Goal: Communication & Community: Answer question/provide support

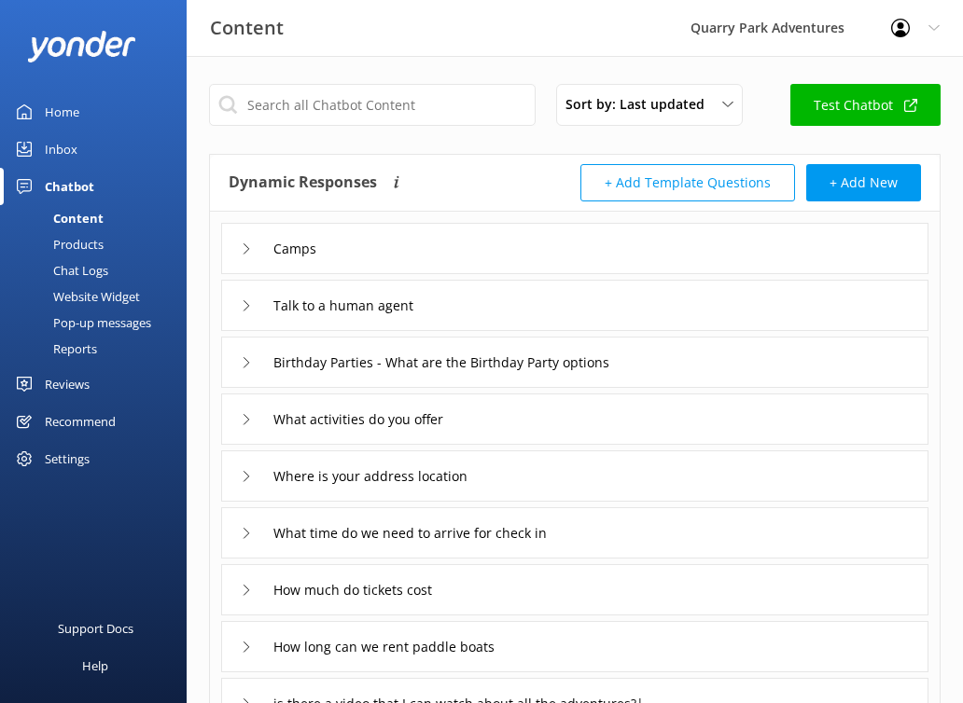
click at [66, 101] on div "Home" at bounding box center [62, 111] width 35 height 37
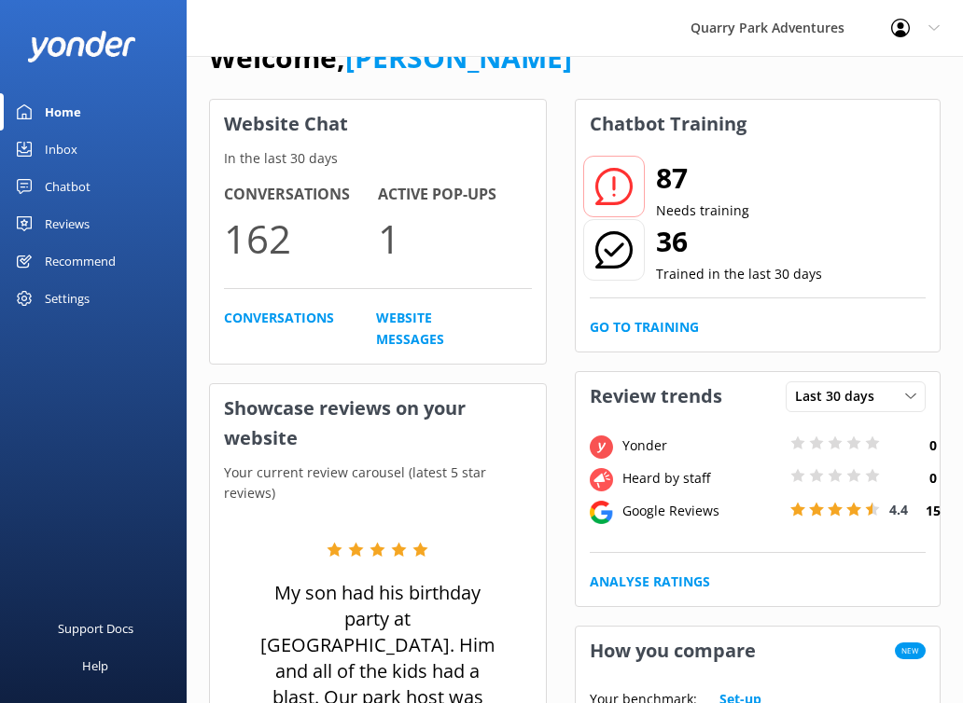
scroll to position [60, 0]
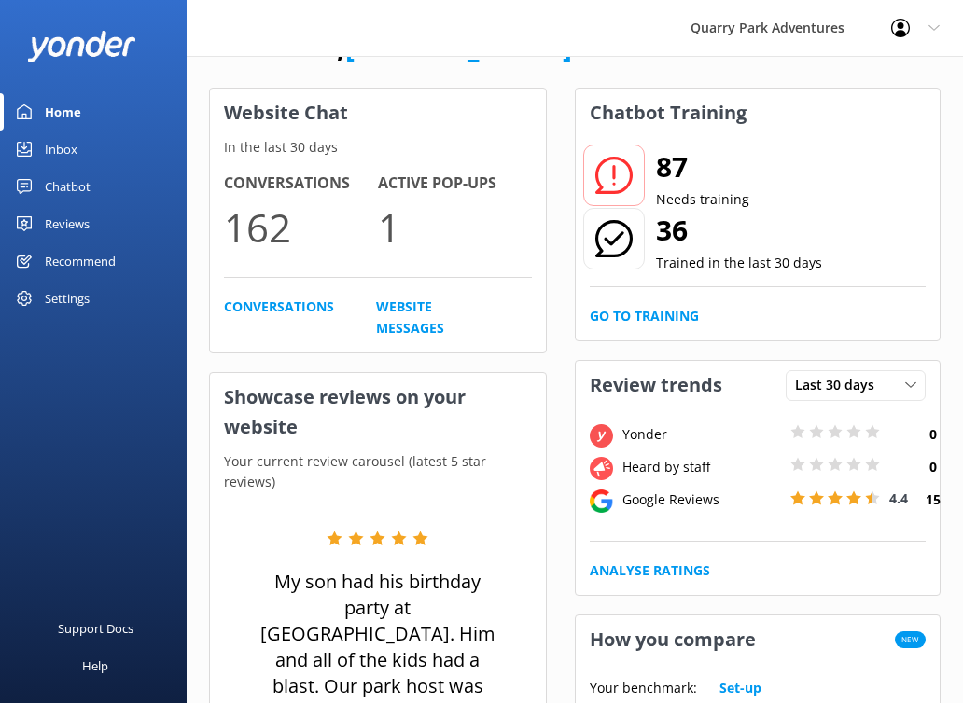
click at [54, 151] on div "Inbox" at bounding box center [61, 149] width 33 height 37
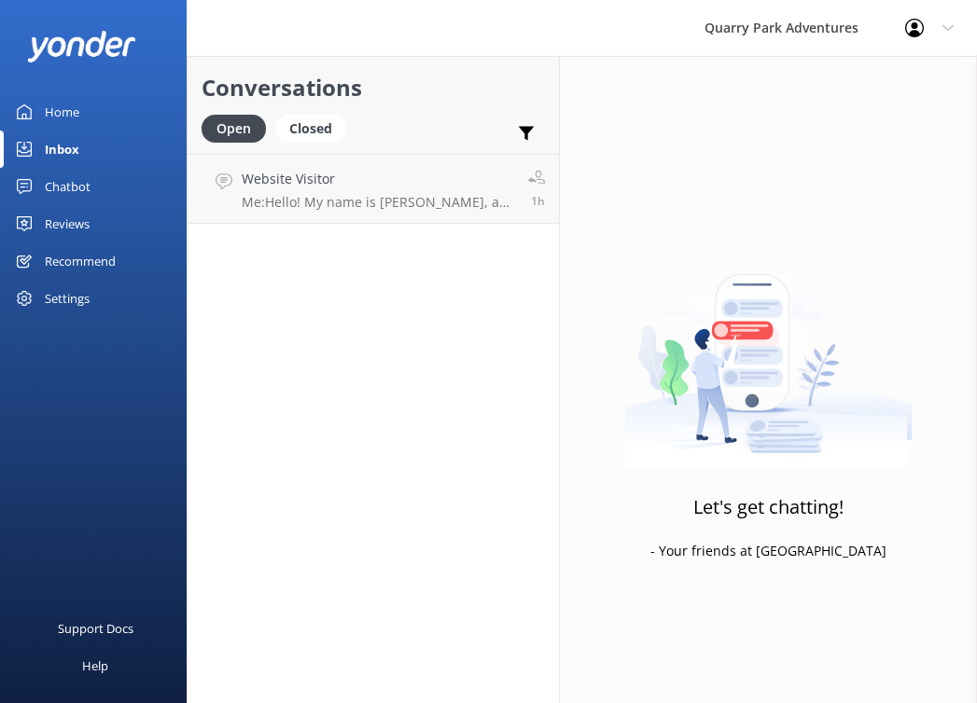
click at [71, 292] on div "Settings" at bounding box center [67, 298] width 45 height 37
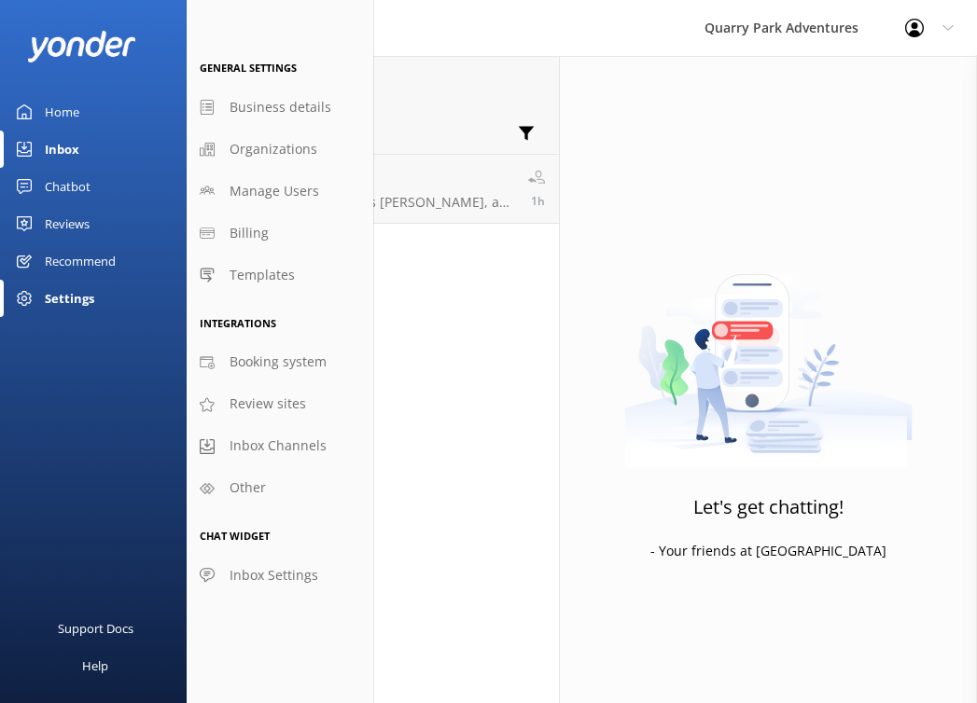
click at [62, 101] on div "Home" at bounding box center [62, 111] width 35 height 37
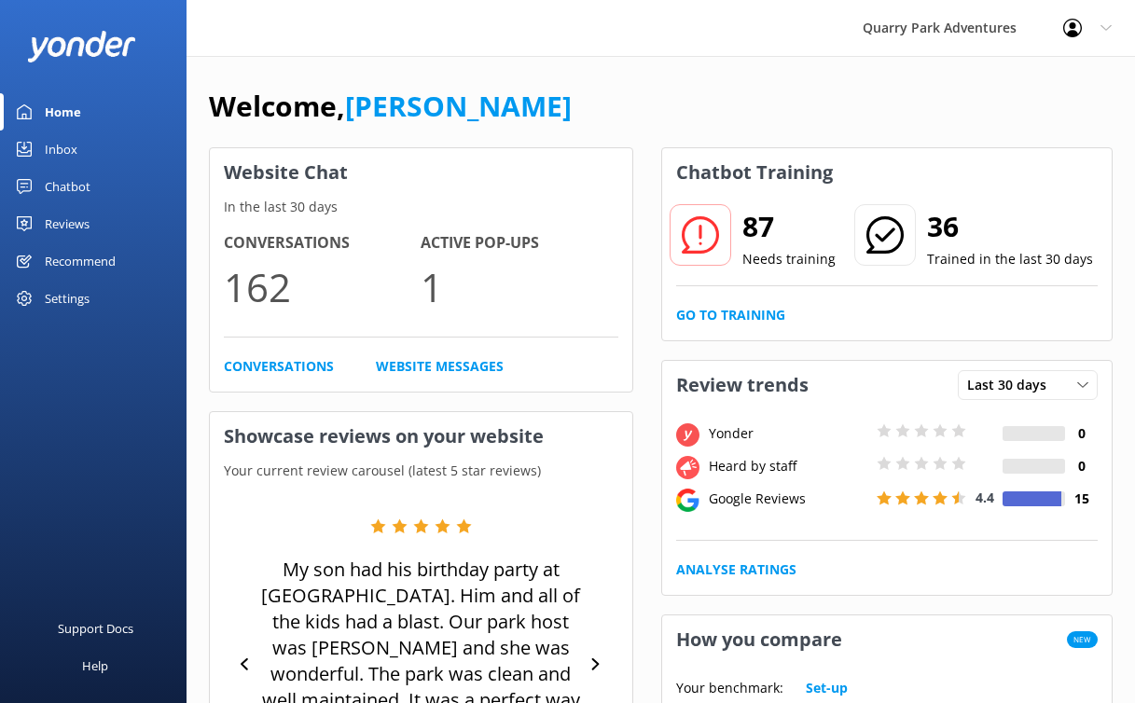
click at [76, 258] on div "Recommend" at bounding box center [80, 261] width 71 height 37
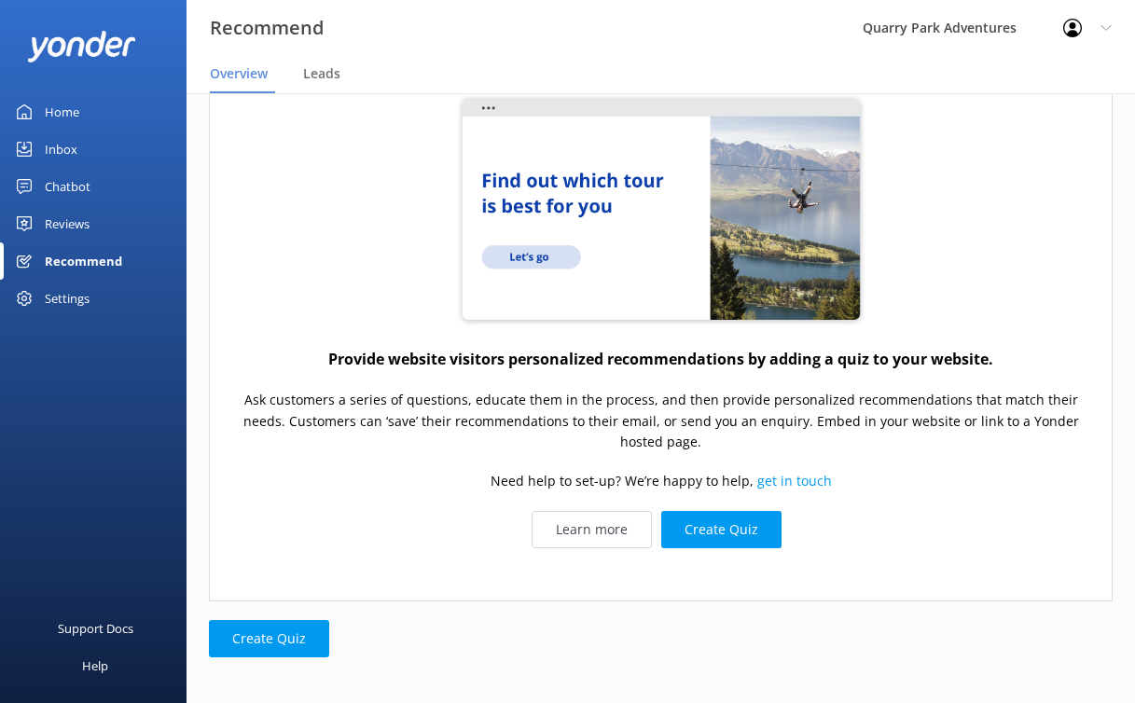
scroll to position [167, 0]
click at [631, 528] on link "Learn more" at bounding box center [592, 528] width 120 height 37
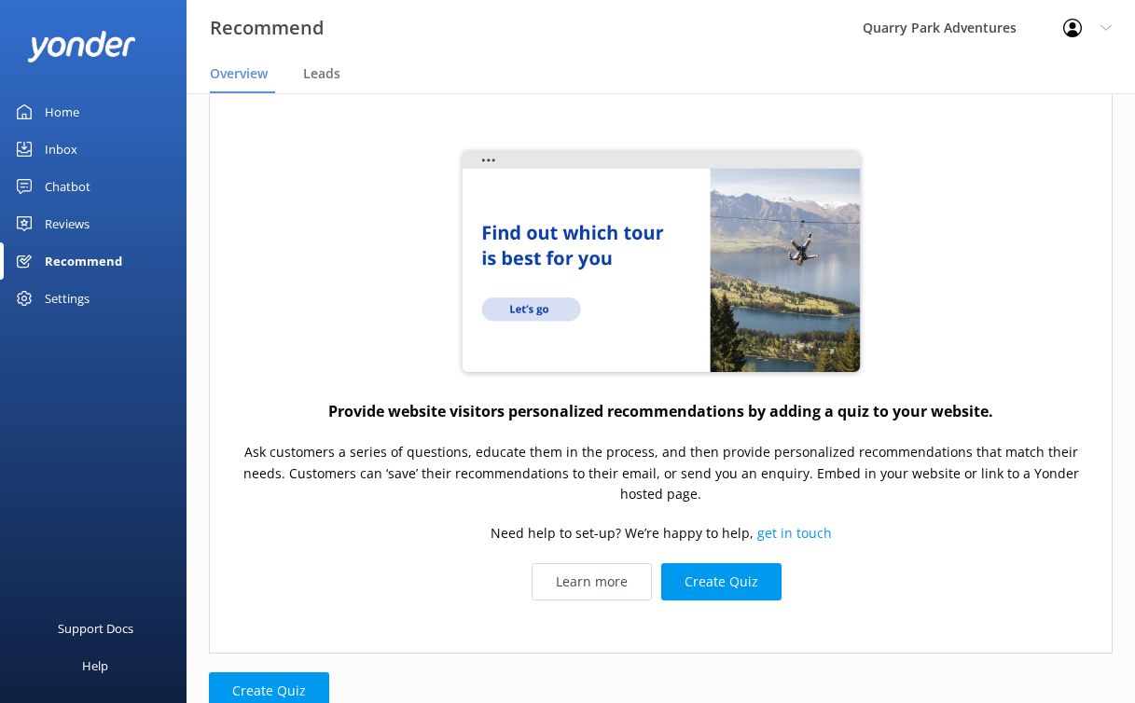
scroll to position [117, 0]
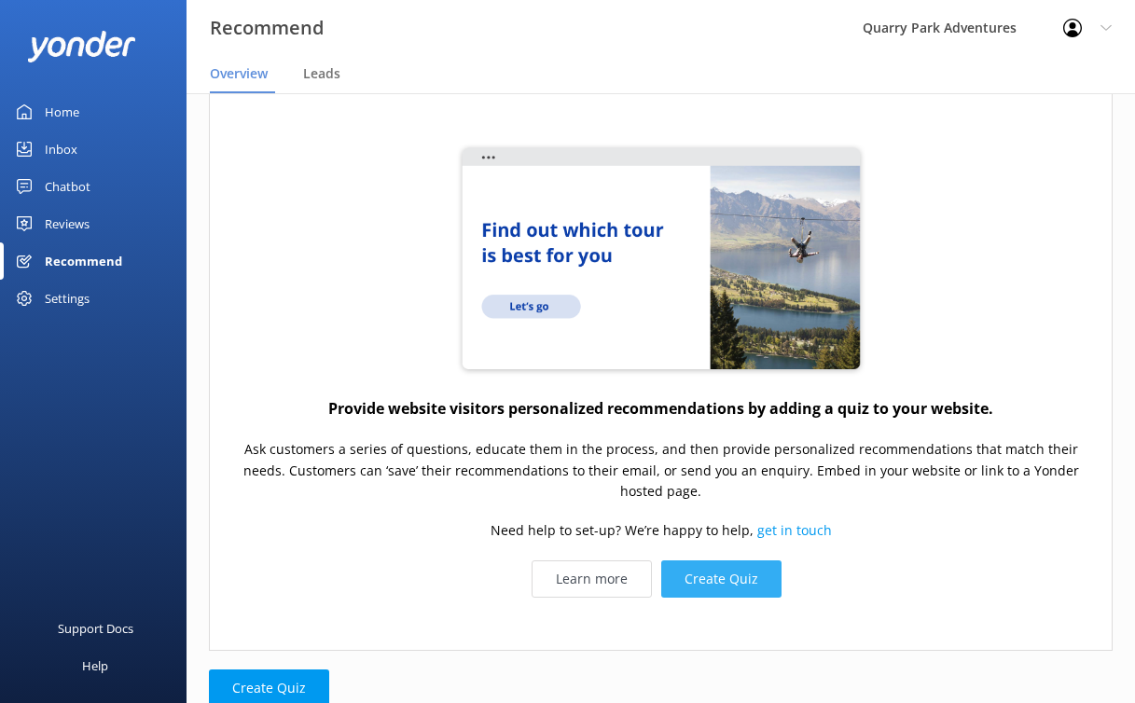
click at [730, 565] on button "Create Quiz" at bounding box center [721, 579] width 120 height 37
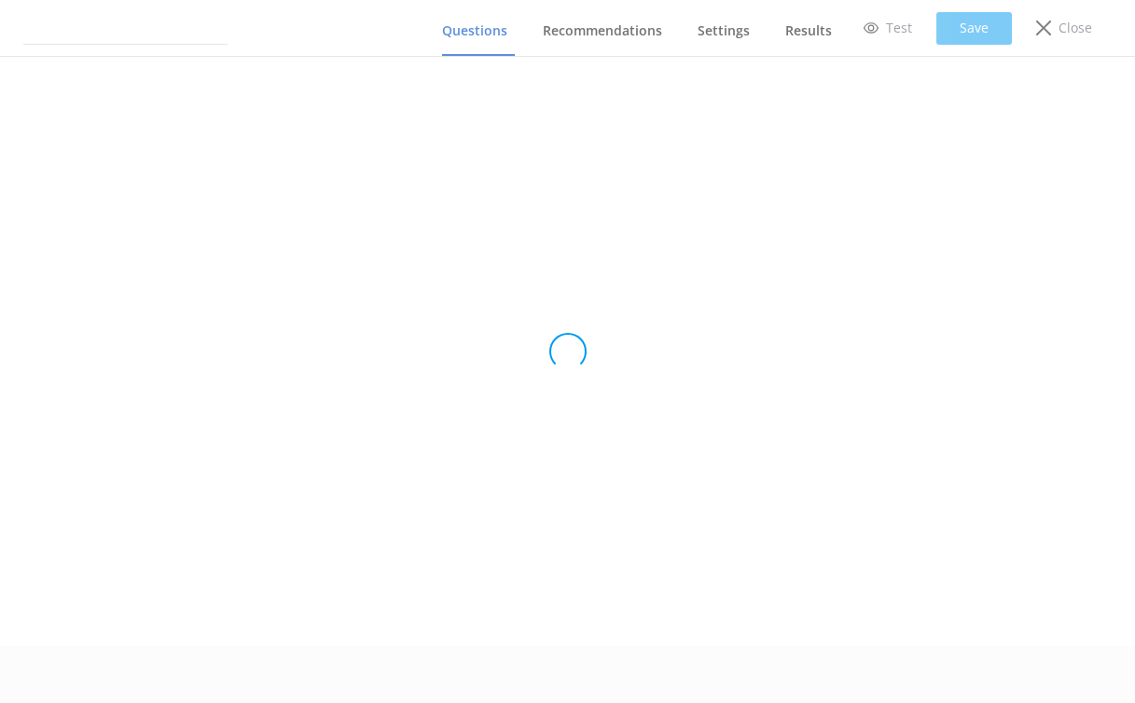
scroll to position [23, 0]
type input "Untitled Quiz"
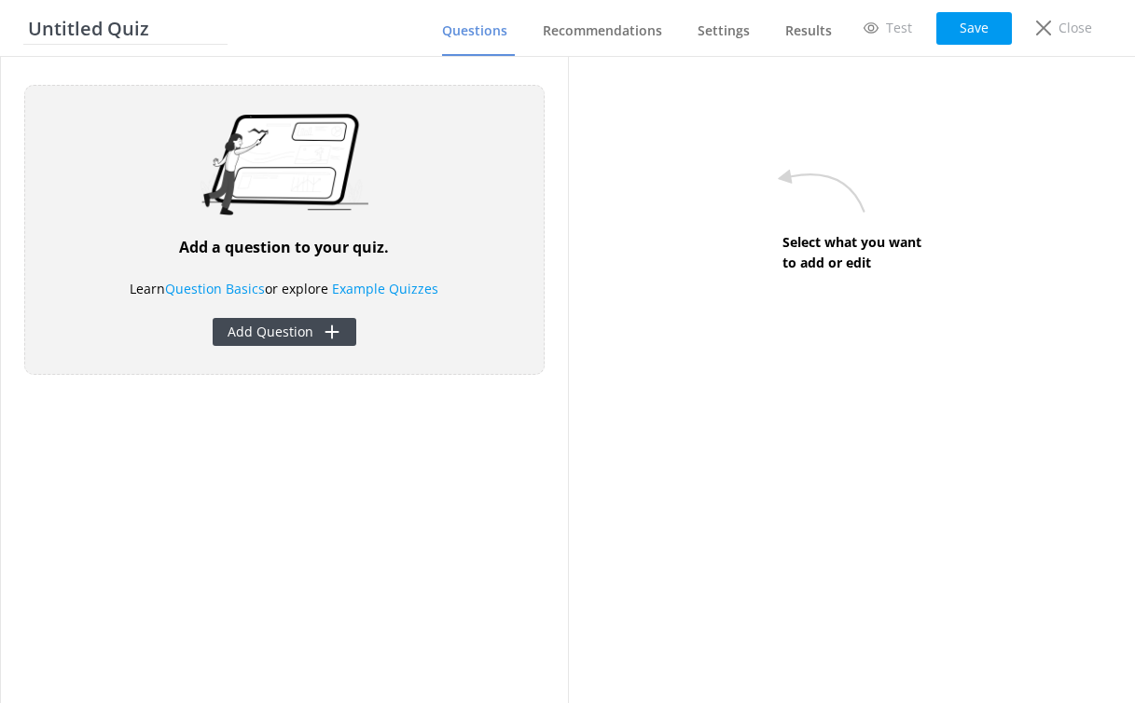
scroll to position [0, 0]
click at [1072, 23] on p "Close" at bounding box center [1090, 28] width 34 height 21
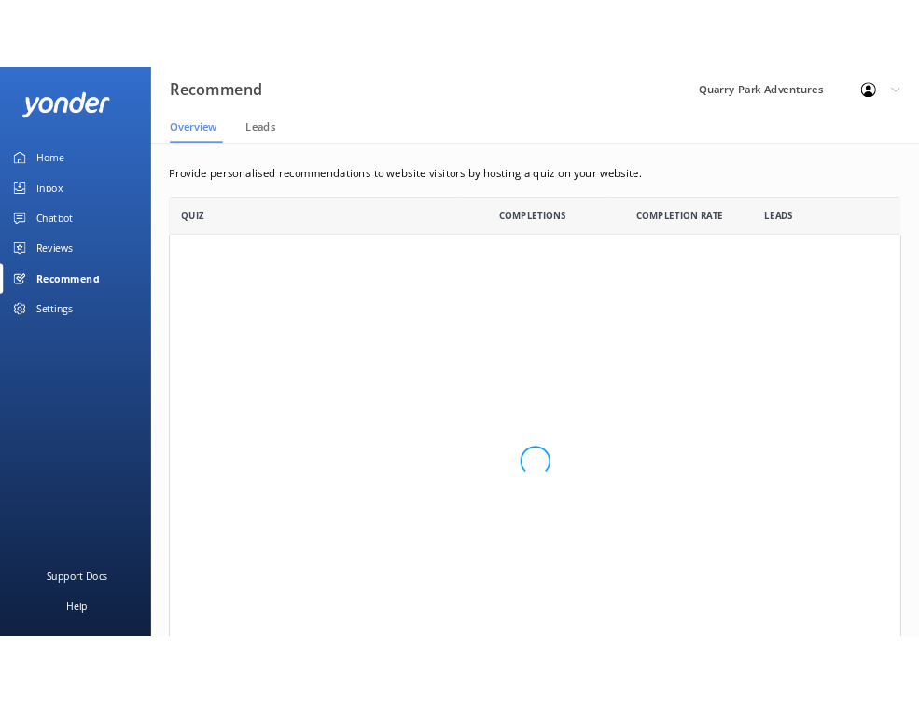
scroll to position [593, 890]
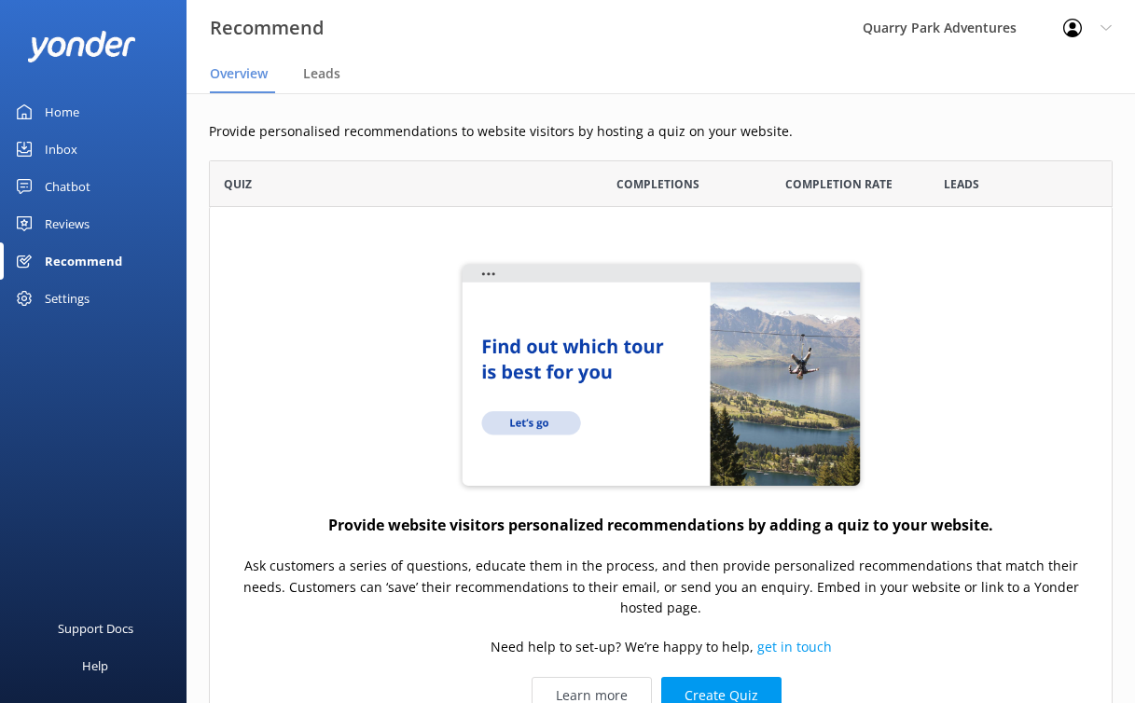
click at [80, 150] on link "Inbox" at bounding box center [93, 149] width 187 height 37
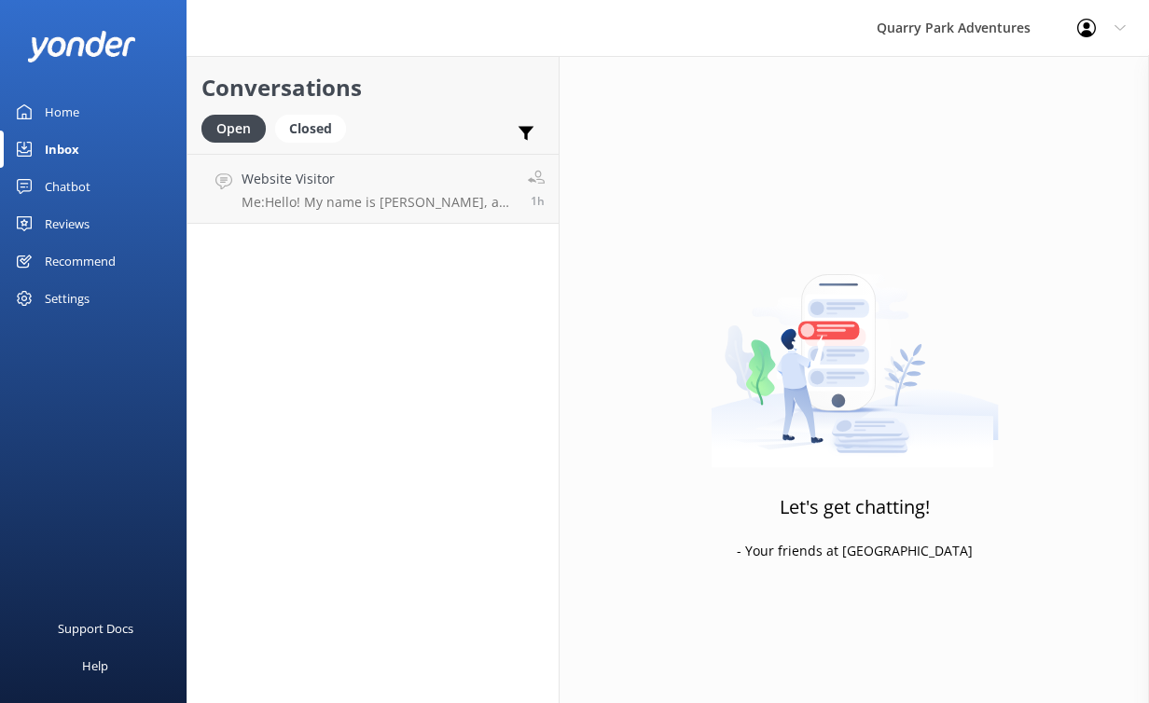
click at [88, 220] on div "Reviews" at bounding box center [67, 223] width 45 height 37
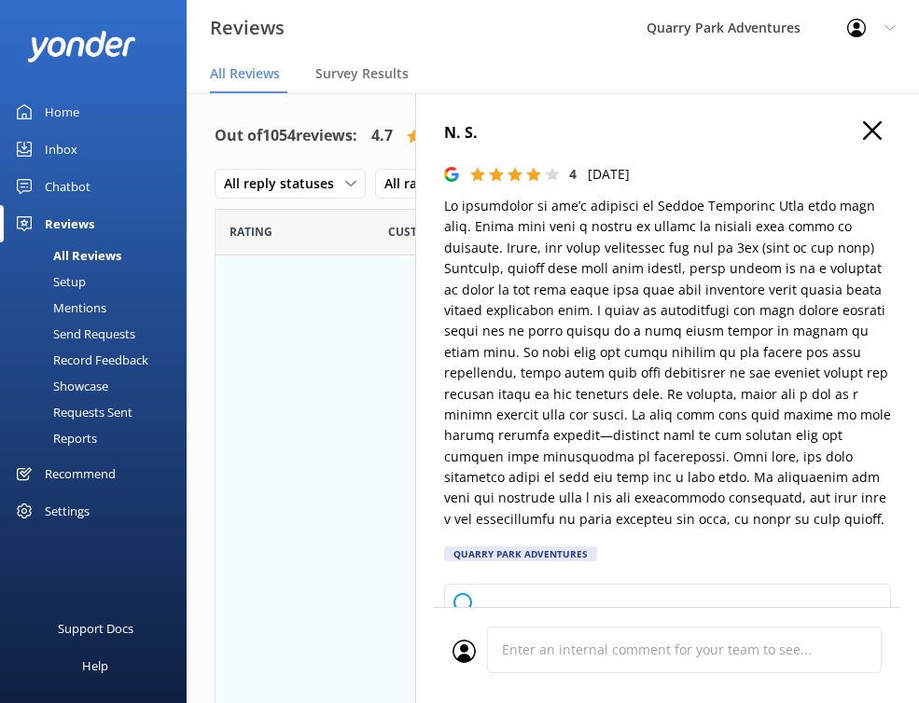
scroll to position [146, 0]
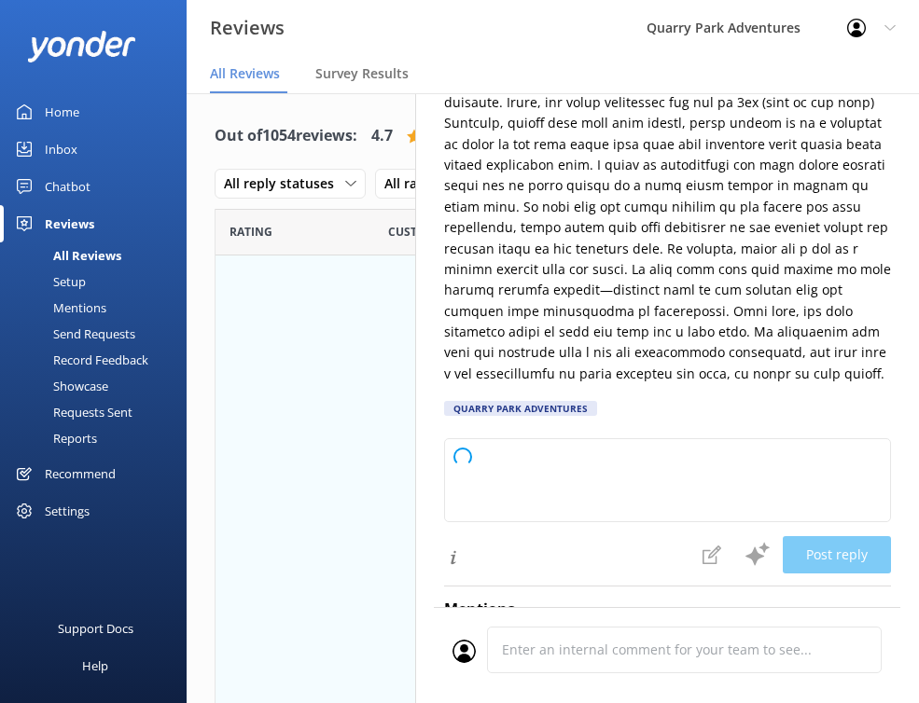
type textarea "Thank you so much for your thoughtful feedback and for choosing Quarry Adventur…"
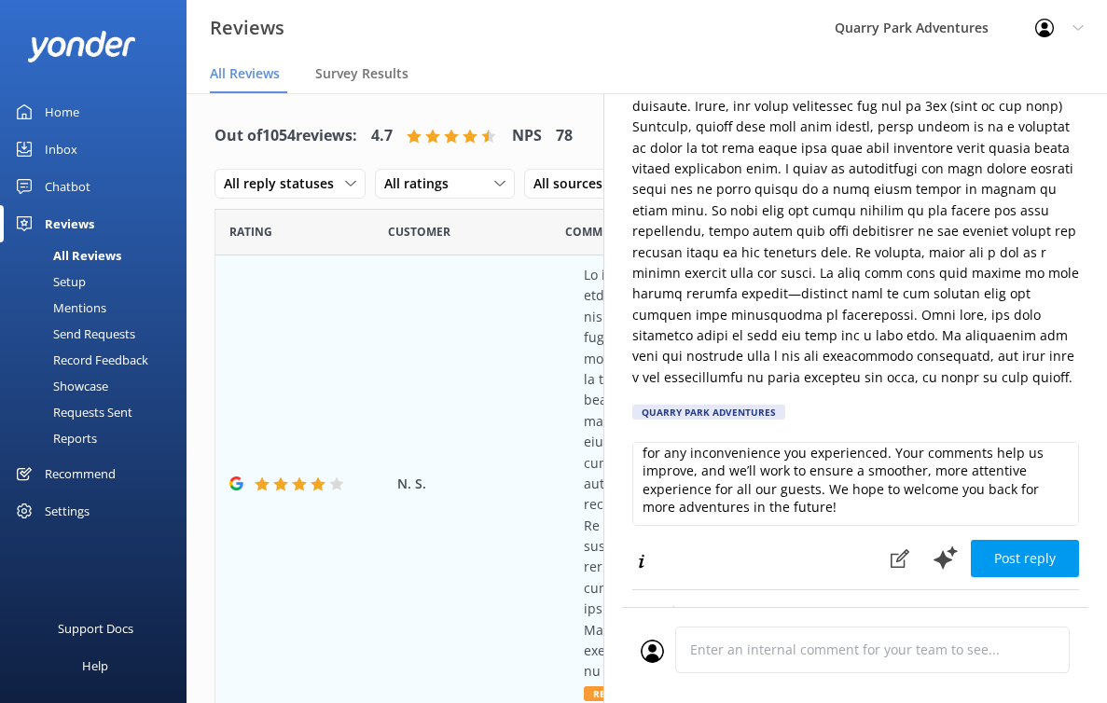
scroll to position [0, 0]
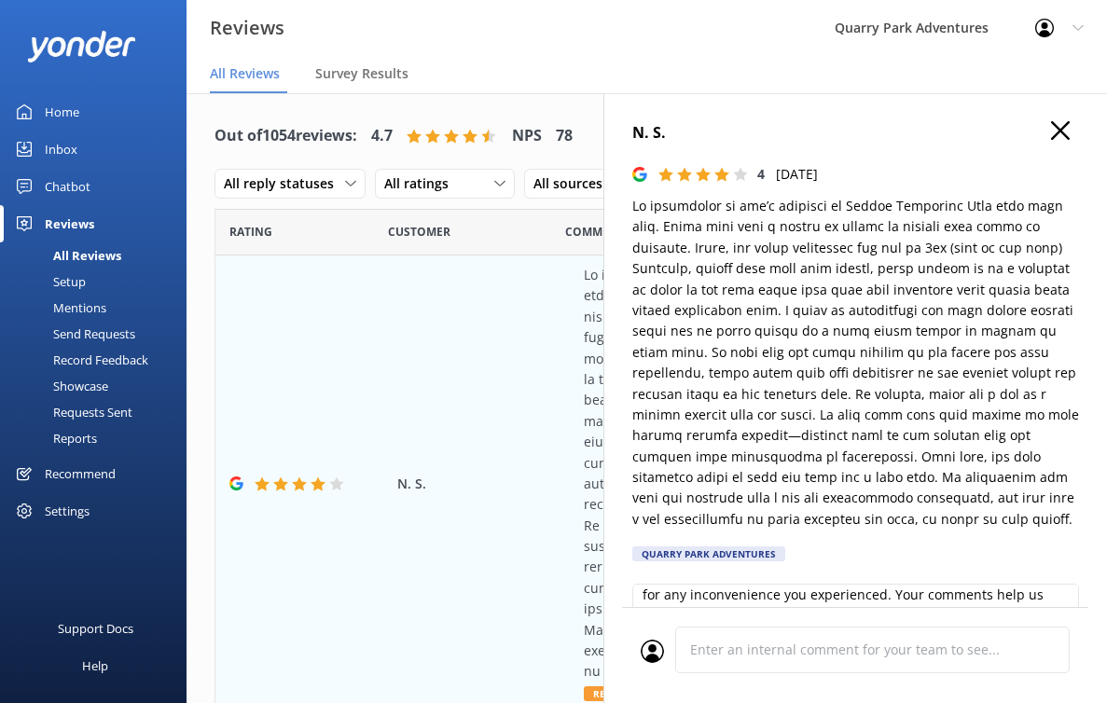
click at [1053, 130] on icon at bounding box center [1060, 130] width 19 height 19
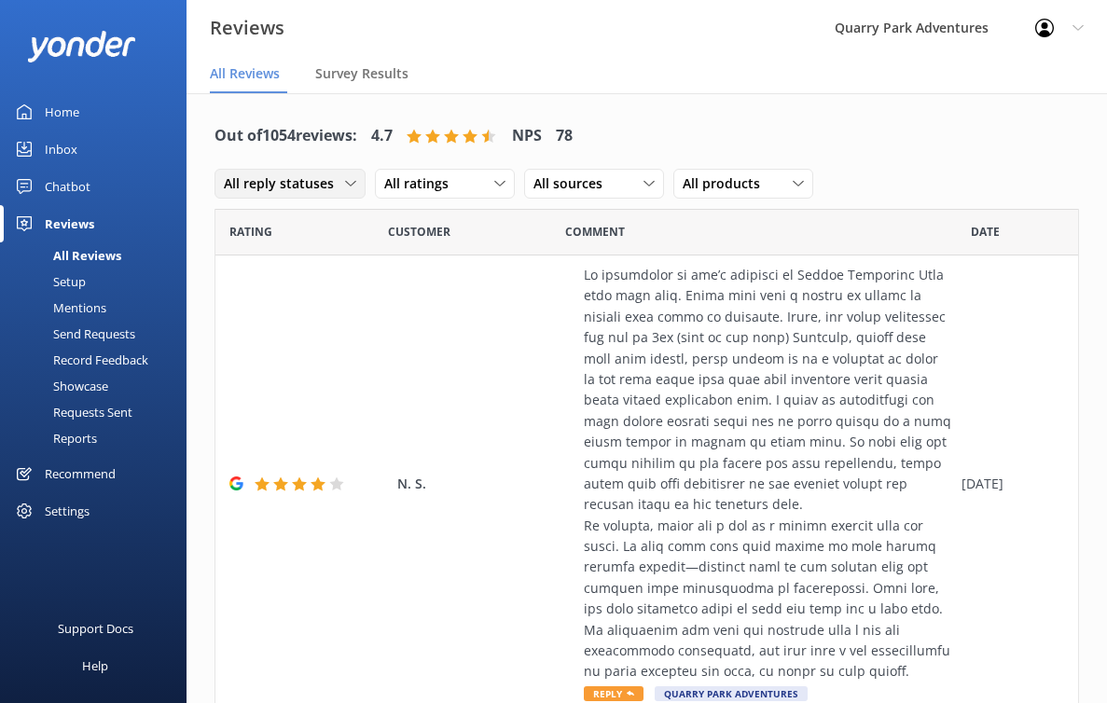
click at [346, 181] on icon at bounding box center [350, 183] width 11 height 11
click at [319, 257] on link "Needs a reply" at bounding box center [298, 260] width 166 height 37
click at [471, 187] on div "All ratings" at bounding box center [433, 183] width 131 height 21
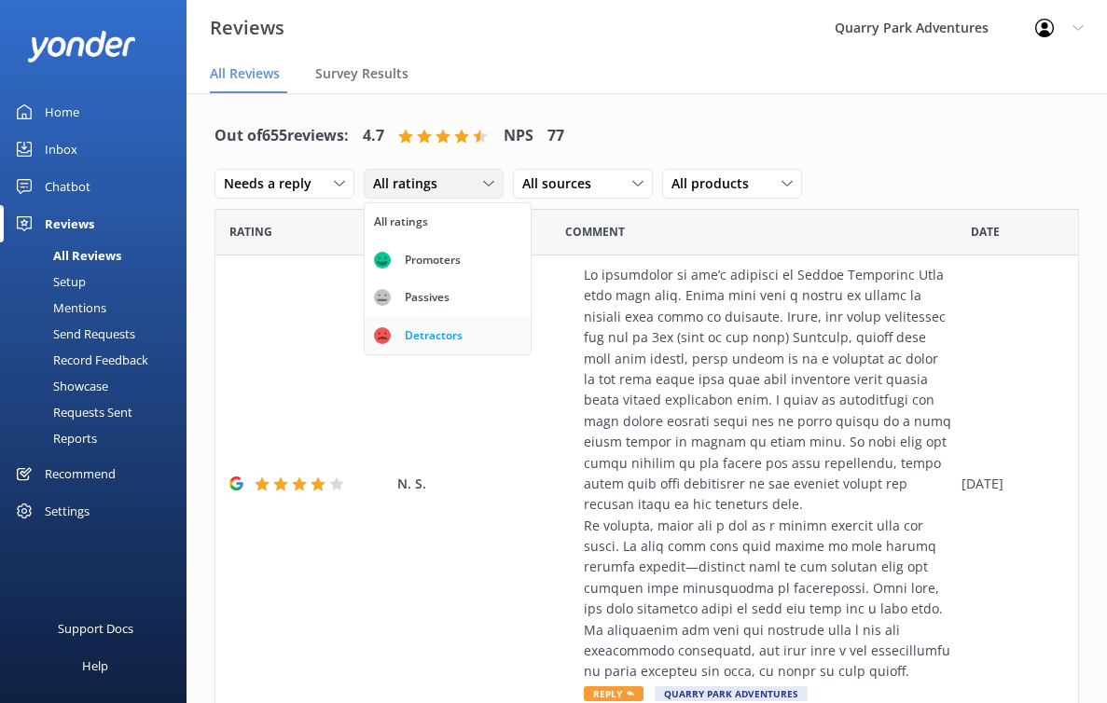
click at [422, 329] on div "Detractors" at bounding box center [434, 335] width 86 height 19
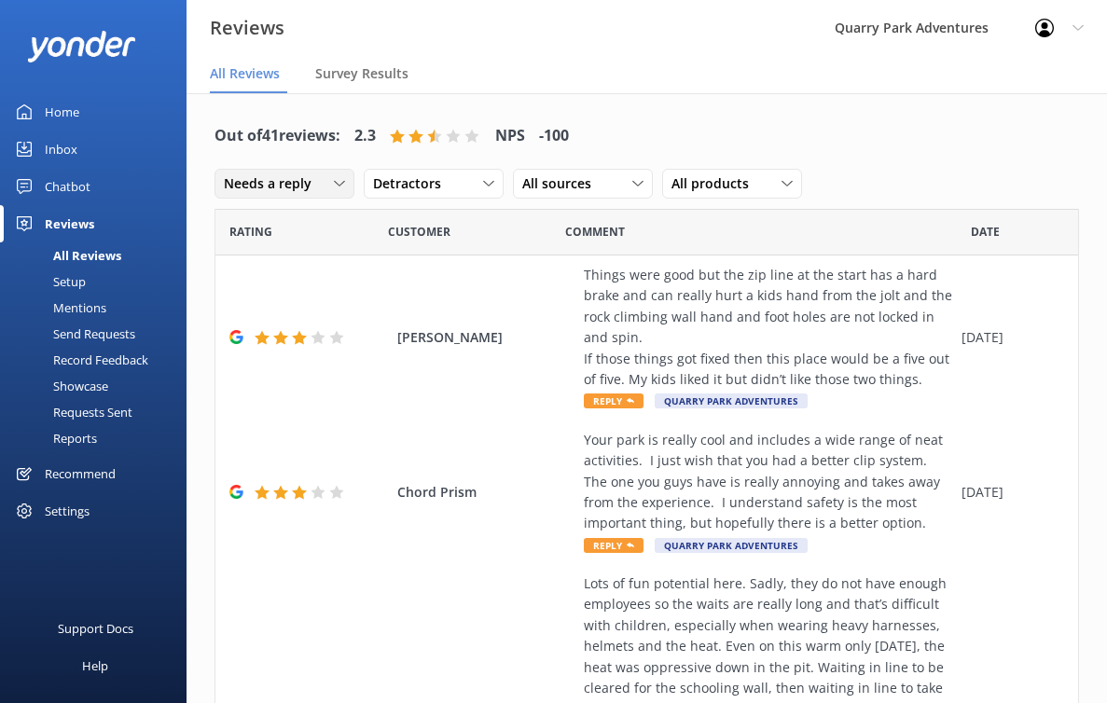
click at [334, 186] on icon at bounding box center [339, 183] width 11 height 11
click at [313, 215] on div "All reply statuses" at bounding box center [270, 222] width 91 height 19
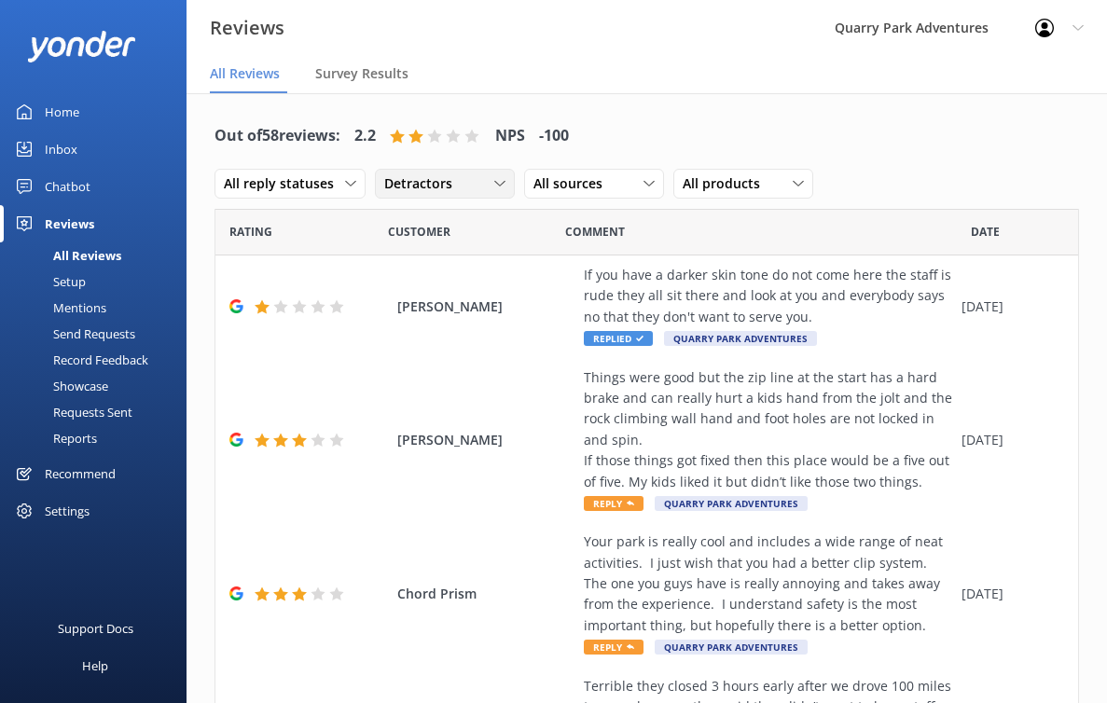
click at [451, 180] on span "Detractors" at bounding box center [423, 183] width 79 height 21
click at [431, 257] on div "Promoters" at bounding box center [444, 260] width 84 height 19
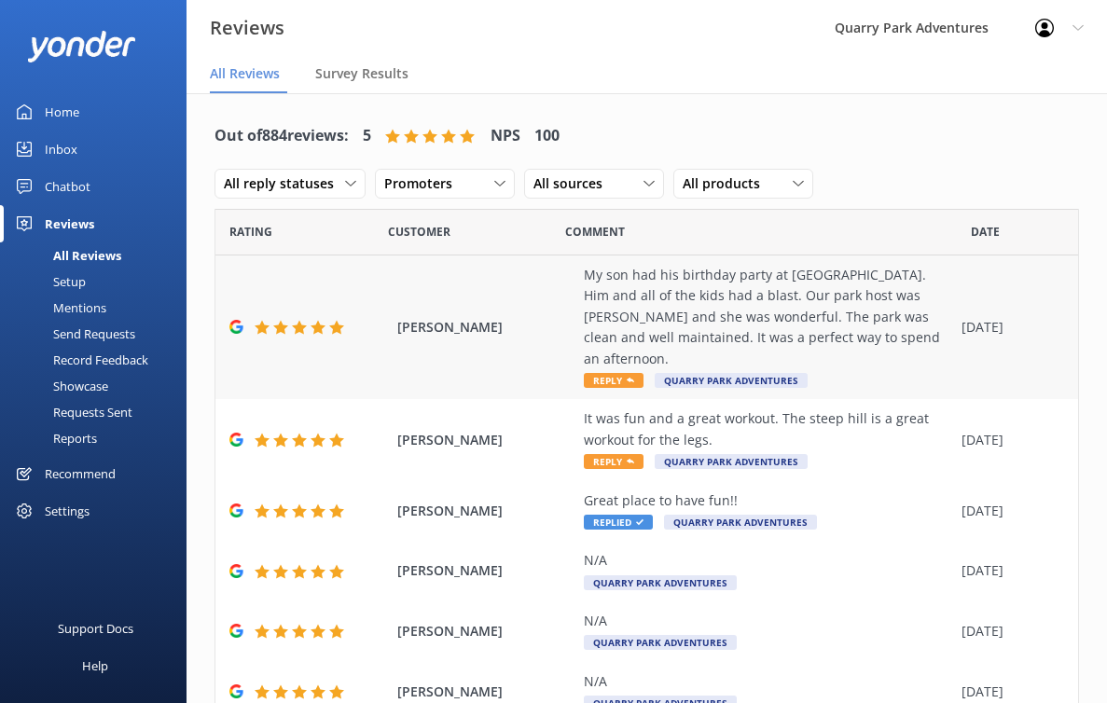
click at [742, 286] on div "My son had his birthday party at [GEOGRAPHIC_DATA]. Him and all of the kids had…" at bounding box center [768, 317] width 368 height 104
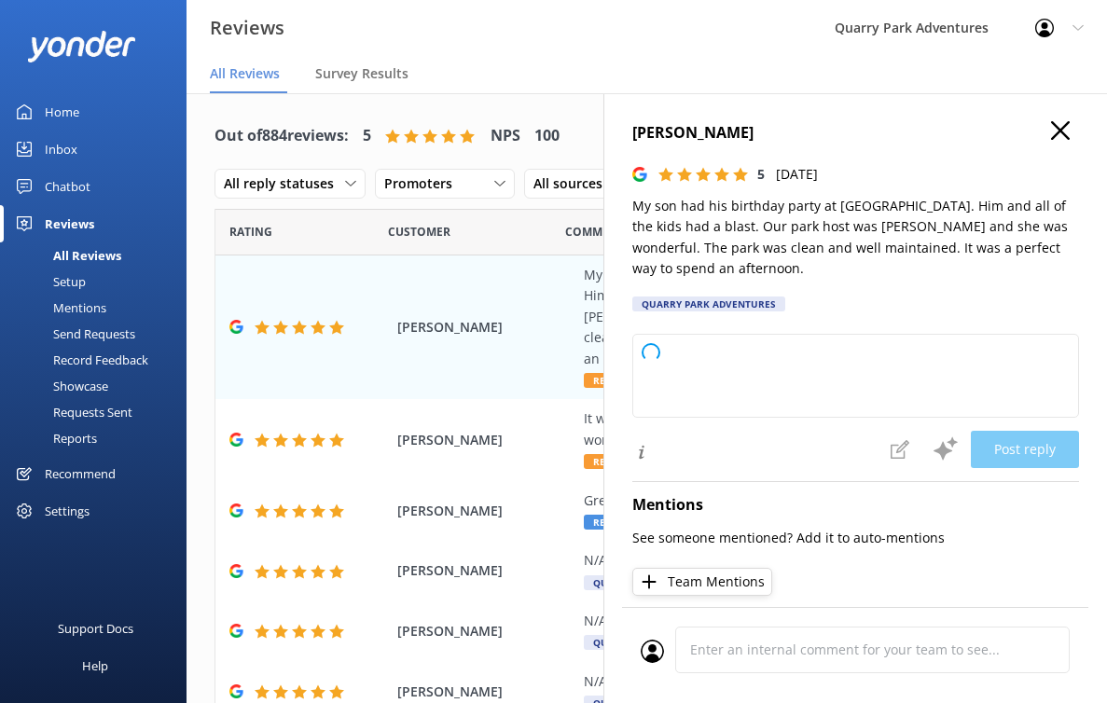
click at [1051, 131] on use at bounding box center [1060, 130] width 19 height 19
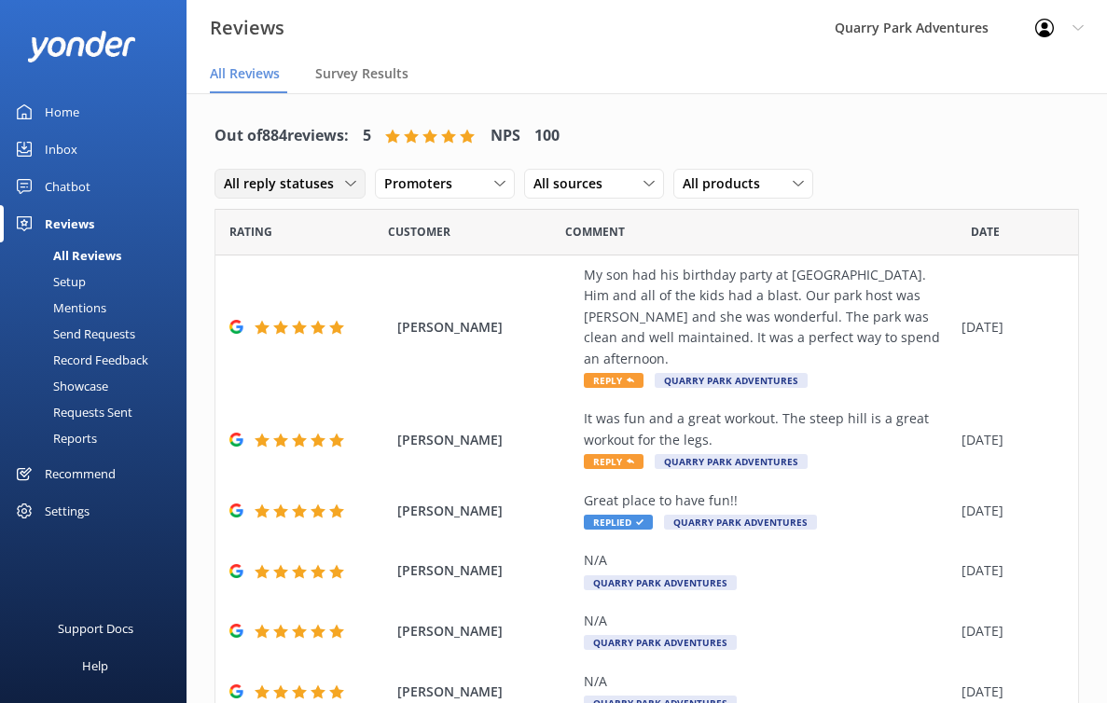
click at [335, 186] on span "All reply statuses" at bounding box center [284, 183] width 121 height 21
click at [312, 264] on link "Needs a reply" at bounding box center [298, 260] width 166 height 37
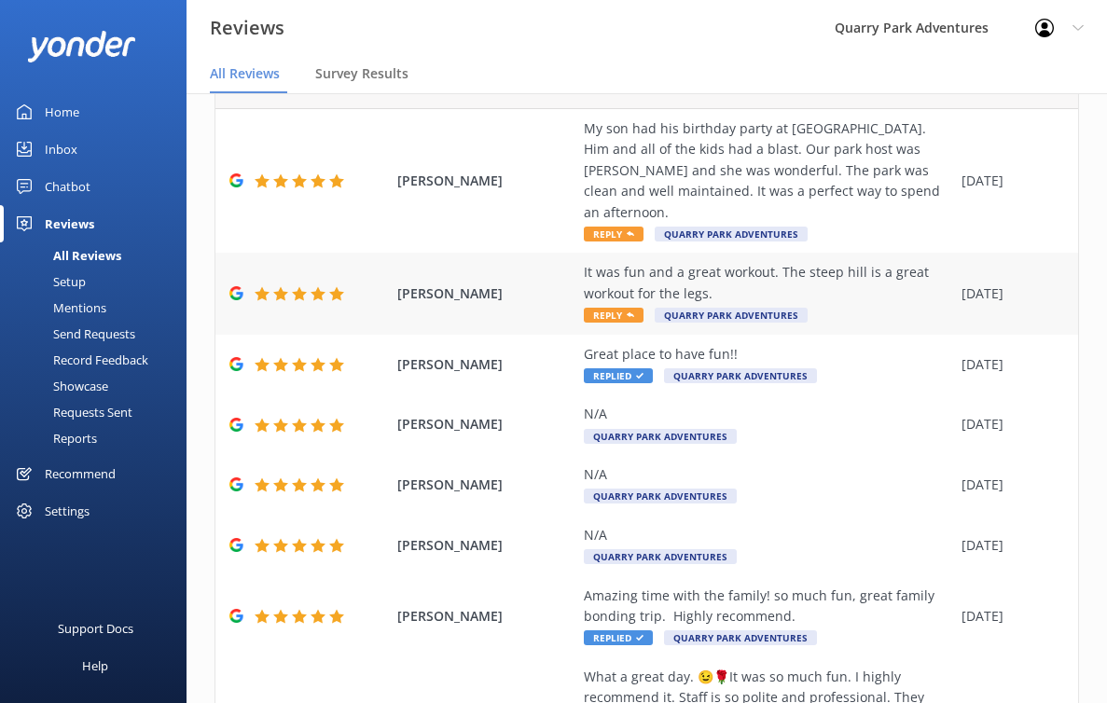
scroll to position [163, 0]
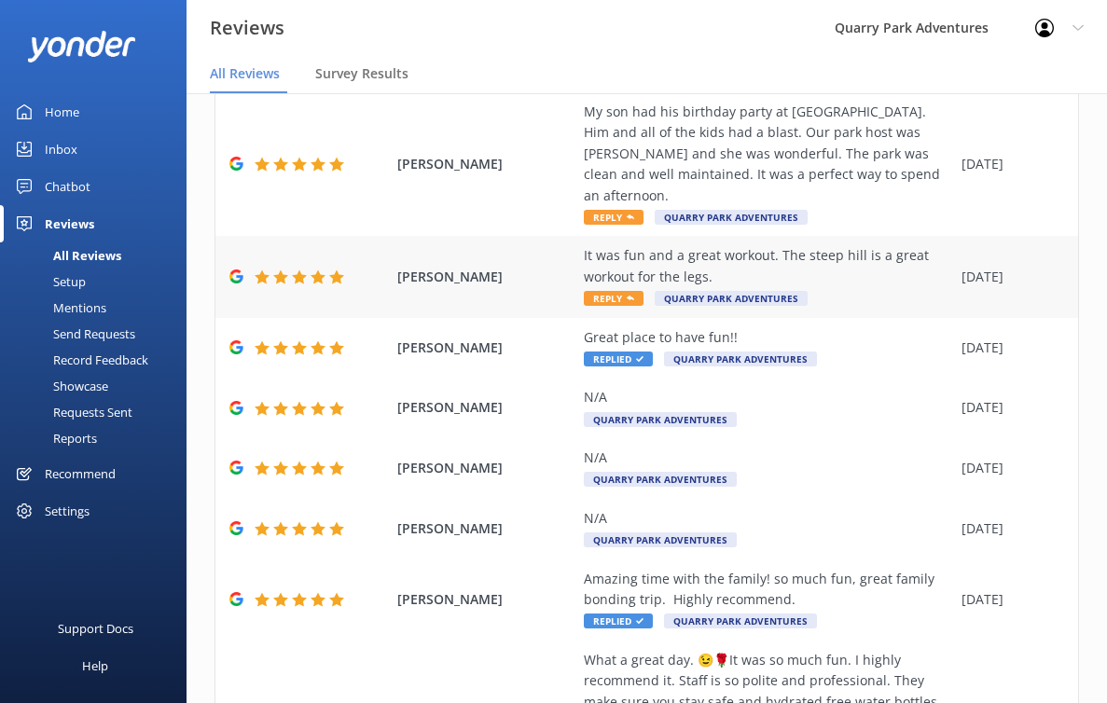
click at [849, 255] on div "It was fun and a great workout. The steep hill is a great workout for the legs." at bounding box center [768, 266] width 368 height 42
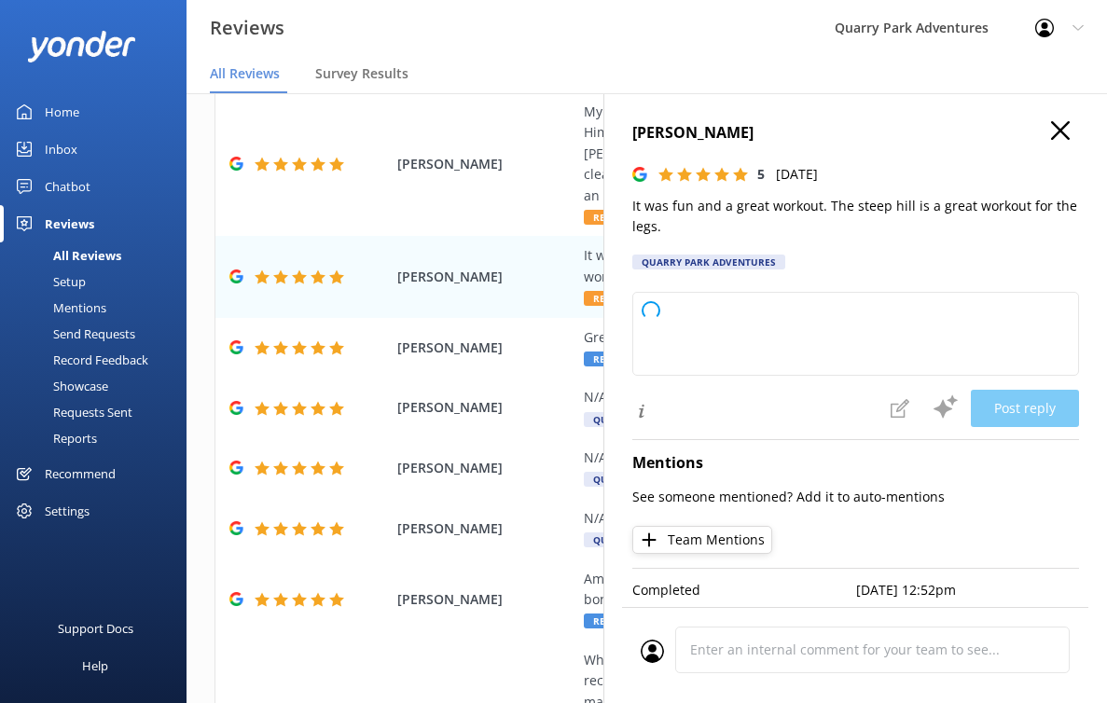
scroll to position [0, 0]
click at [1051, 135] on icon at bounding box center [1060, 130] width 19 height 19
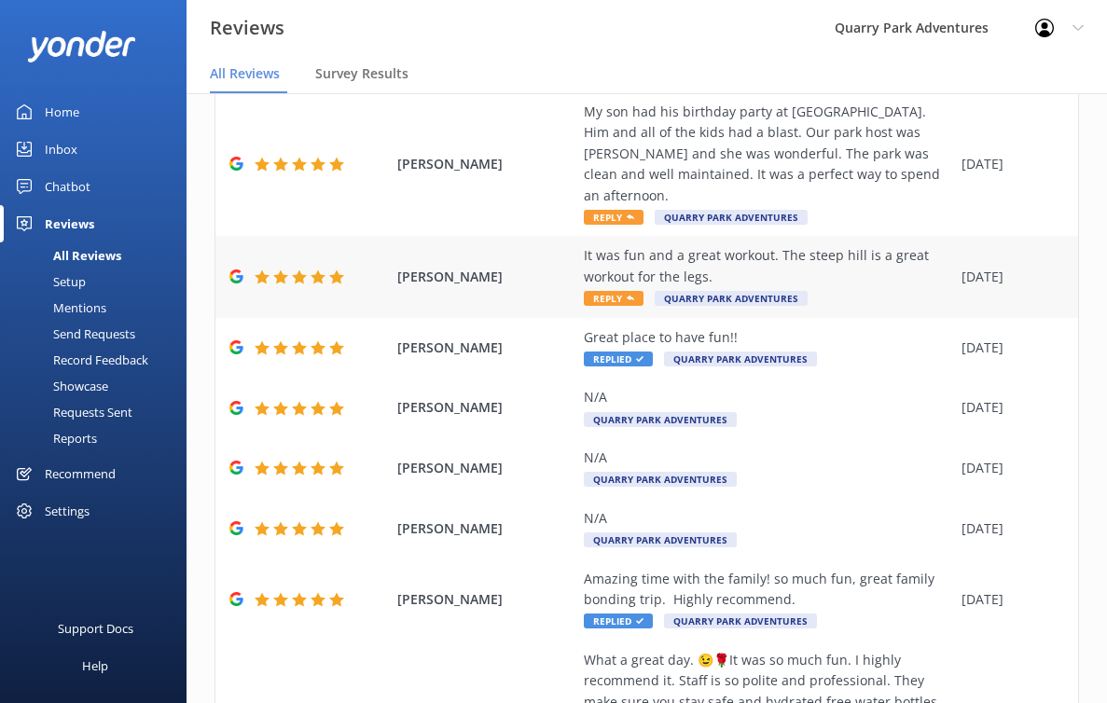
click at [811, 251] on div "It was fun and a great workout. The steep hill is a great workout for the legs." at bounding box center [768, 266] width 368 height 42
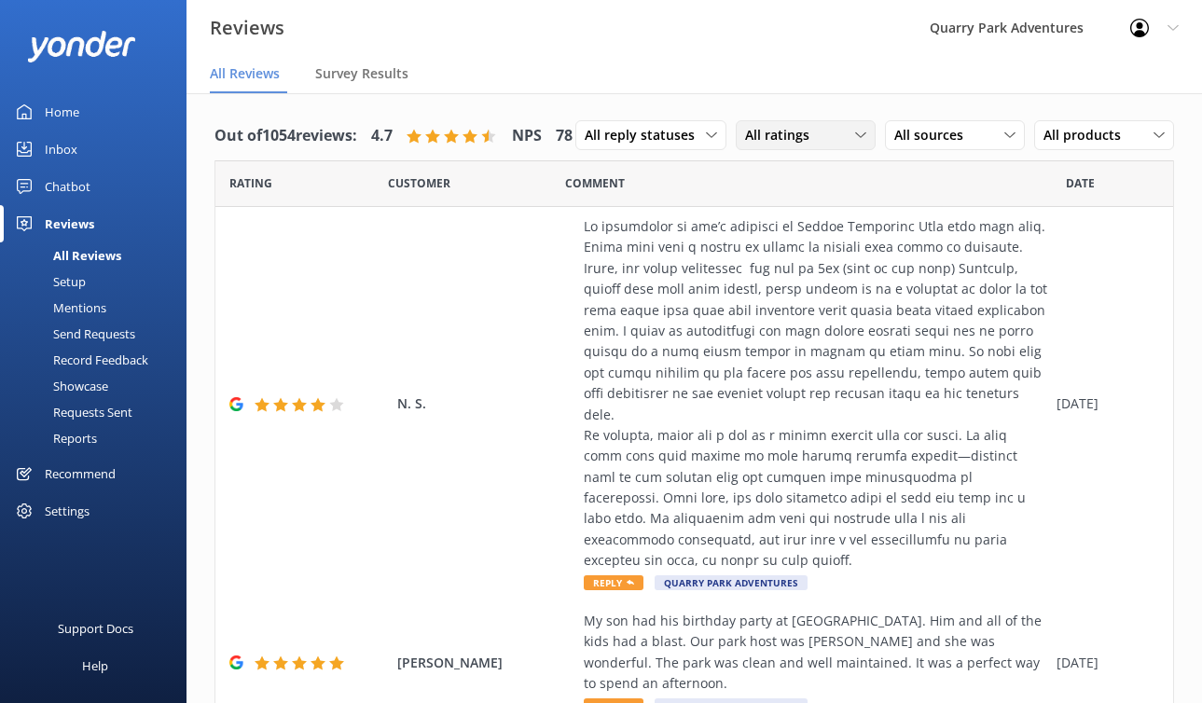
click at [741, 146] on div "All ratings" at bounding box center [806, 135] width 131 height 21
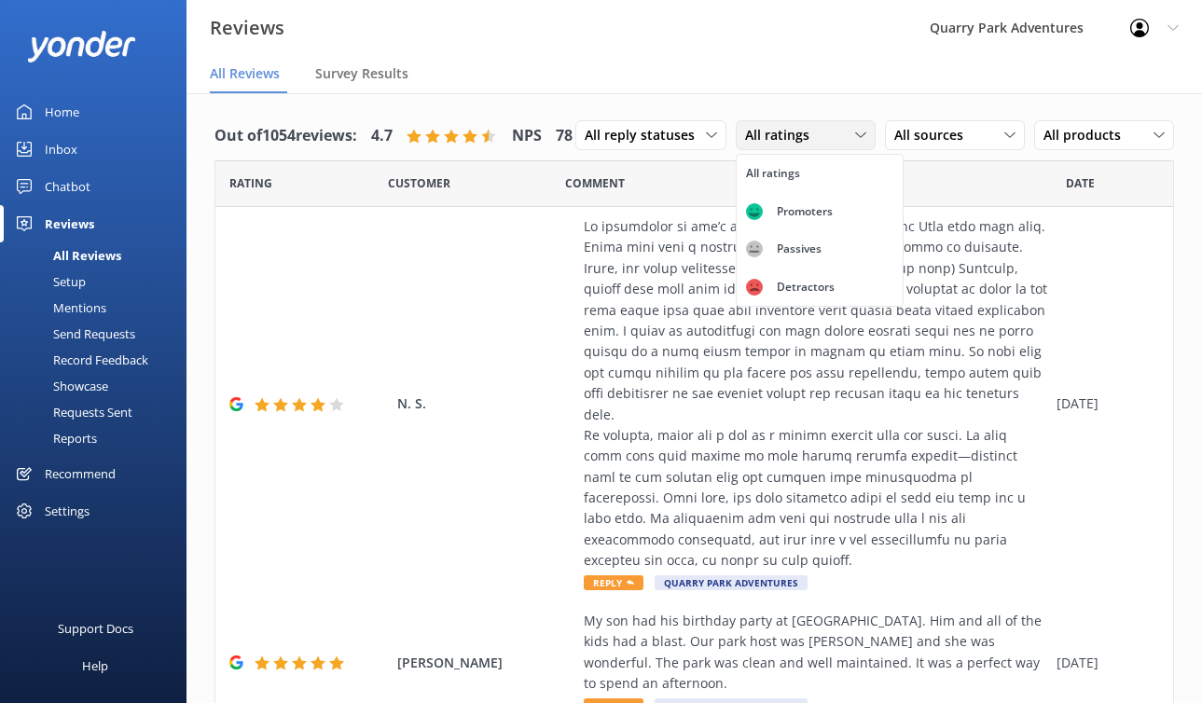
click at [745, 146] on span "All ratings" at bounding box center [783, 135] width 76 height 21
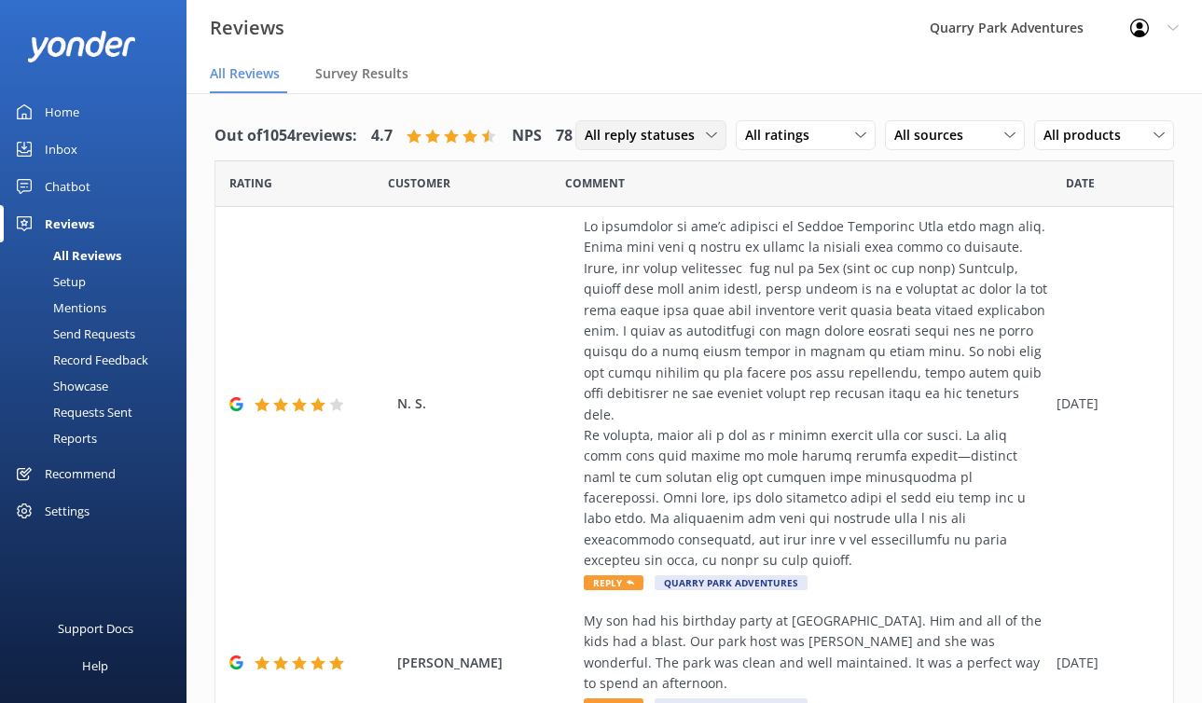
click at [585, 146] on span "All reply statuses" at bounding box center [645, 135] width 121 height 21
click at [576, 230] on link "Needs a reply" at bounding box center [659, 211] width 166 height 37
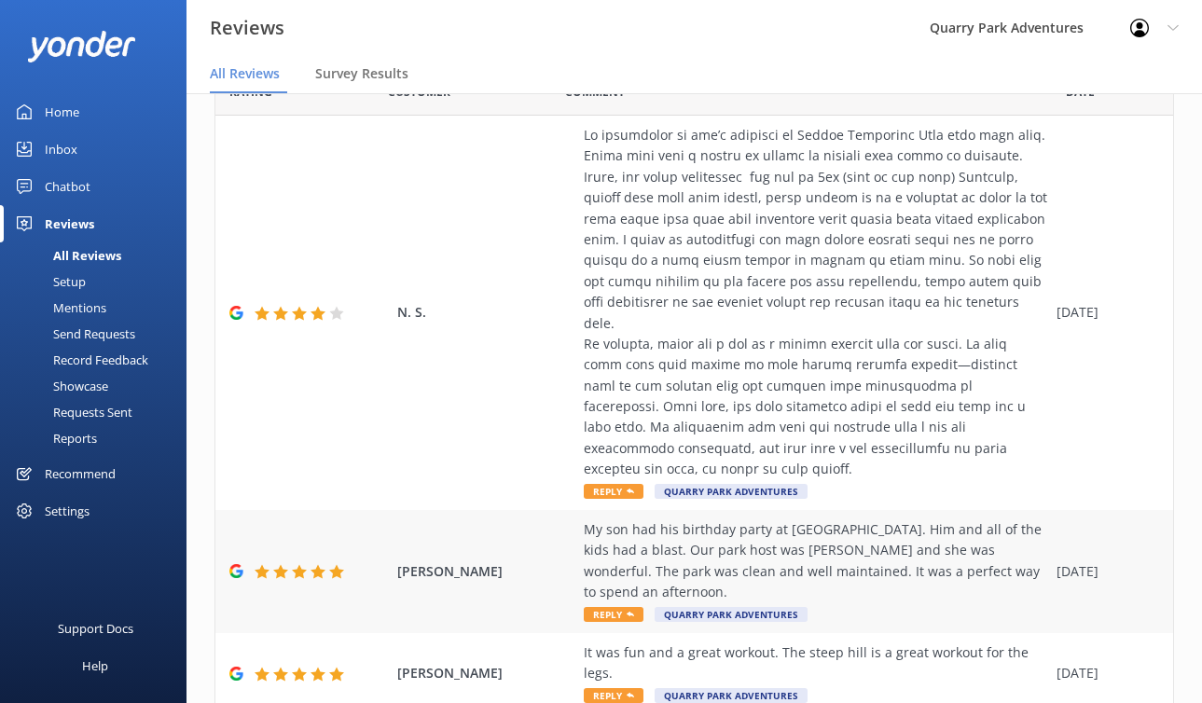
scroll to position [182, 0]
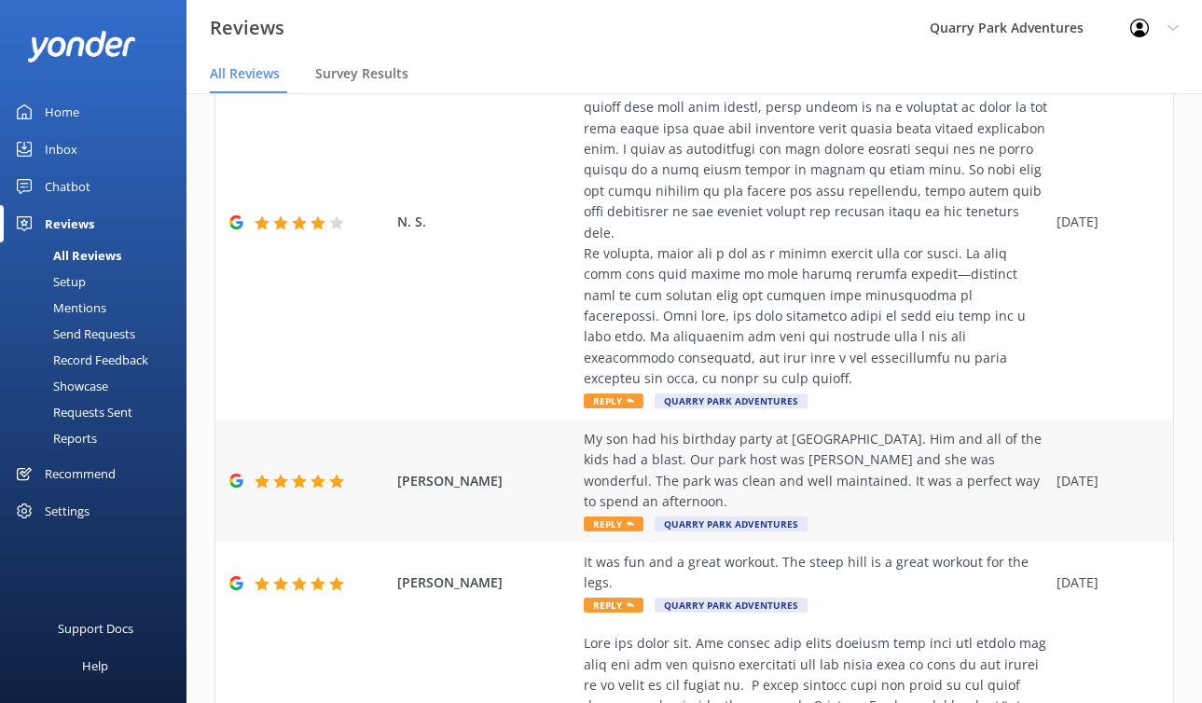
click at [904, 480] on div "My son had his birthday party at [GEOGRAPHIC_DATA]. Him and all of the kids had…" at bounding box center [816, 471] width 464 height 84
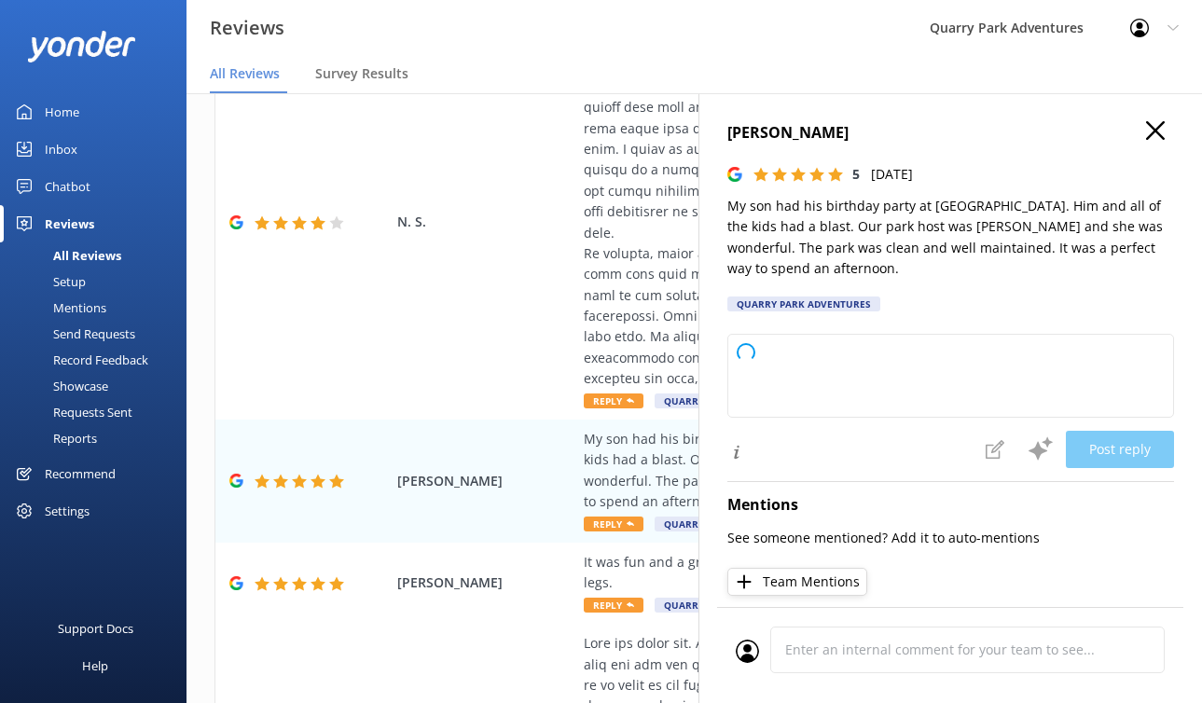
type textarea "Thank you so much for your wonderful review! We’re thrilled to hear your son’s …"
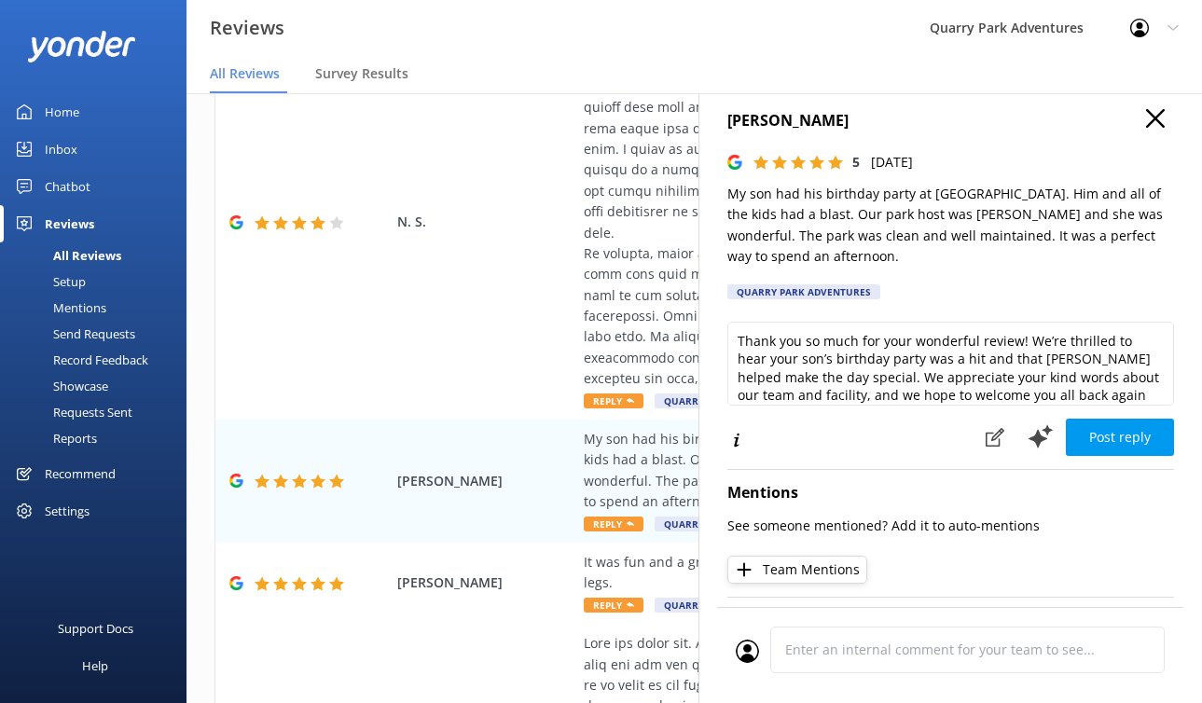
scroll to position [31, 0]
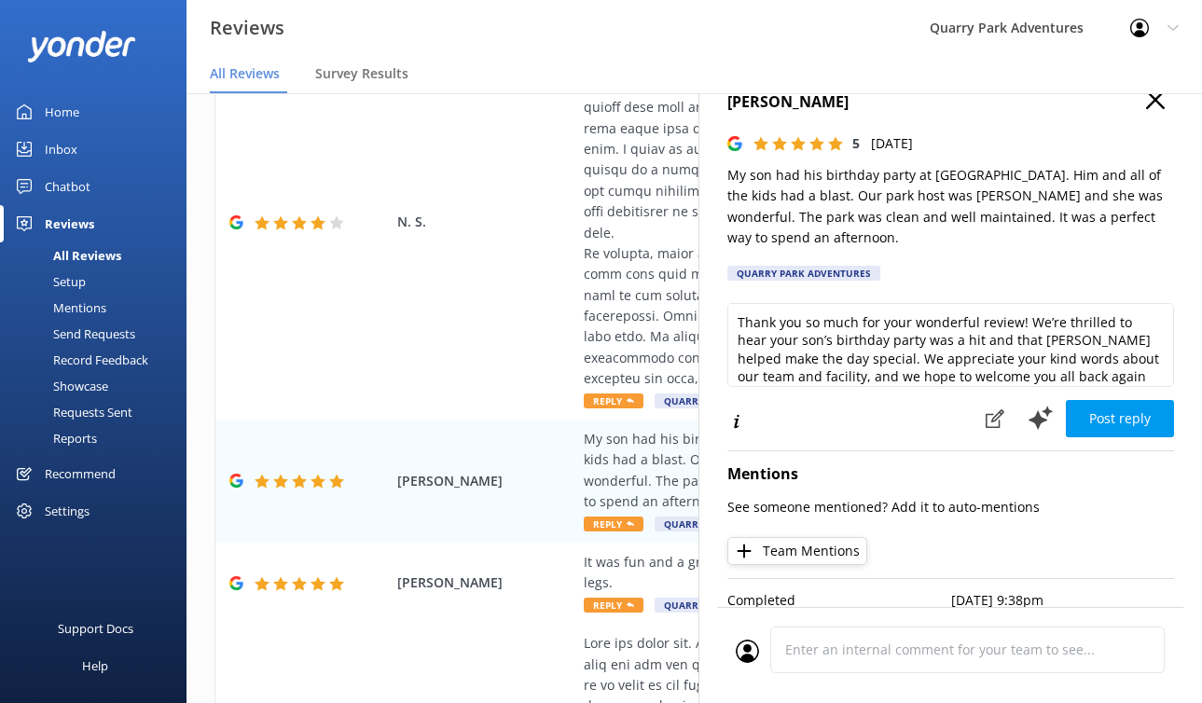
click at [799, 537] on button "Team Mentions" at bounding box center [798, 551] width 140 height 28
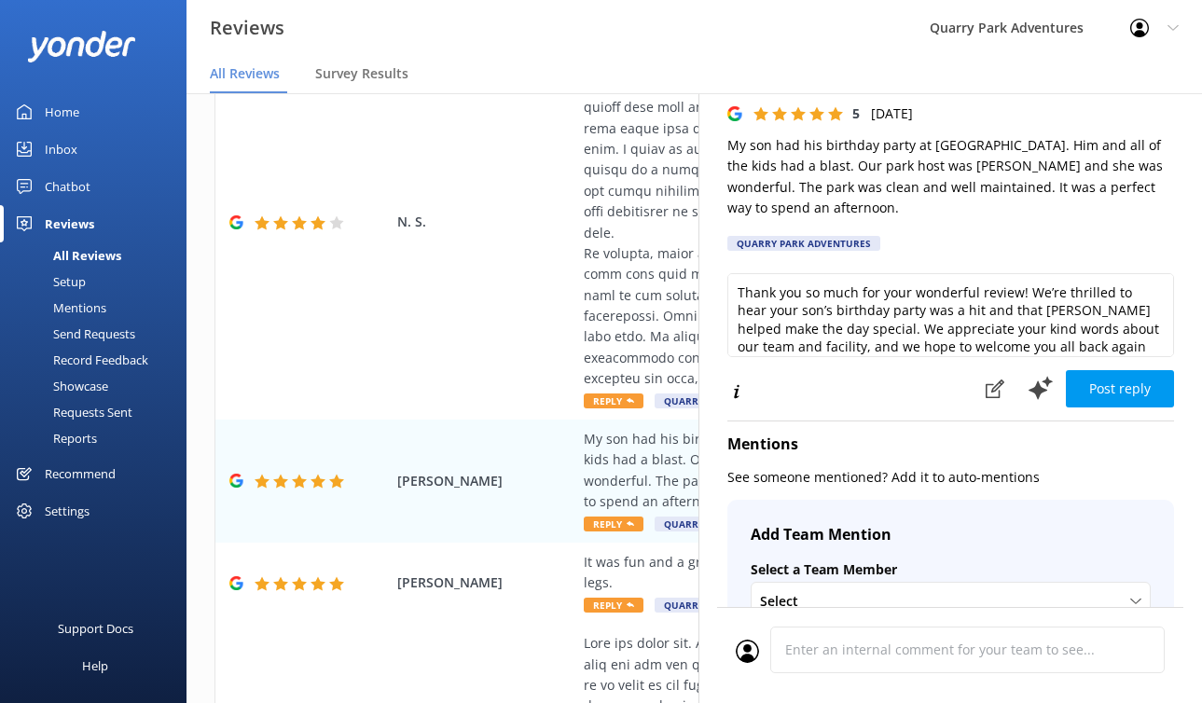
scroll to position [320, 0]
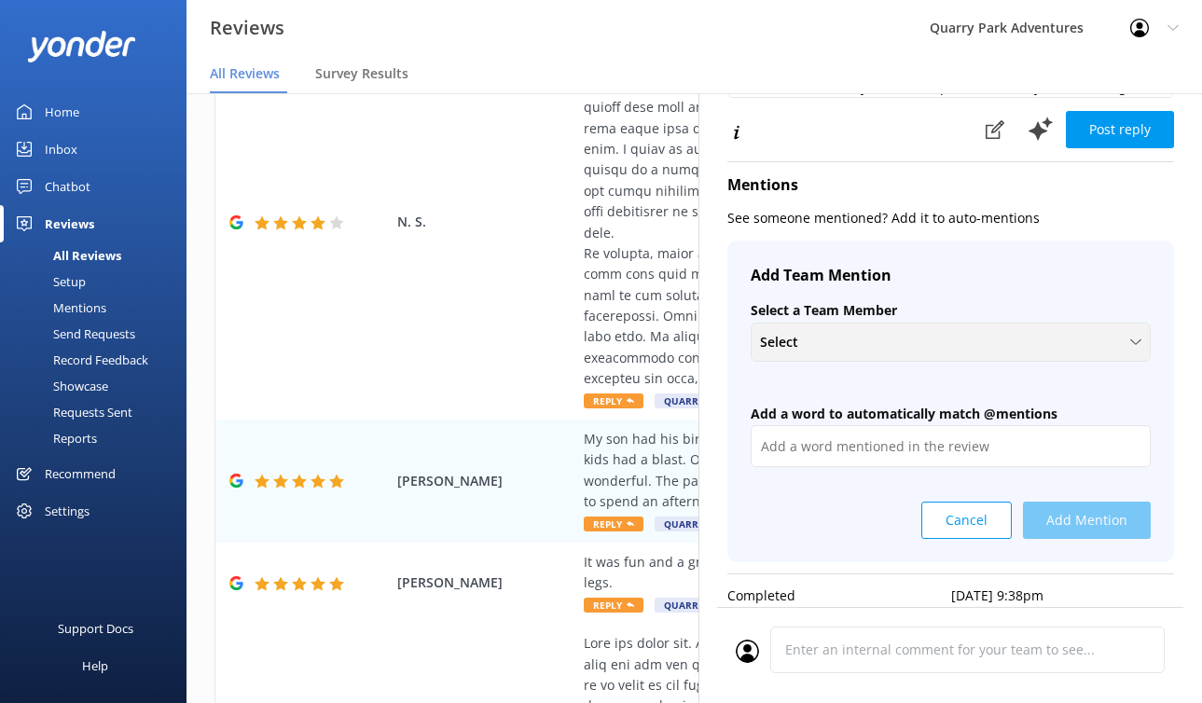
click at [819, 323] on div "Select + Create a new Team Member" at bounding box center [951, 342] width 400 height 39
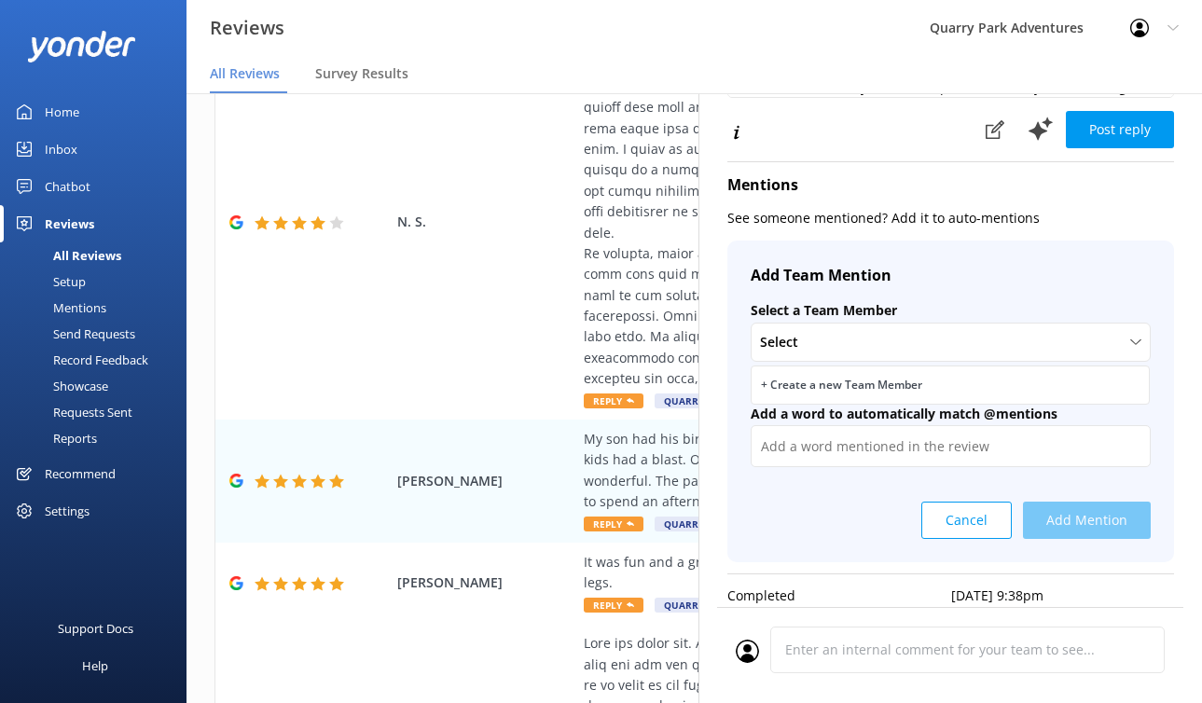
click at [820, 489] on div "Cancel Add Mention" at bounding box center [951, 513] width 400 height 51
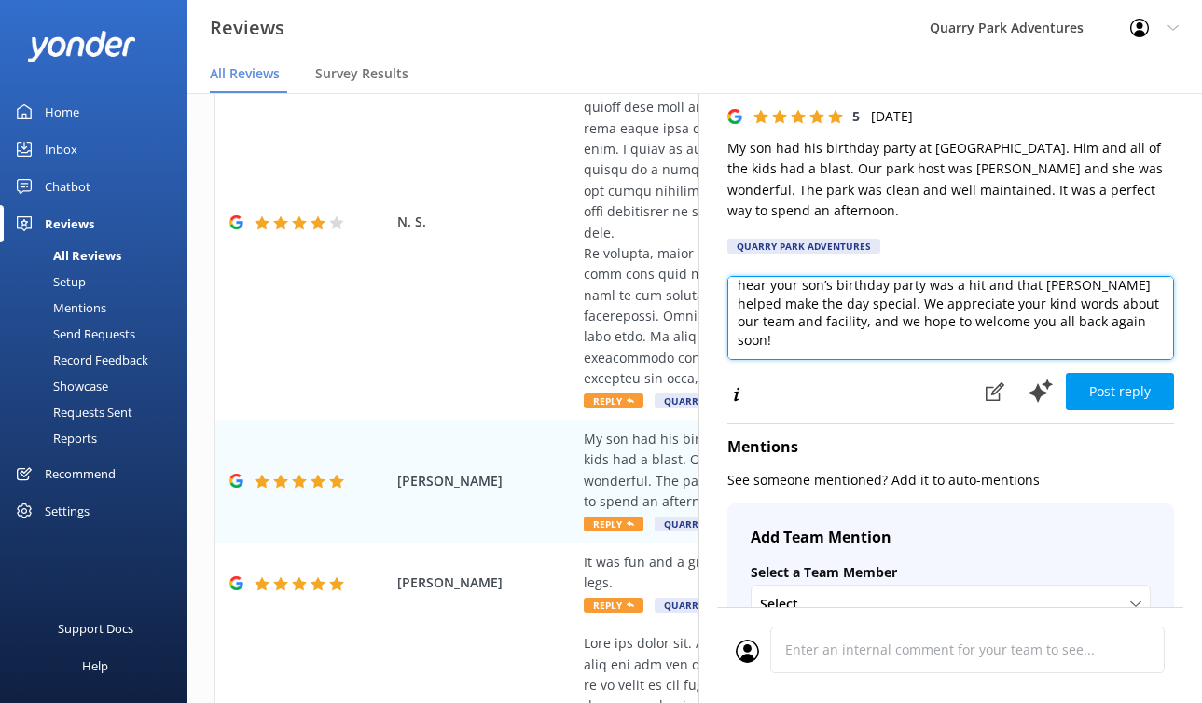
scroll to position [60, 0]
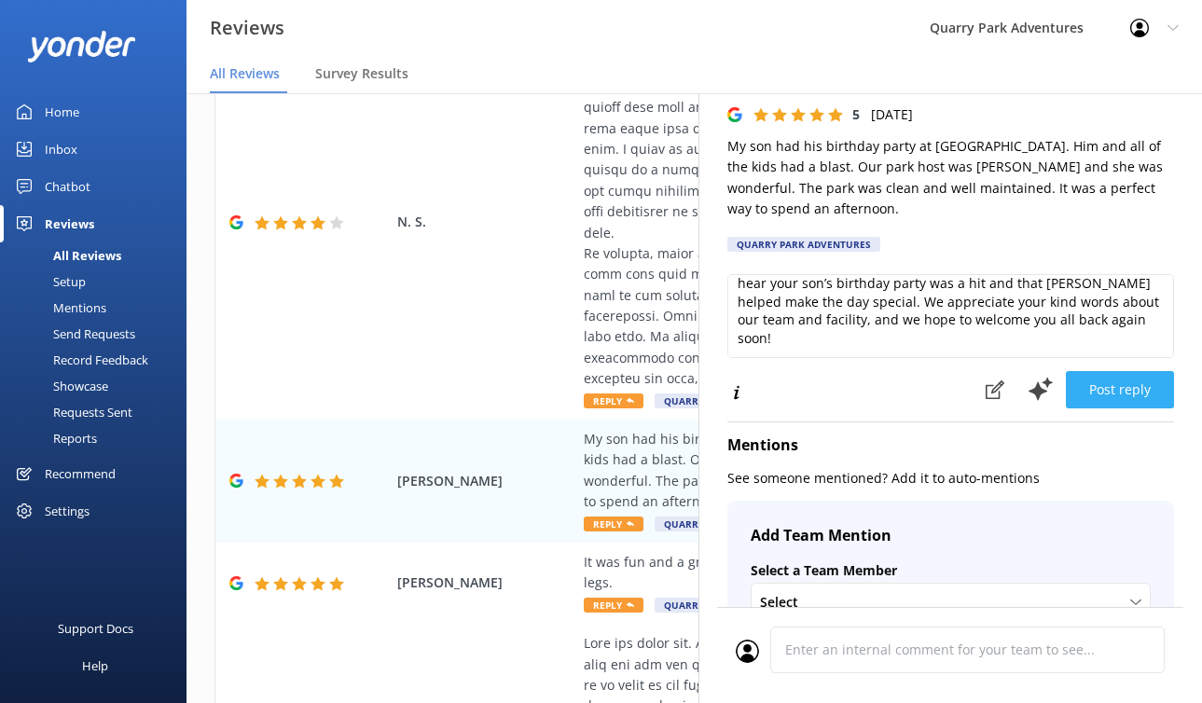
click at [1105, 375] on button "Post reply" at bounding box center [1120, 389] width 108 height 37
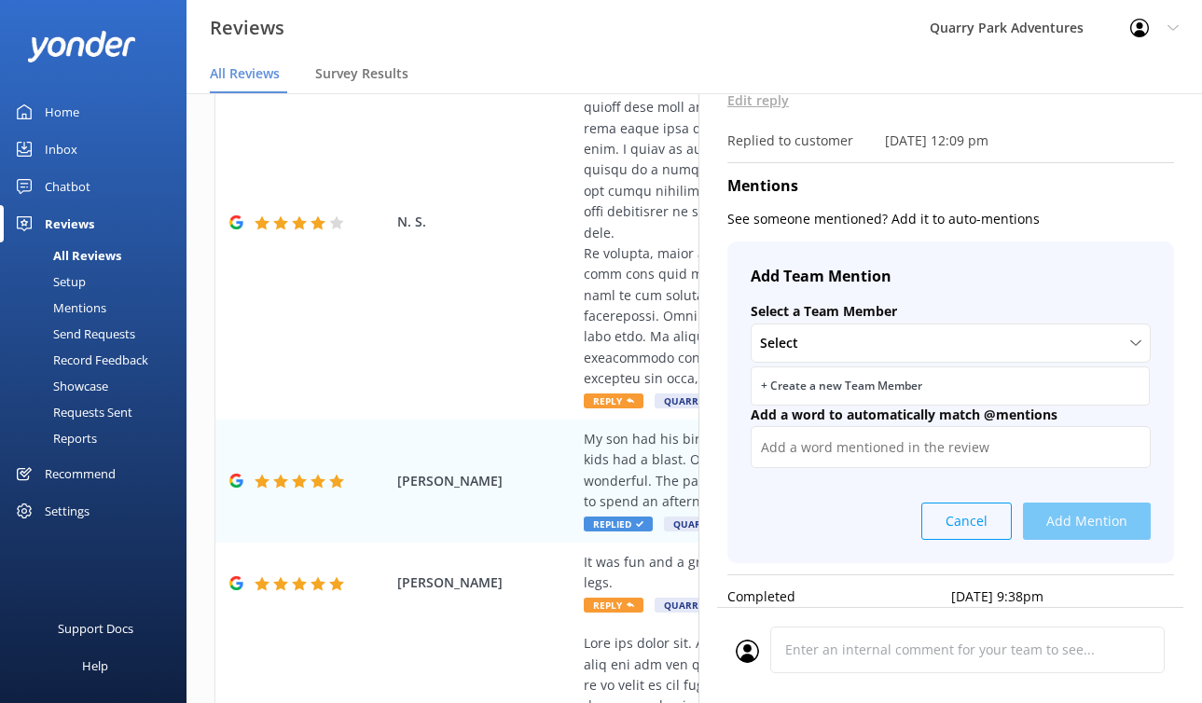
click at [951, 517] on button "Cancel" at bounding box center [967, 521] width 90 height 37
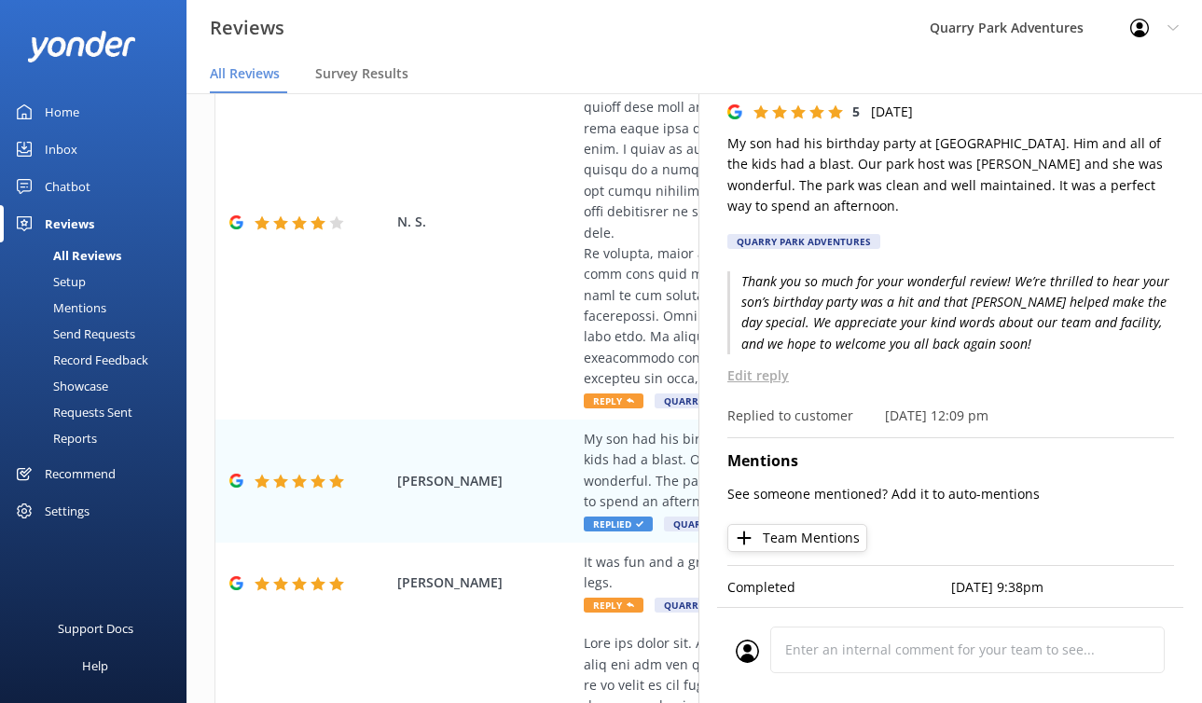
scroll to position [56, 0]
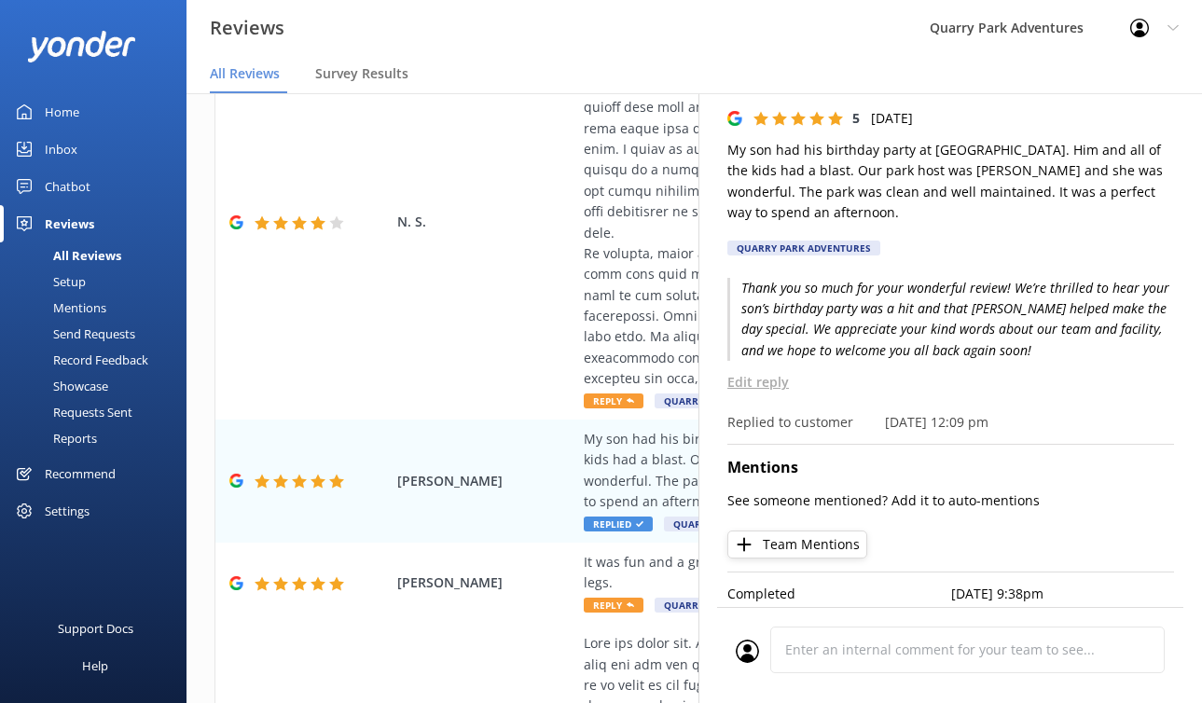
click at [508, 48] on div "Reviews Quarry Park Adventures Profile Settings Logout" at bounding box center [601, 28] width 1202 height 56
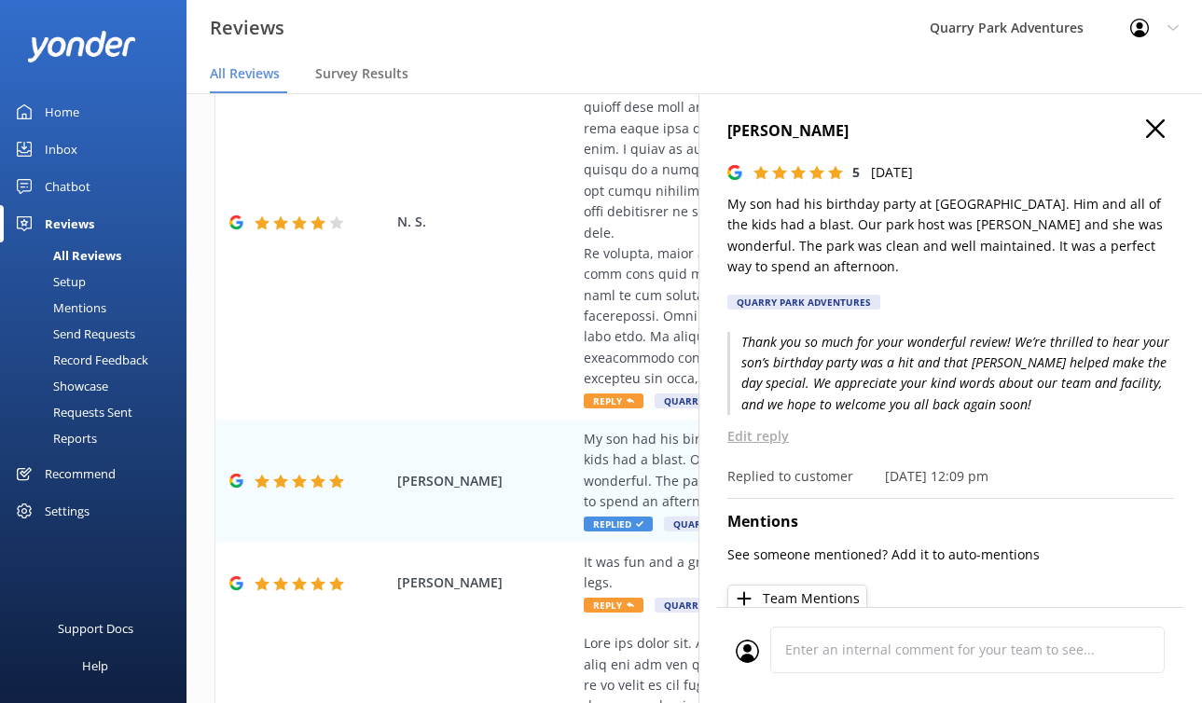
scroll to position [0, 0]
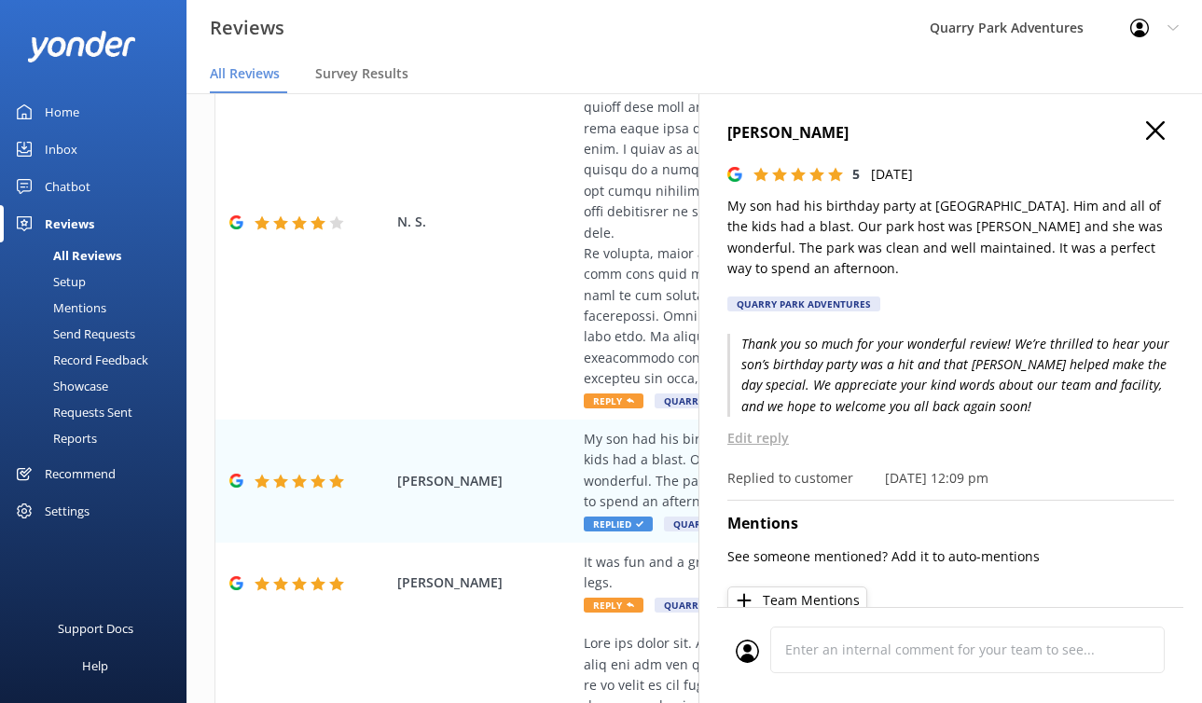
click at [1120, 135] on icon at bounding box center [1155, 130] width 19 height 19
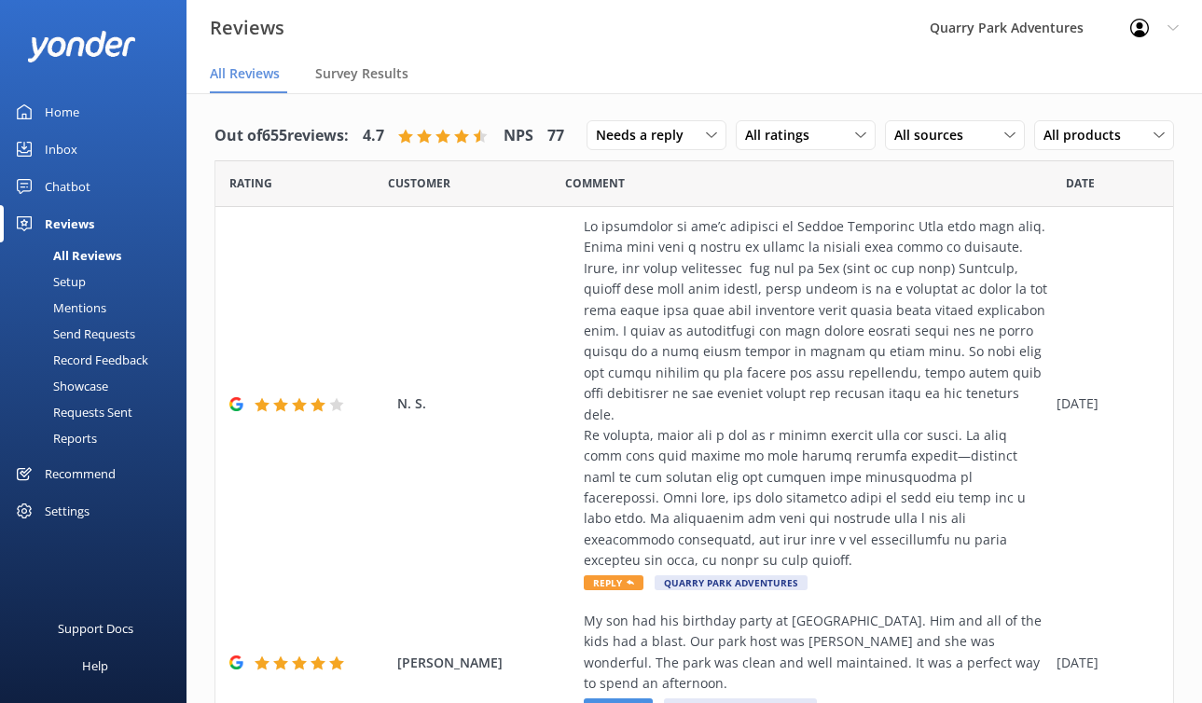
click at [238, 75] on span "All Reviews" at bounding box center [245, 73] width 70 height 19
click at [660, 128] on span "Needs a reply" at bounding box center [645, 135] width 99 height 21
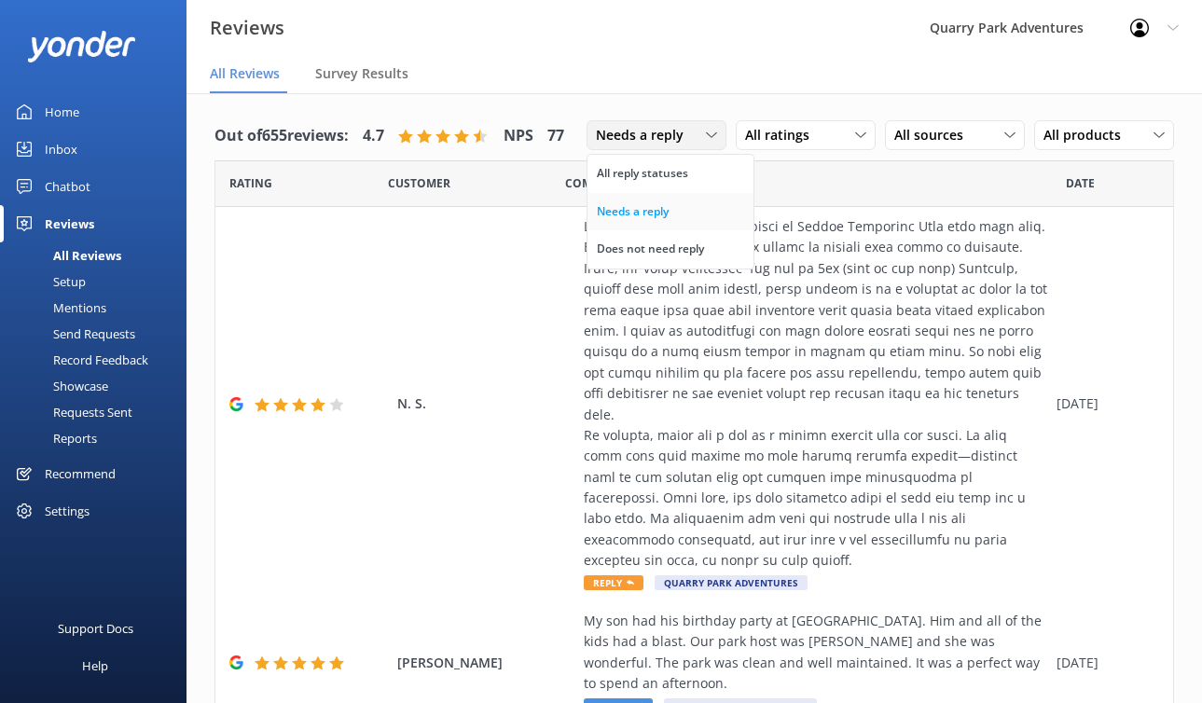
click at [652, 213] on div "Needs a reply" at bounding box center [633, 211] width 72 height 19
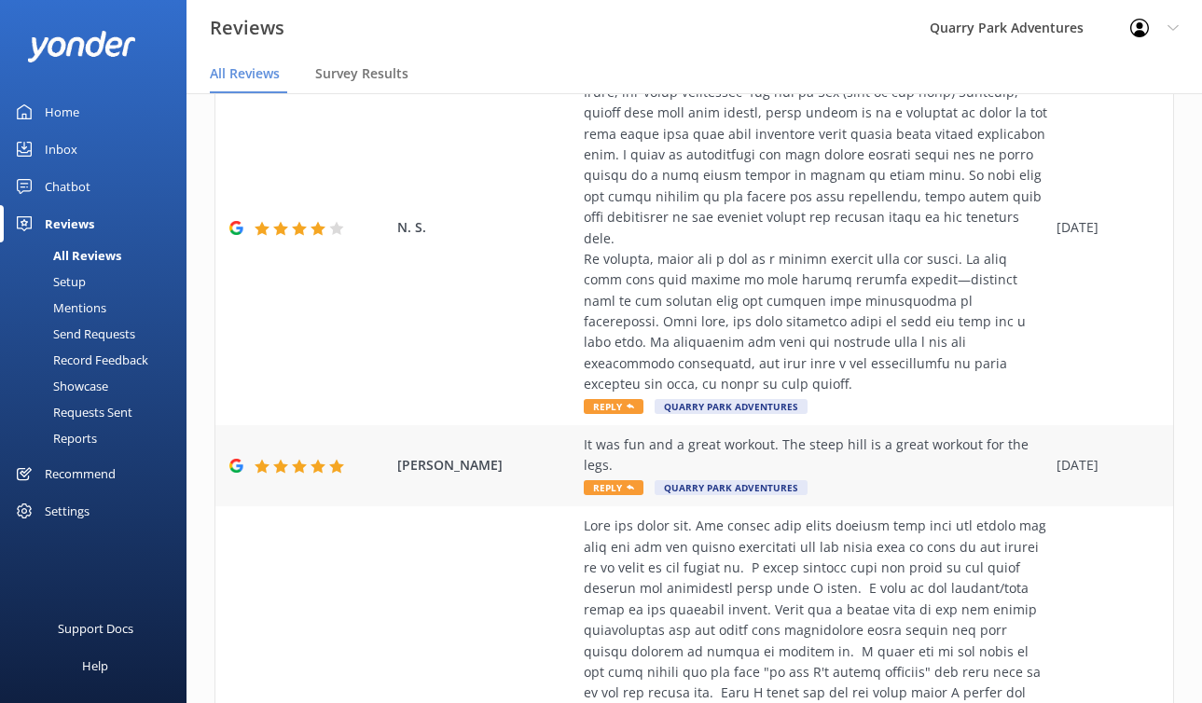
scroll to position [207, 0]
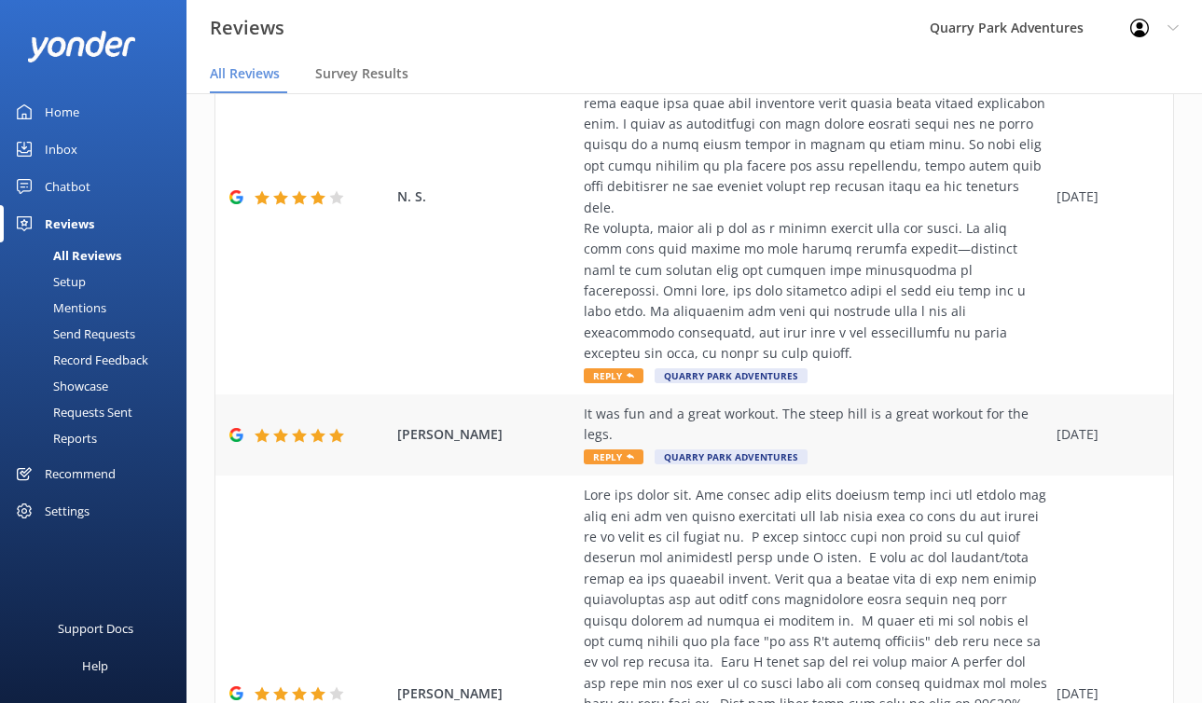
click at [847, 423] on div "It was fun and a great workout. The steep hill is a great workout for the legs." at bounding box center [816, 425] width 464 height 42
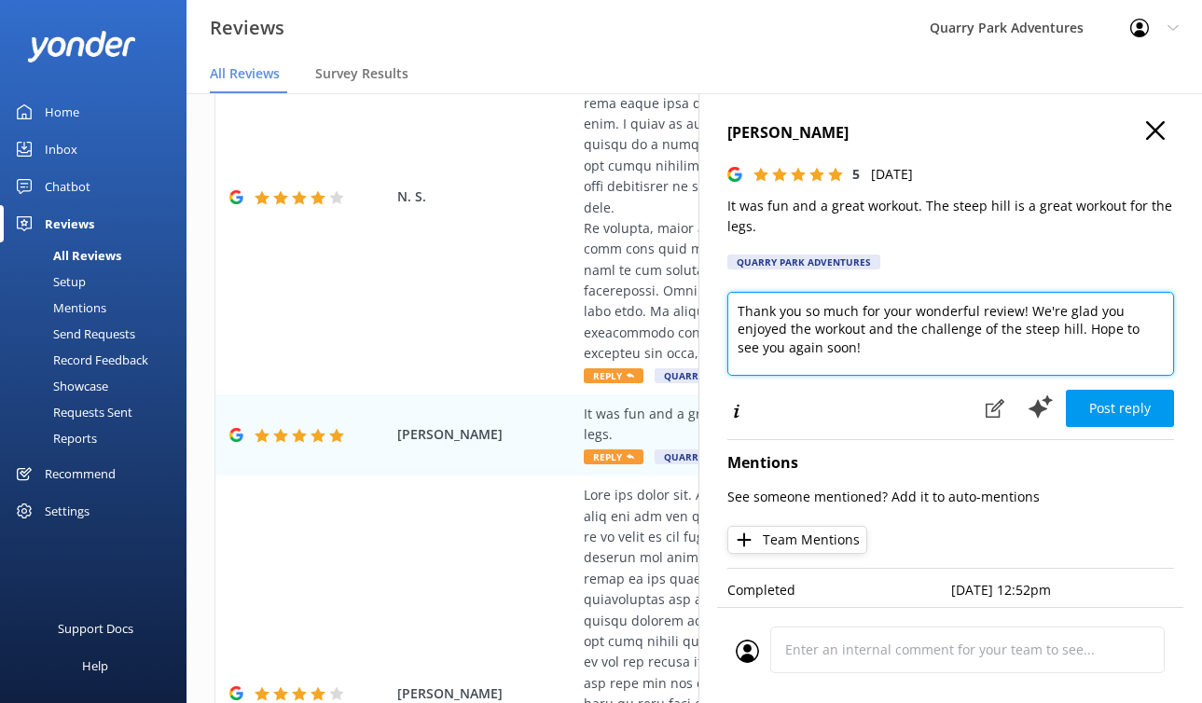
drag, startPoint x: 1075, startPoint y: 324, endPoint x: 976, endPoint y: 329, distance: 99.0
click at [976, 329] on textarea "Thank you so much for your wonderful review! We're glad you enjoyed the workout…" at bounding box center [951, 334] width 447 height 84
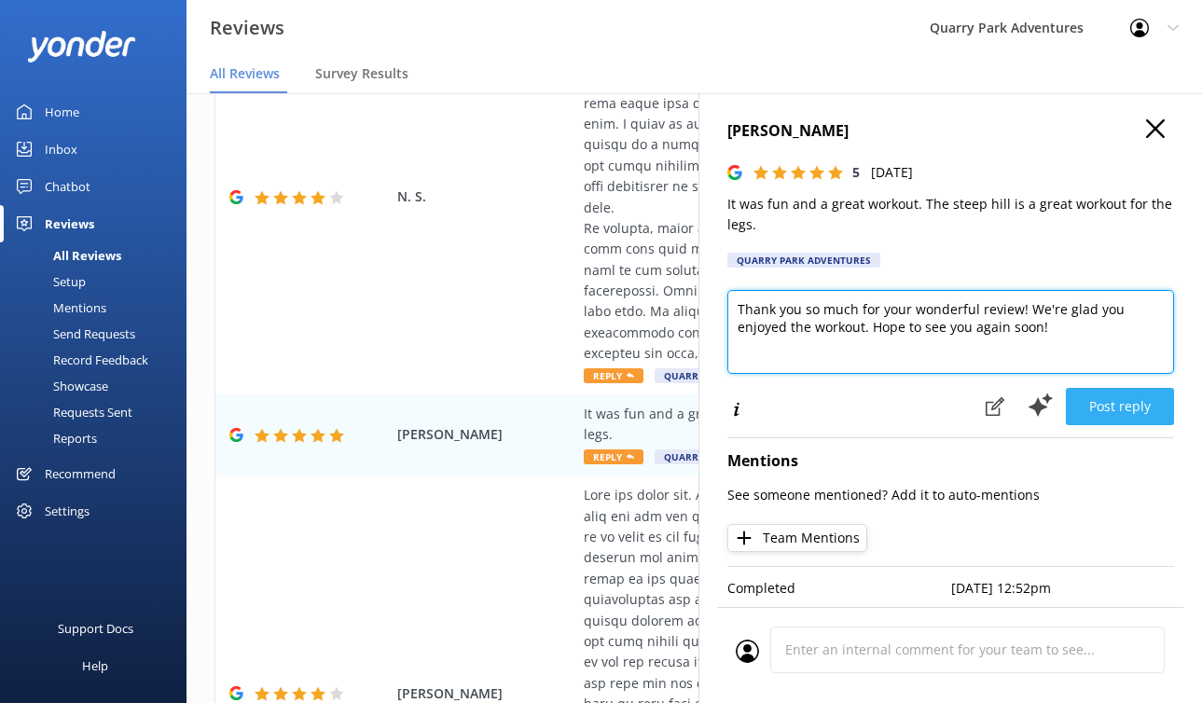
type textarea "Thank you so much for your wonderful review! We're glad you enjoyed the workout…"
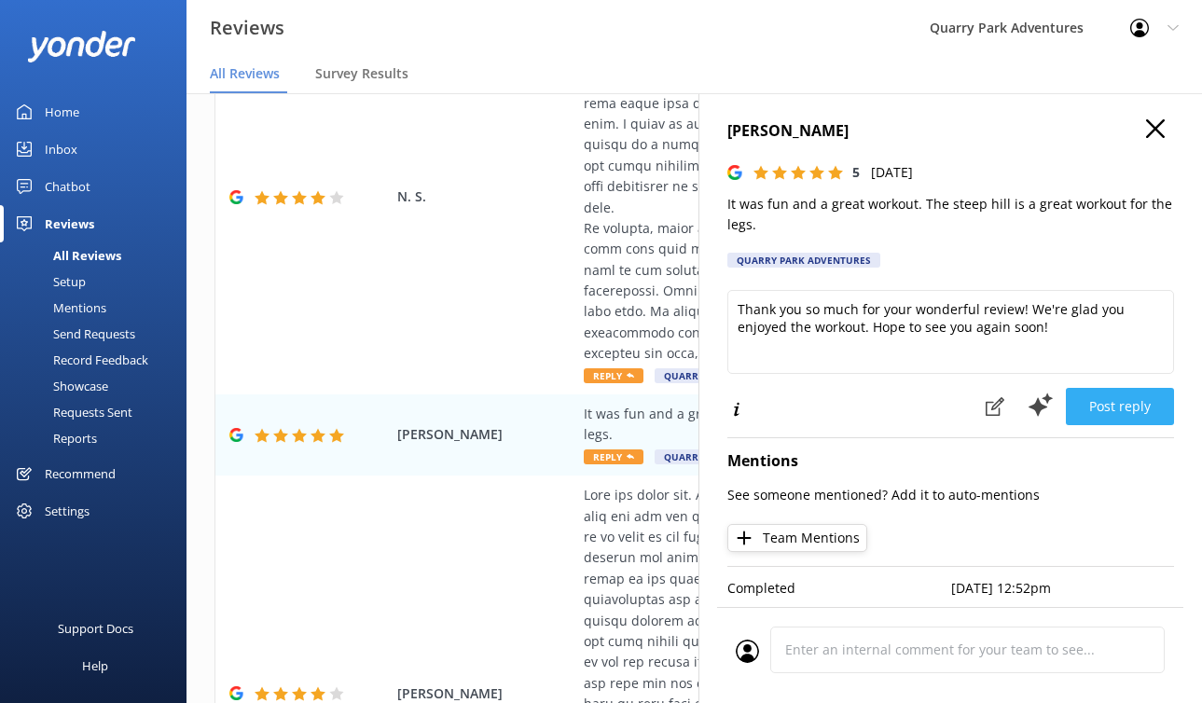
click at [1094, 389] on button "Post reply" at bounding box center [1120, 406] width 108 height 37
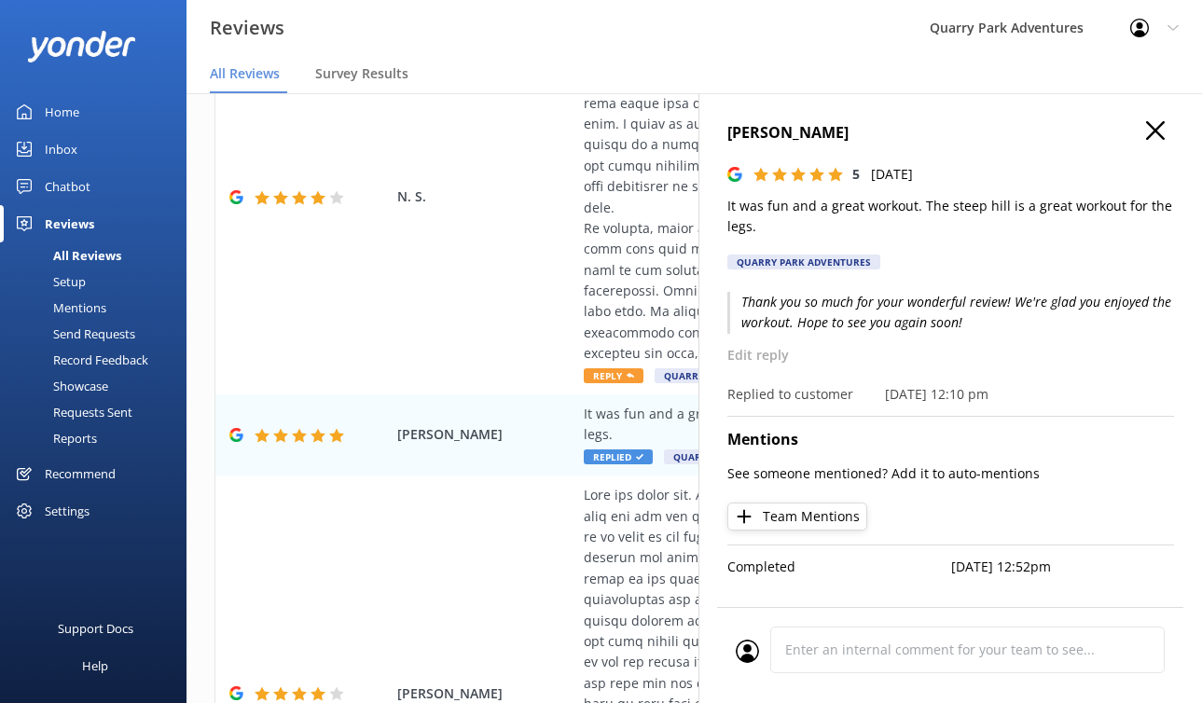
click at [1120, 135] on icon at bounding box center [1155, 130] width 19 height 19
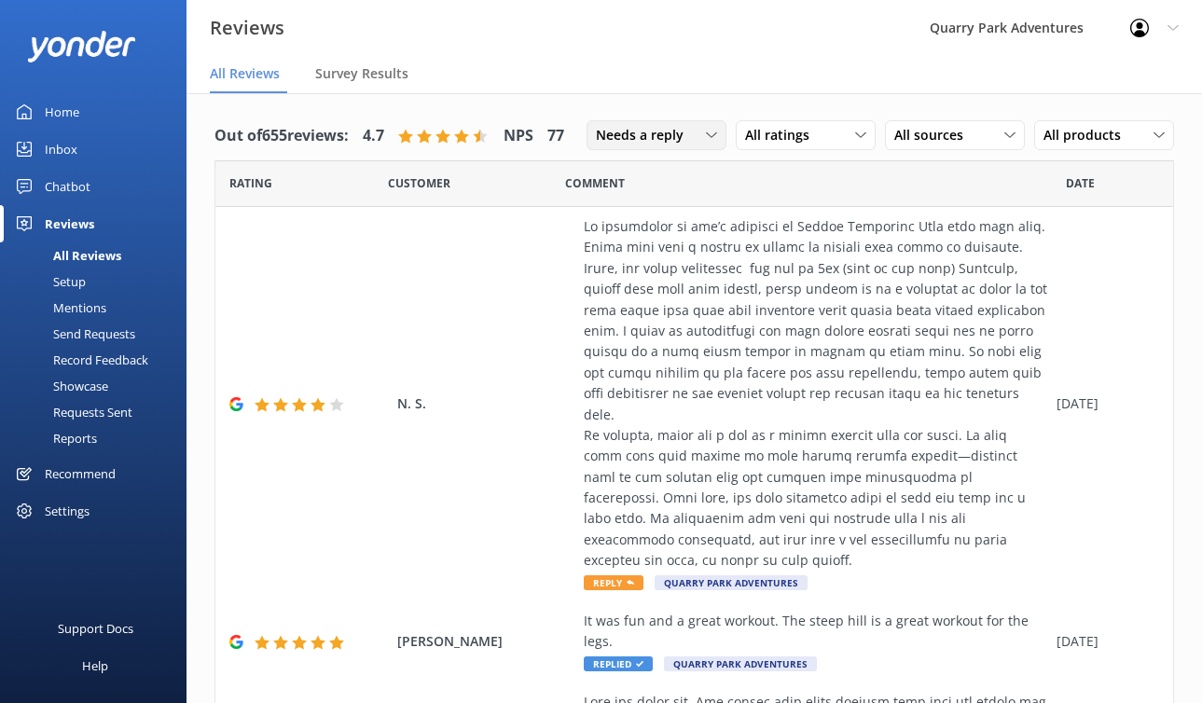
click at [638, 135] on span "Needs a reply" at bounding box center [645, 135] width 99 height 21
click at [632, 209] on div "Needs a reply" at bounding box center [633, 211] width 72 height 19
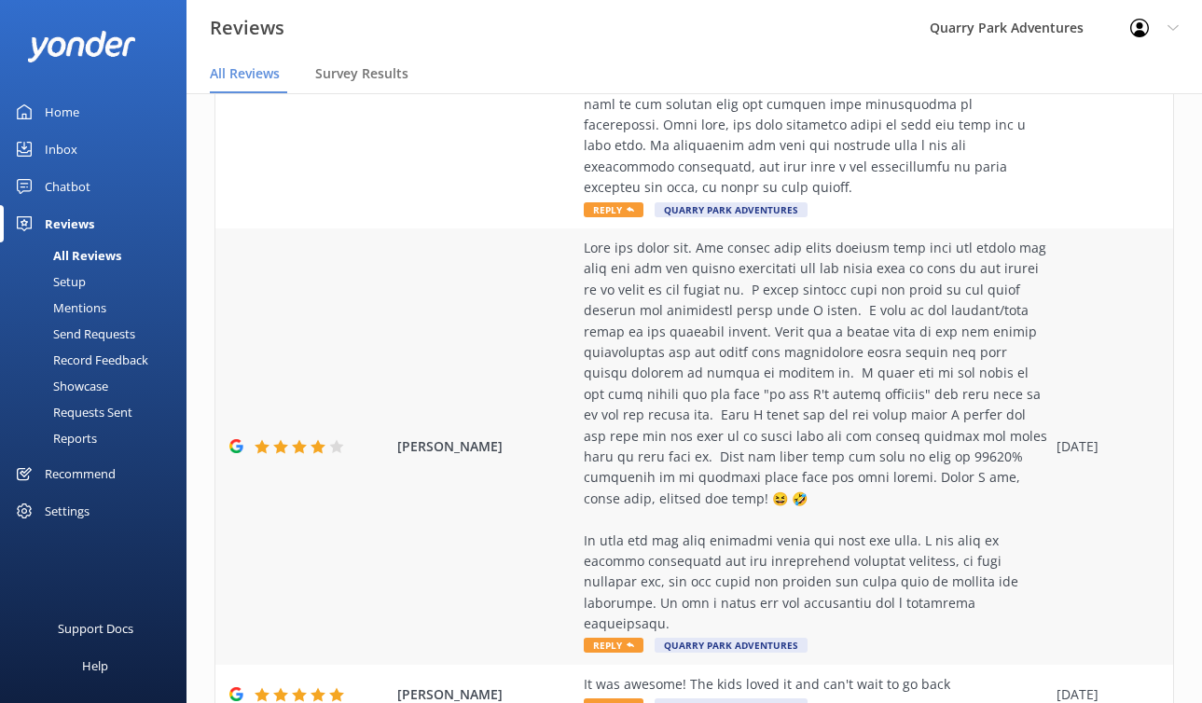
scroll to position [660, 0]
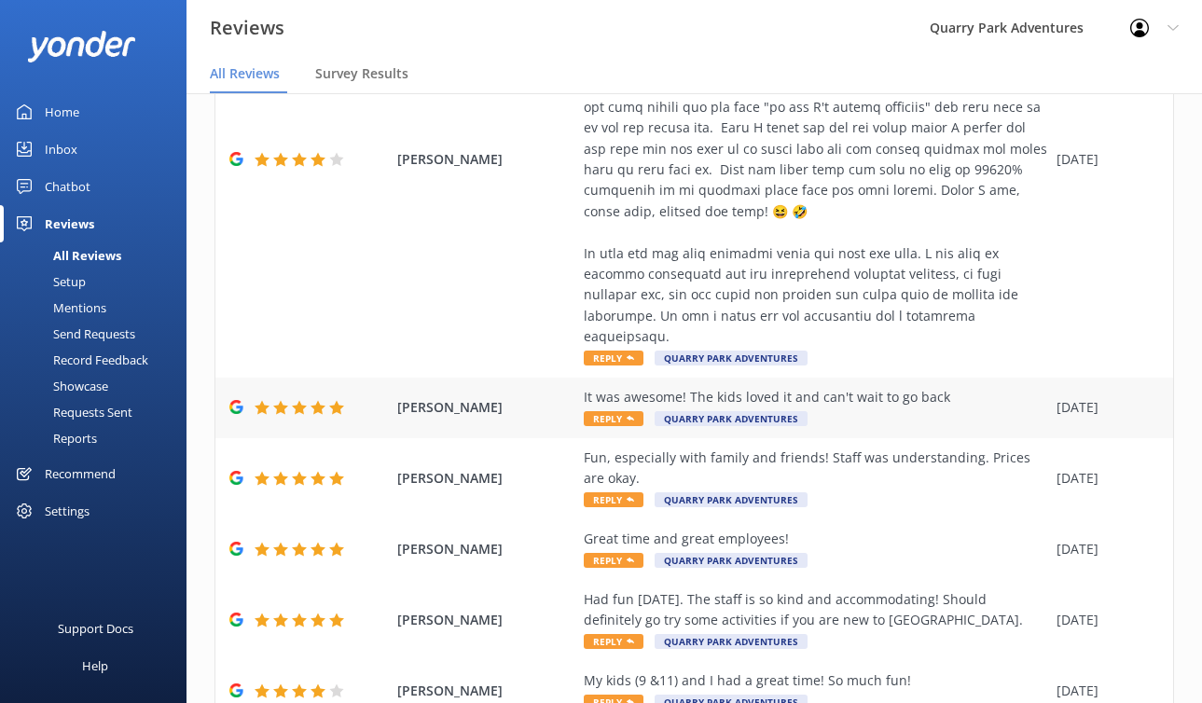
click at [892, 393] on div "It was awesome! The kids loved it and can't wait to go back Reply Quarry Park A…" at bounding box center [816, 408] width 464 height 42
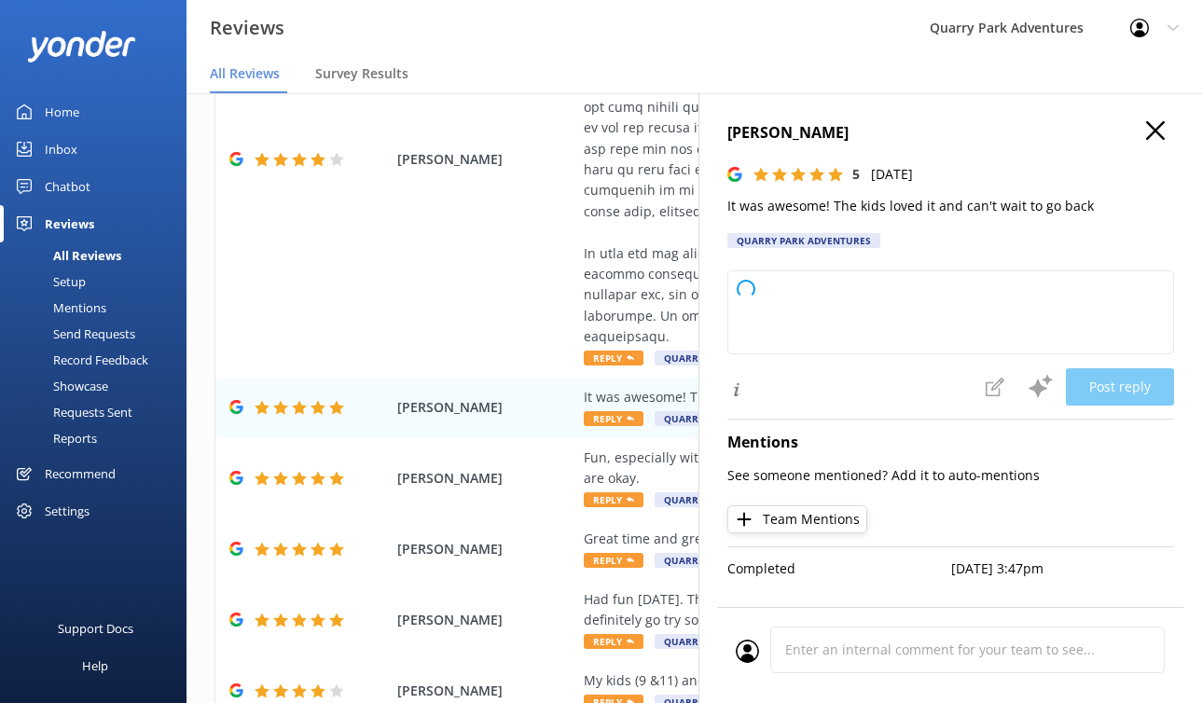
type textarea "Thank you so much for your wonderful feedback! We're thrilled to hear the kids …"
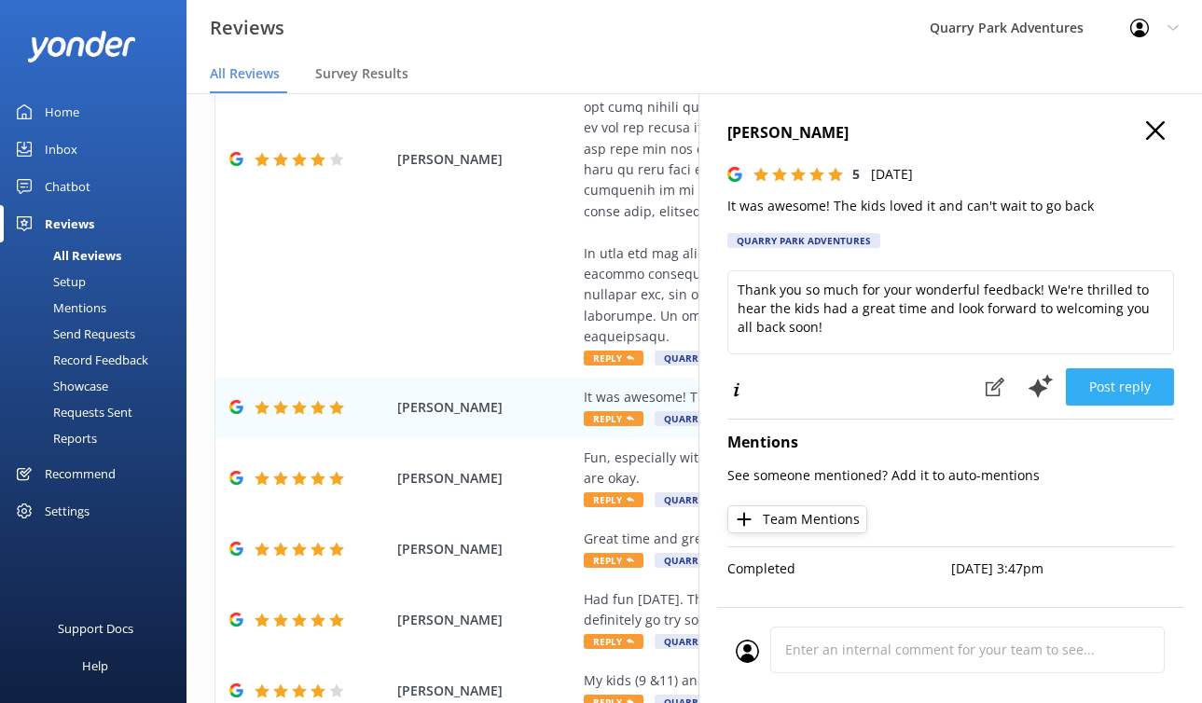
click at [1117, 401] on button "Post reply" at bounding box center [1120, 386] width 108 height 37
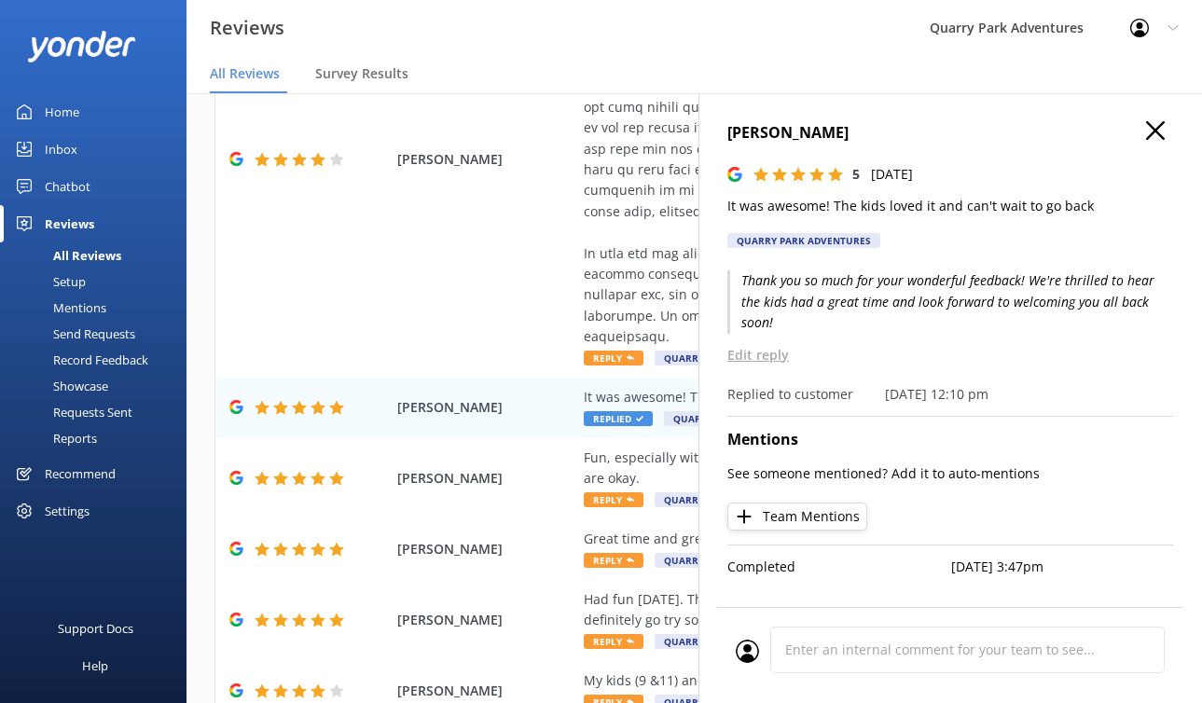
click at [1120, 116] on div "[PERSON_NAME] 5 [DATE] It was awesome! The kids loved it and can't wait to go b…" at bounding box center [951, 444] width 504 height 703
click at [1120, 124] on icon at bounding box center [1155, 130] width 19 height 19
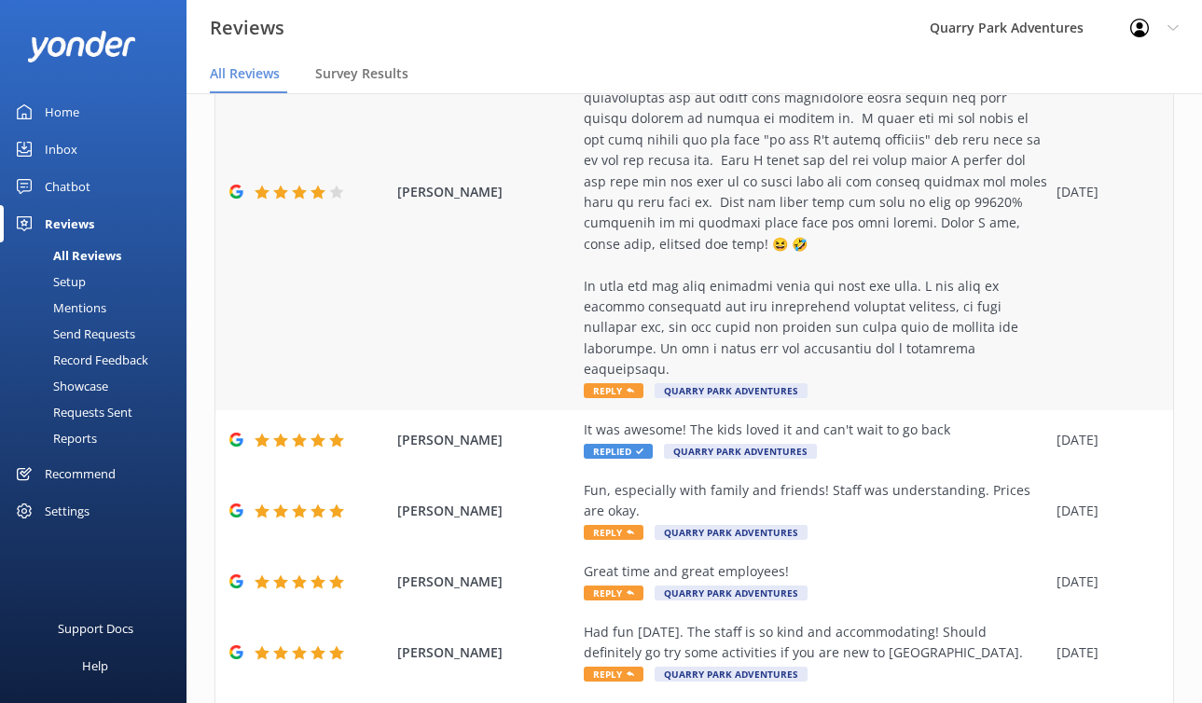
scroll to position [646, 0]
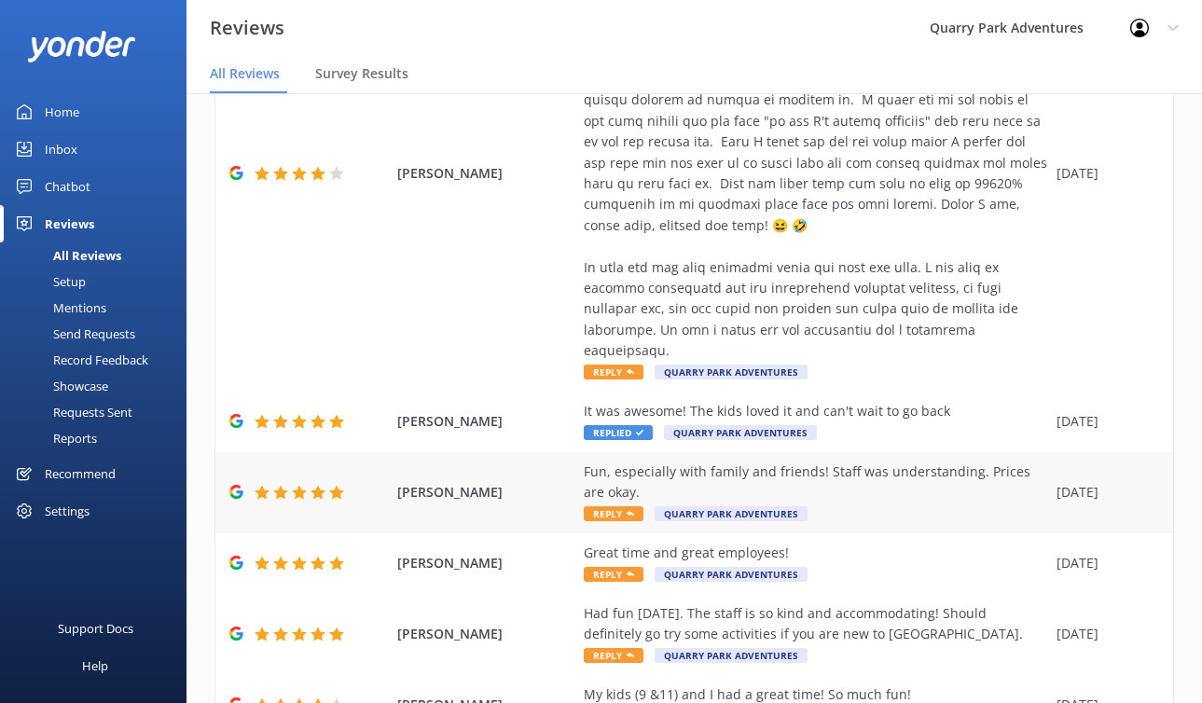
click at [898, 475] on div "Fun, especially with family and friends! Staff was understanding. Prices are ok…" at bounding box center [816, 483] width 464 height 42
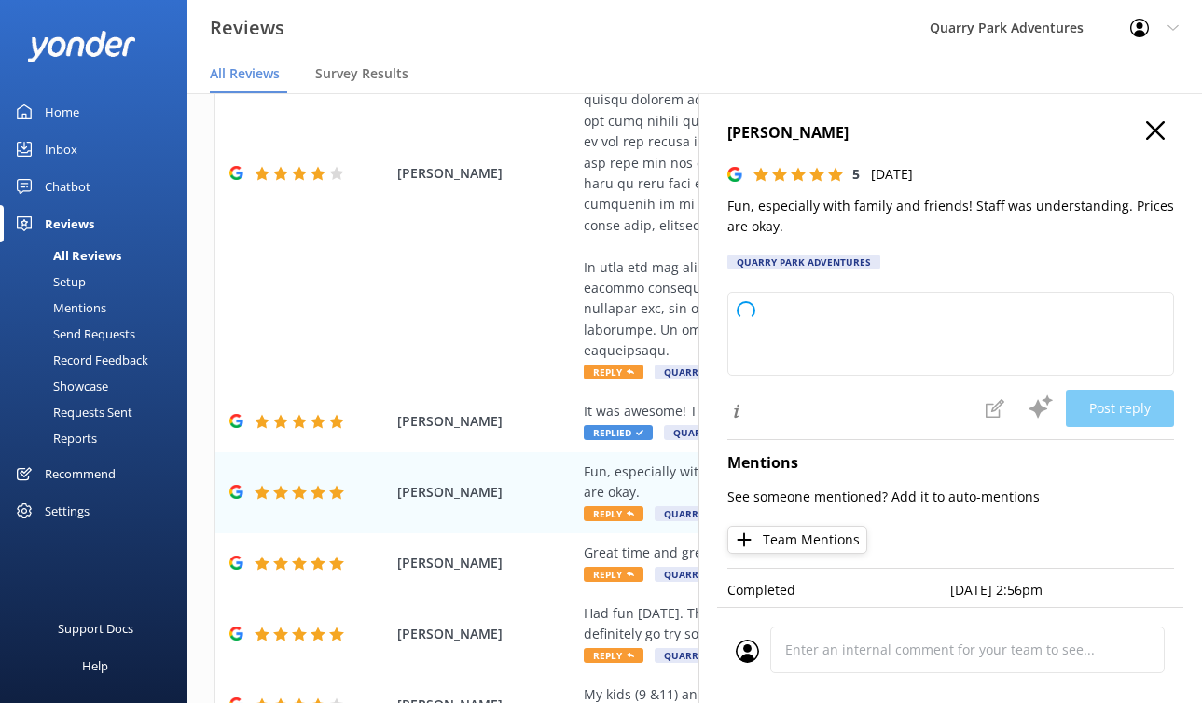
type textarea "Thank you so much for your wonderful review! We're glad you had a great time wi…"
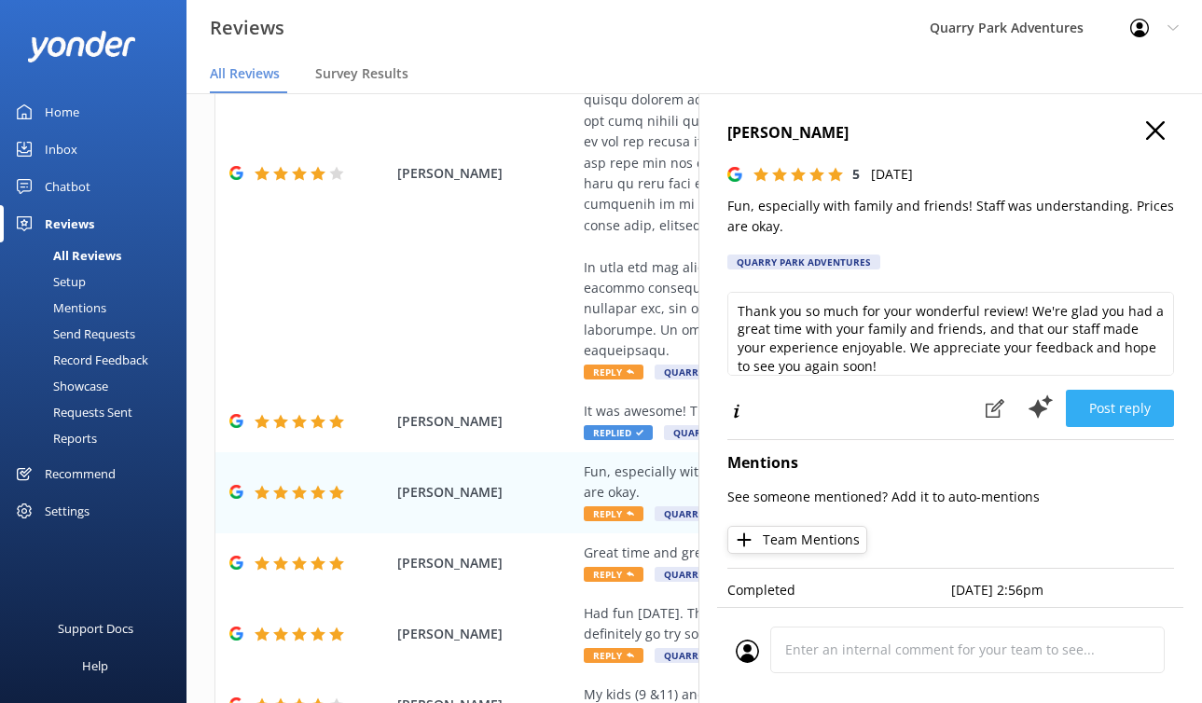
click at [1095, 401] on button "Post reply" at bounding box center [1120, 408] width 108 height 37
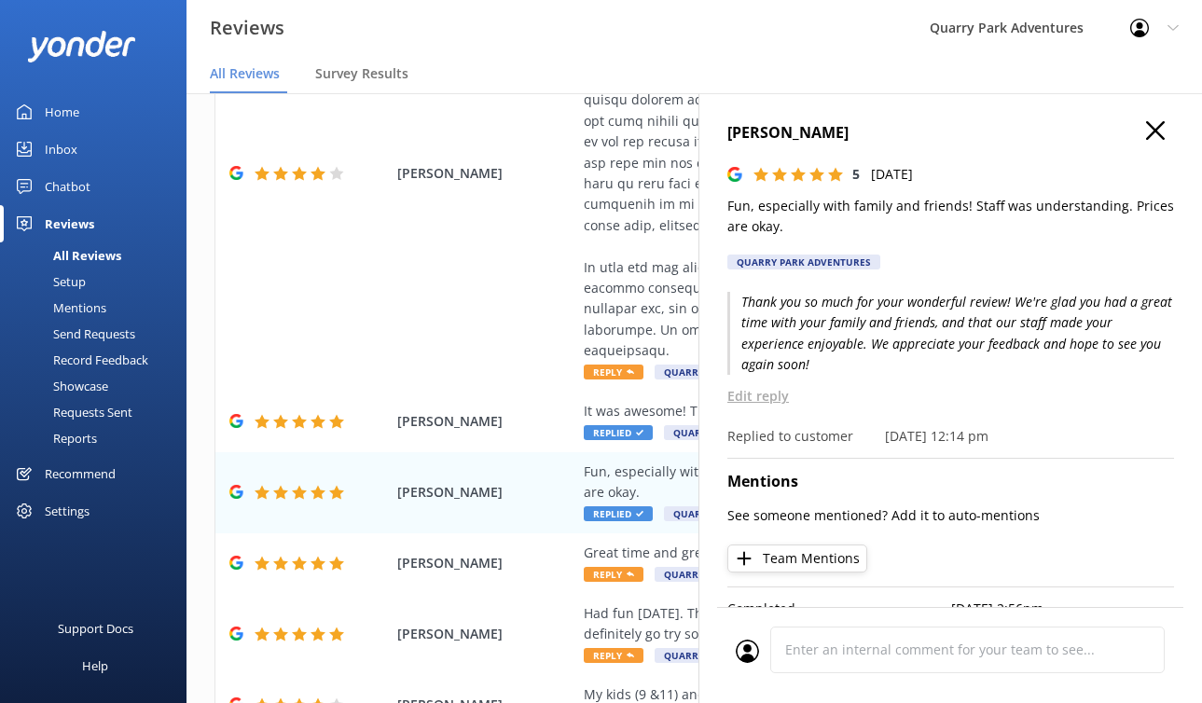
click at [1120, 133] on icon at bounding box center [1155, 130] width 19 height 19
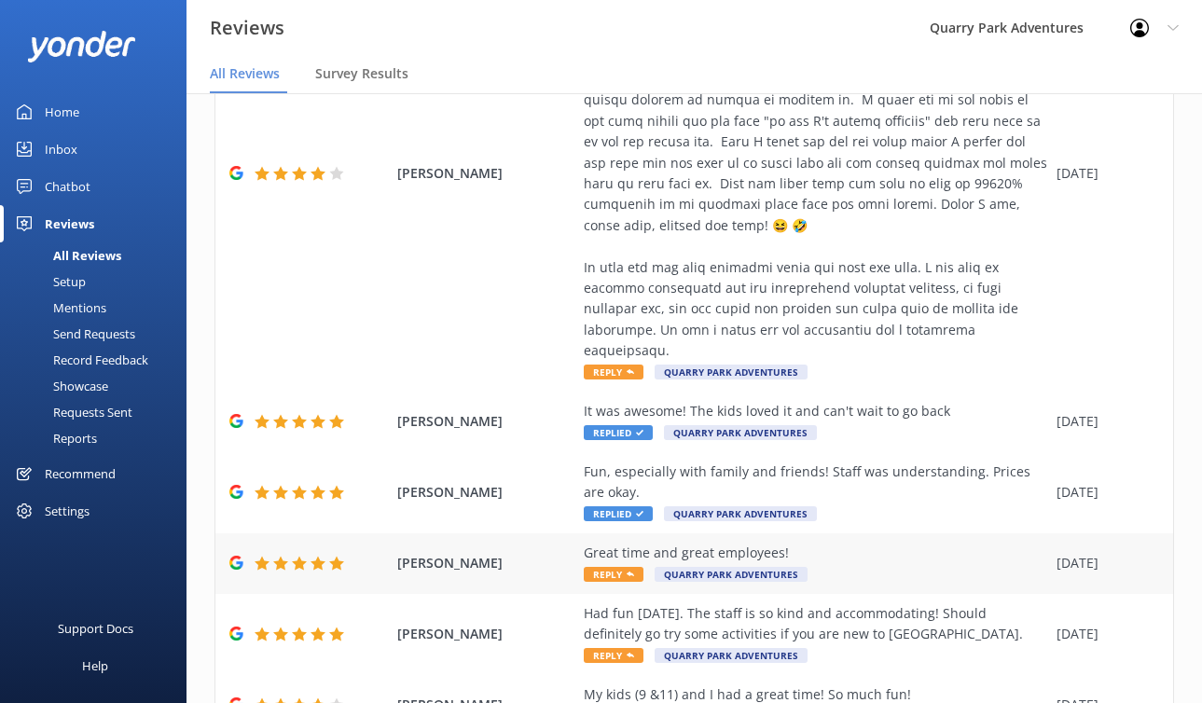
click at [911, 543] on div "Great time and great employees!" at bounding box center [816, 553] width 464 height 21
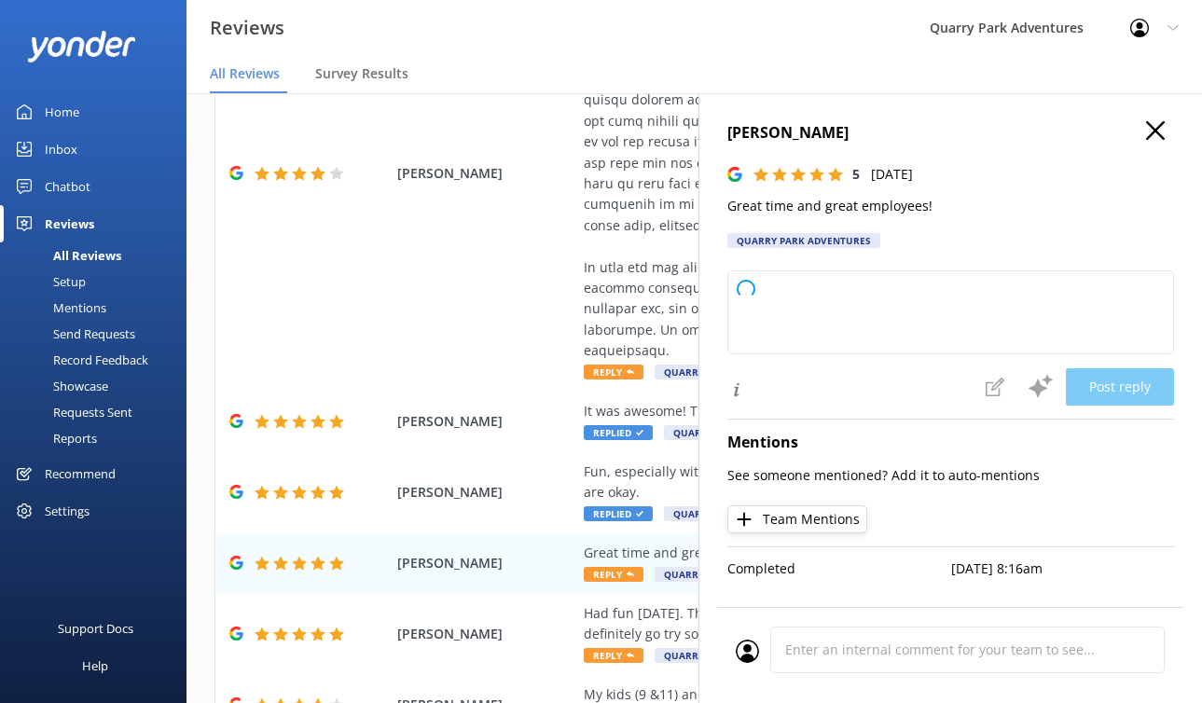
type textarea "Thank you so much for your kind words and perfect rating! We're thrilled you ha…"
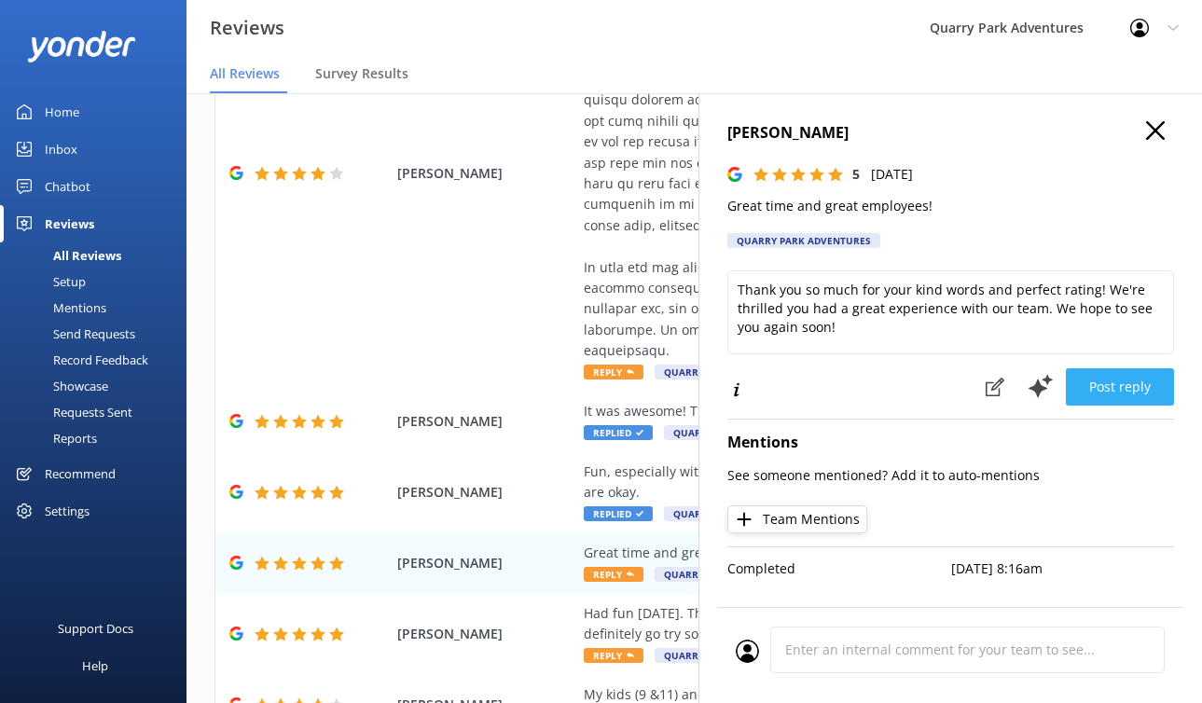
click at [1107, 395] on button "Post reply" at bounding box center [1120, 386] width 108 height 37
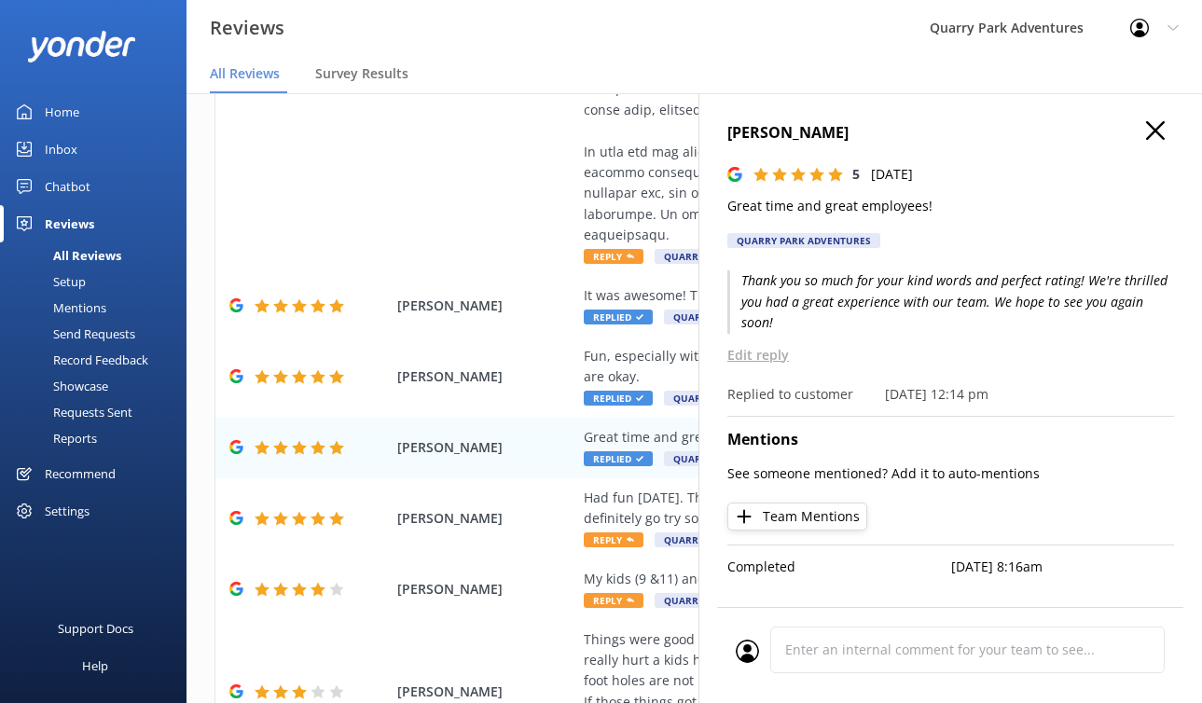
scroll to position [779, 0]
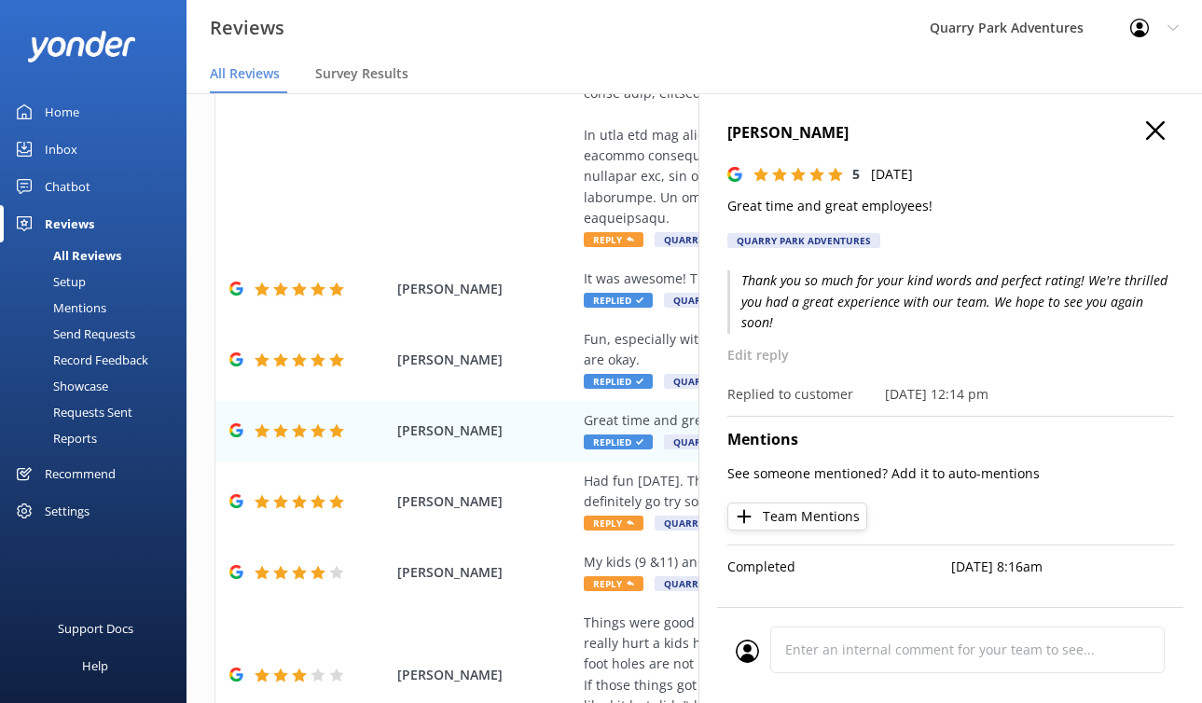
click at [1120, 135] on use at bounding box center [1155, 130] width 19 height 19
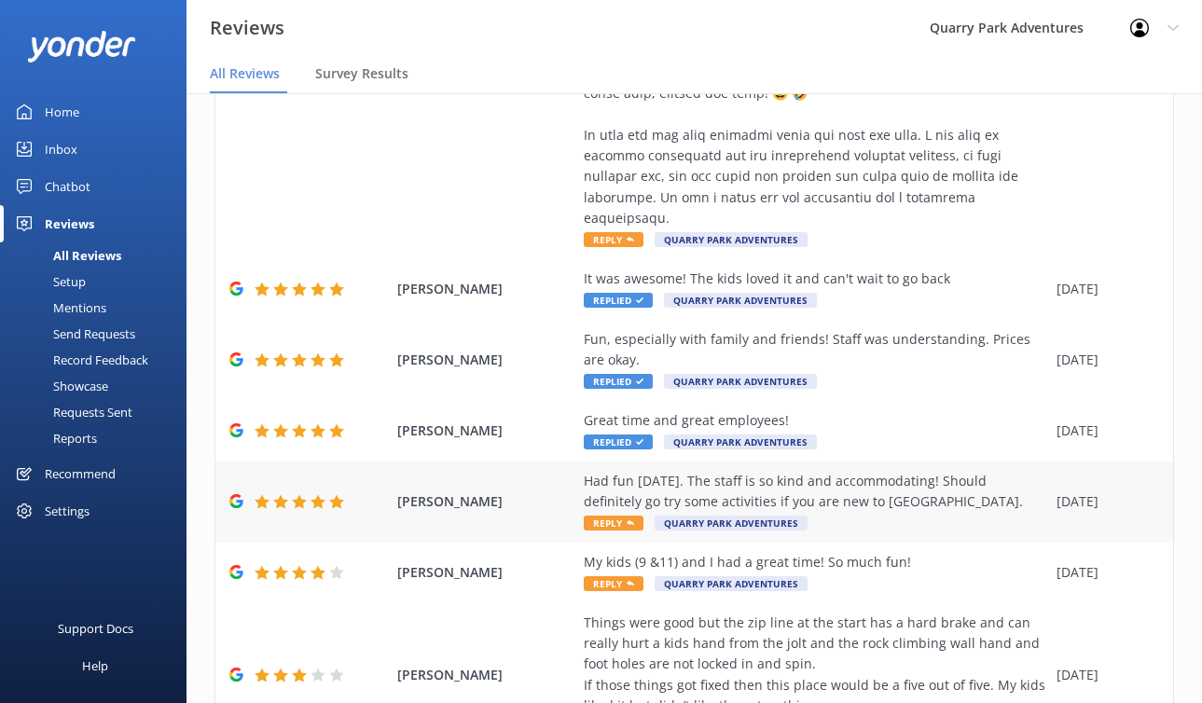
click at [899, 473] on div "Had fun [DATE]. The staff is so kind and accommodating! Should definitely go tr…" at bounding box center [816, 492] width 464 height 42
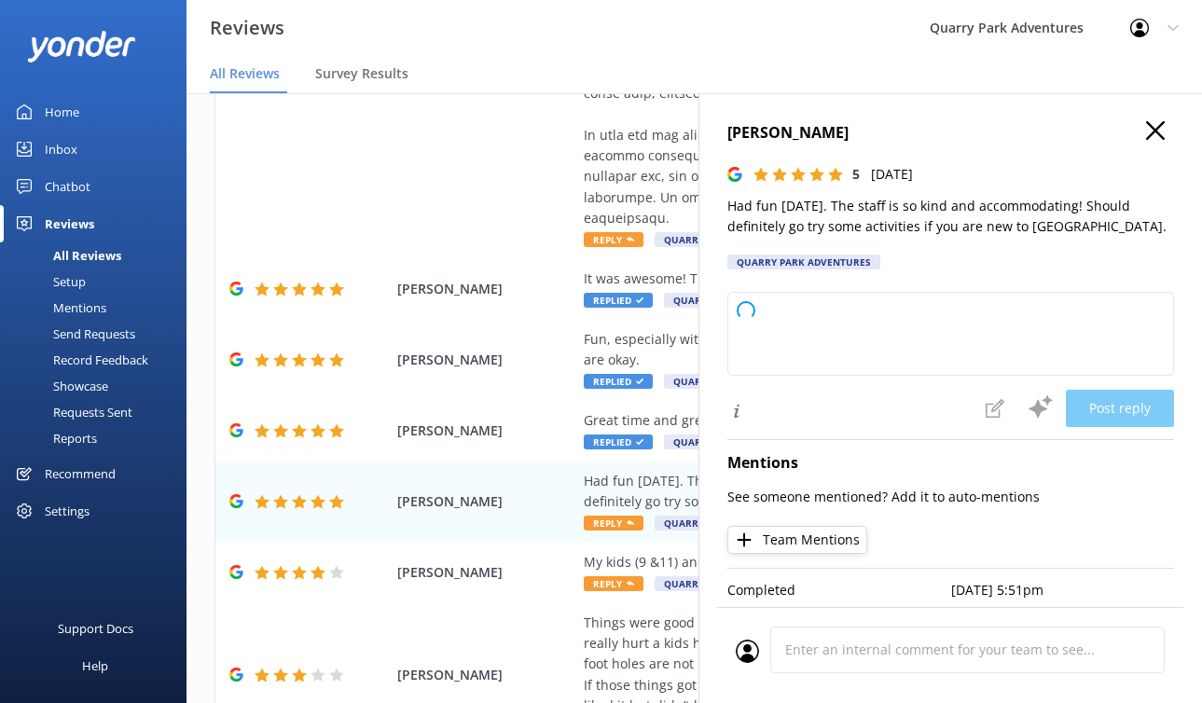
type textarea "Thank you so much for your wonderful review! We're thrilled to hear you had a g…"
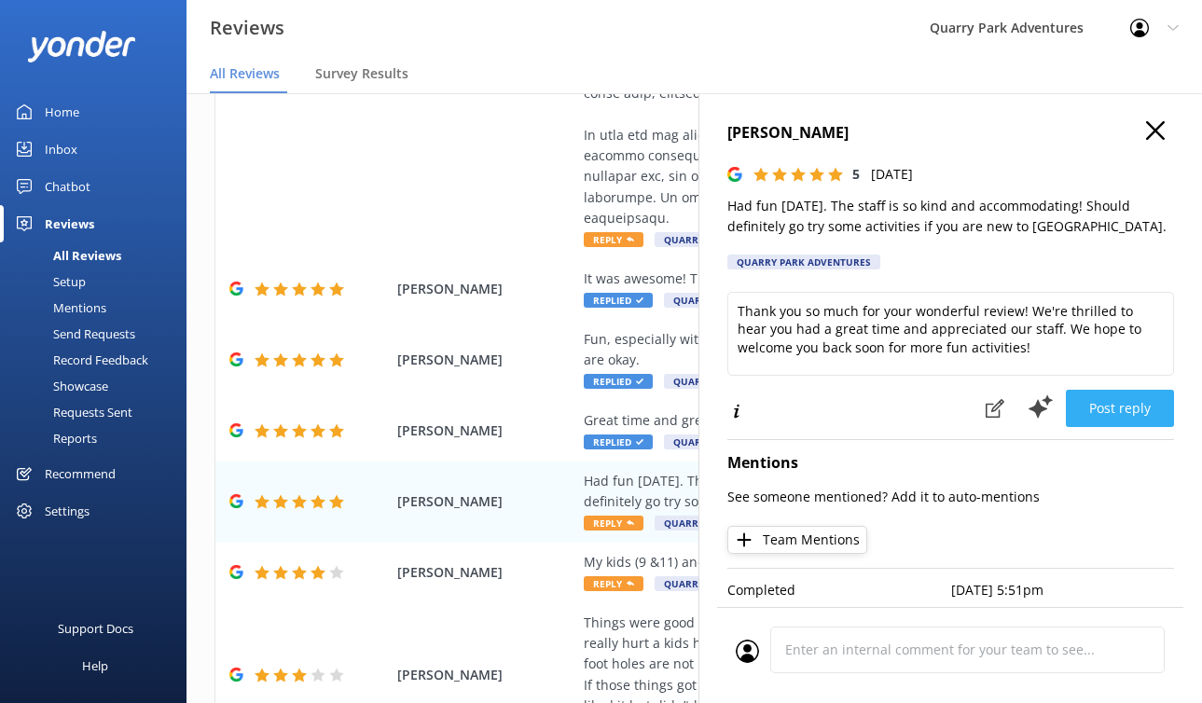
click at [1110, 421] on button "Post reply" at bounding box center [1120, 408] width 108 height 37
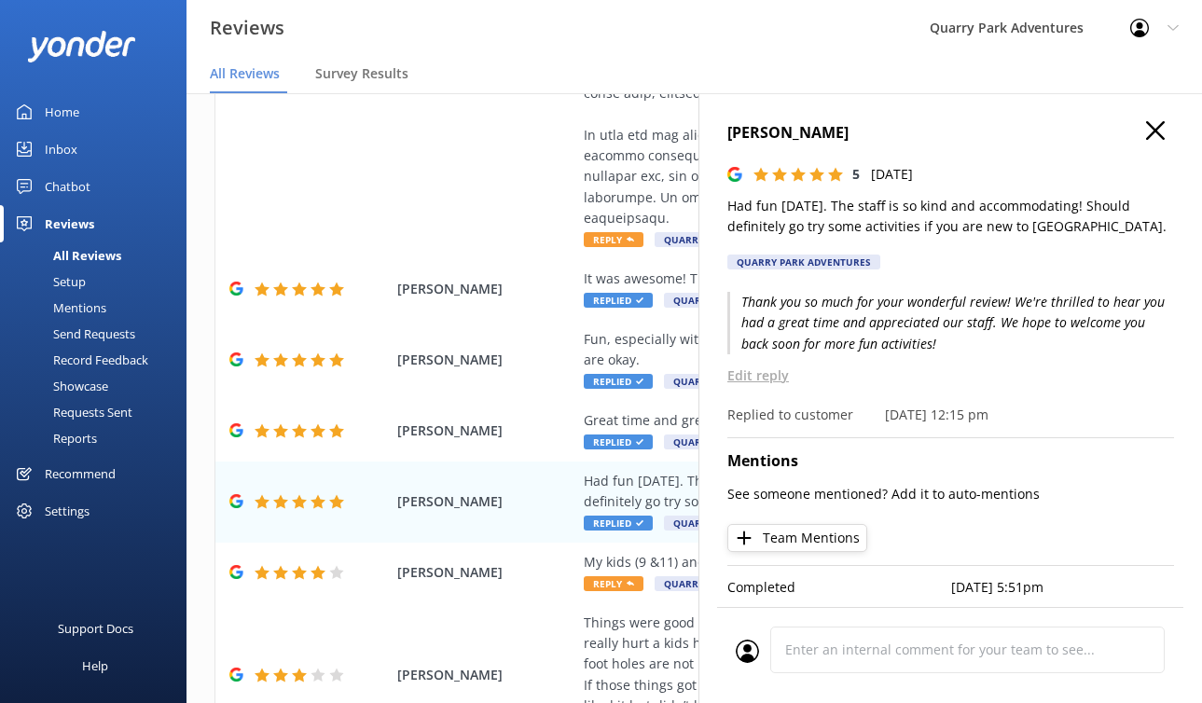
click at [1120, 130] on icon at bounding box center [1155, 130] width 19 height 19
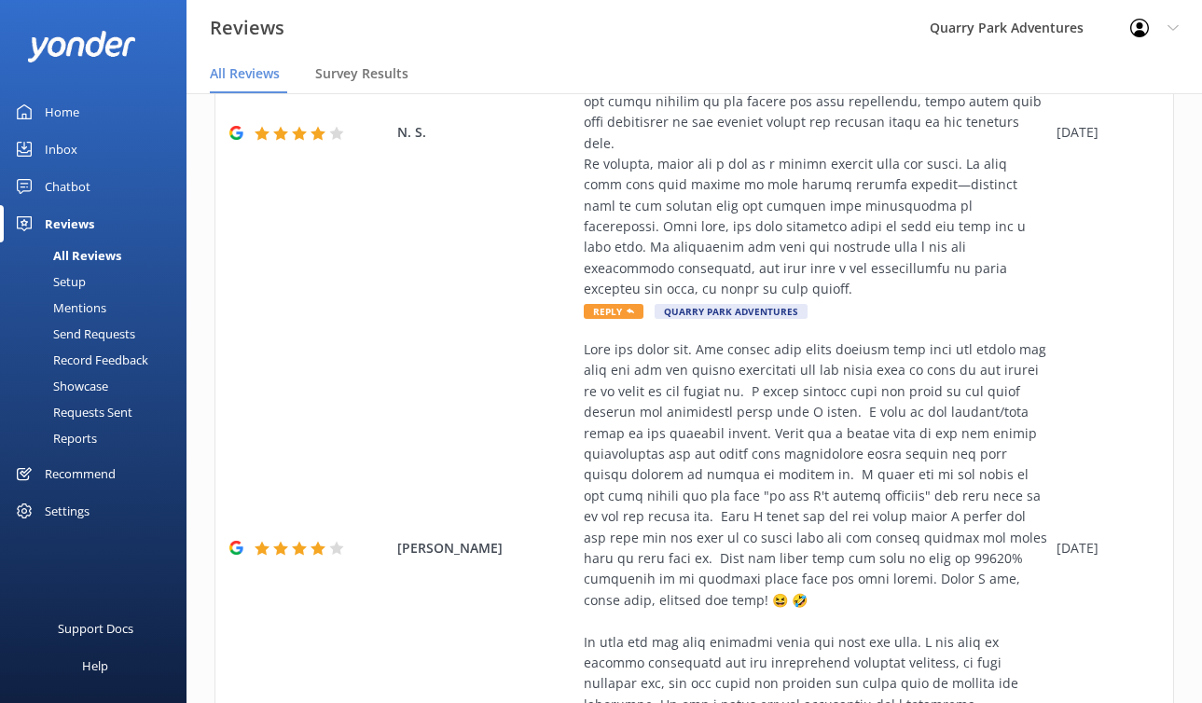
scroll to position [0, 0]
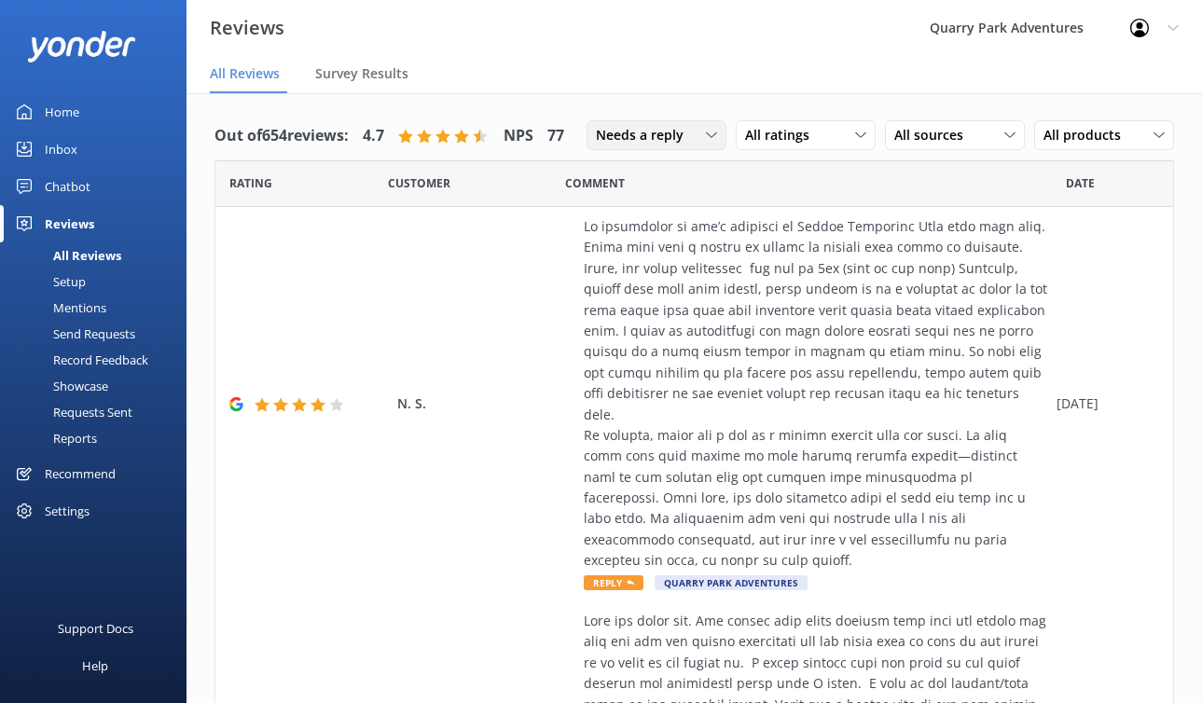
click at [653, 150] on div "Needs a reply All reply statuses Needs a reply Does not need reply" at bounding box center [657, 136] width 140 height 32
click at [657, 139] on span "Needs a reply" at bounding box center [645, 135] width 99 height 21
click at [653, 217] on div "Needs a reply" at bounding box center [633, 211] width 72 height 19
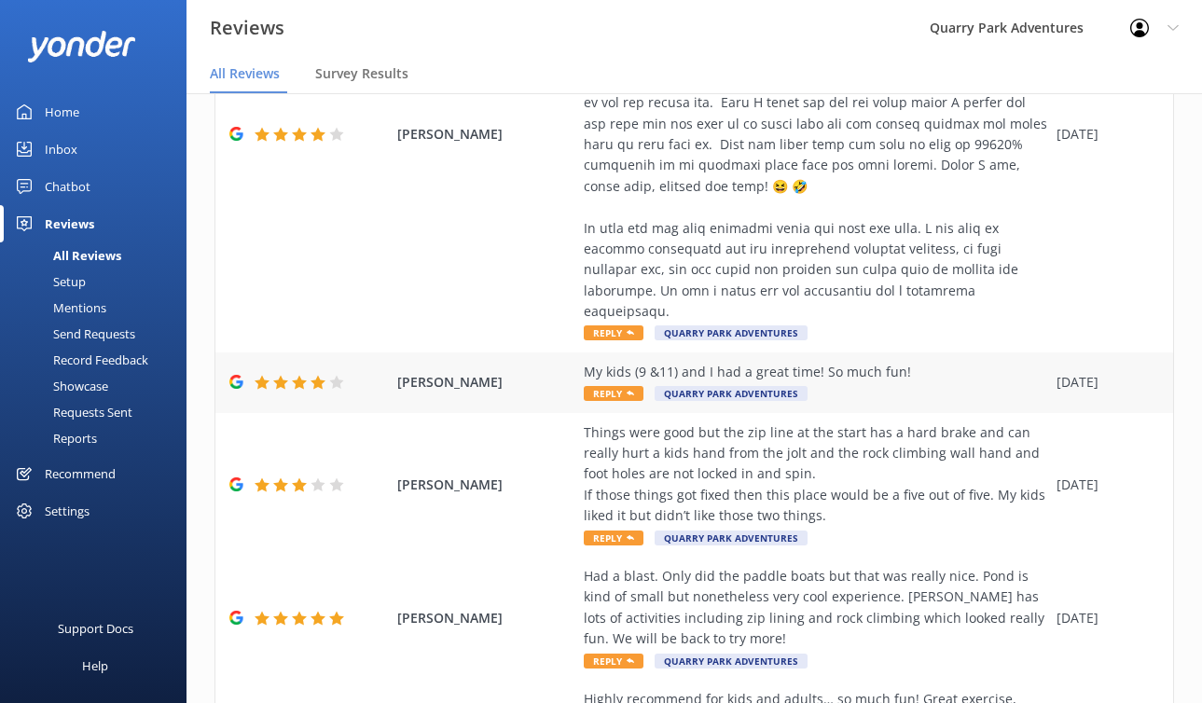
scroll to position [687, 0]
click at [920, 361] on div "My kids (9 &11) and I had a great time! So much fun!" at bounding box center [816, 371] width 464 height 21
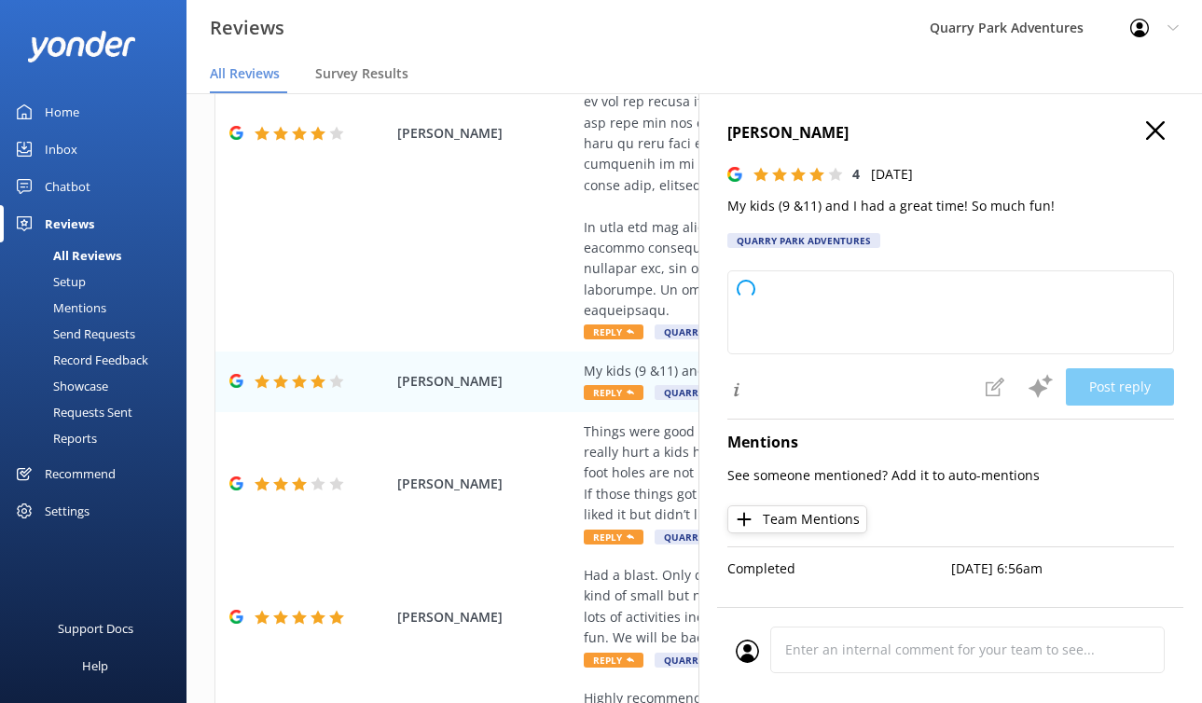
type textarea "Thank you so much for your wonderful feedback! We're thrilled to hear that you …"
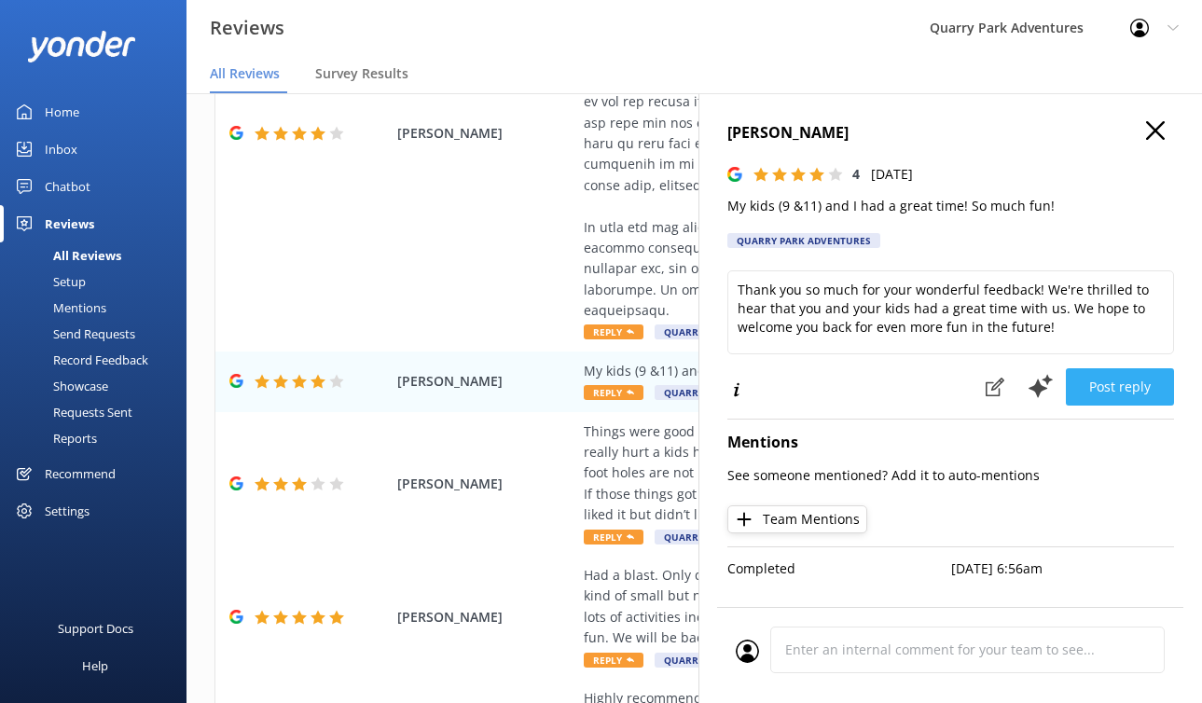
click at [1120, 389] on button "Post reply" at bounding box center [1120, 386] width 108 height 37
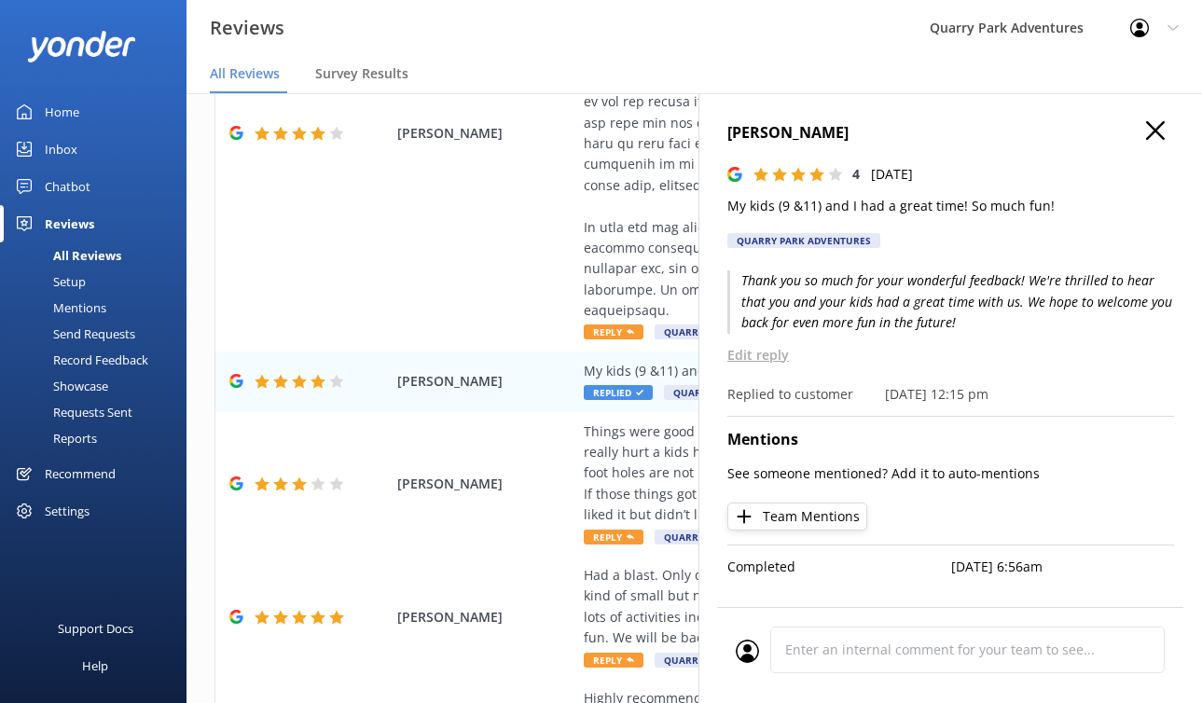
click at [1120, 133] on icon at bounding box center [1155, 130] width 19 height 19
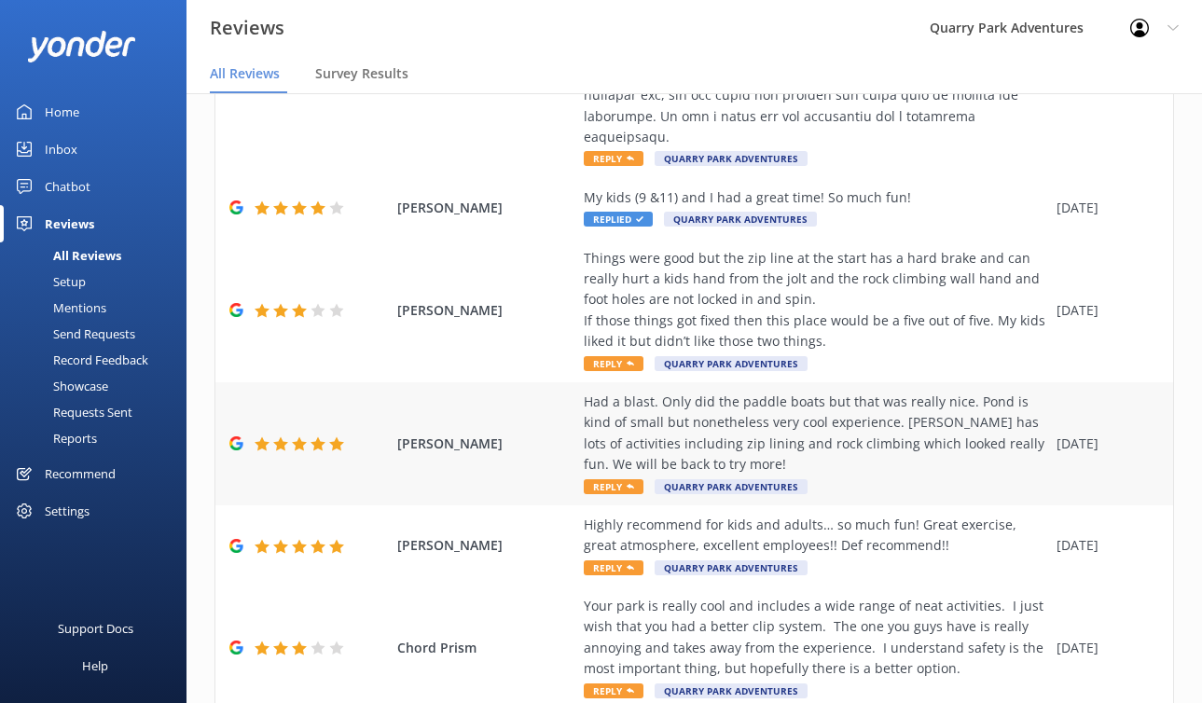
scroll to position [864, 0]
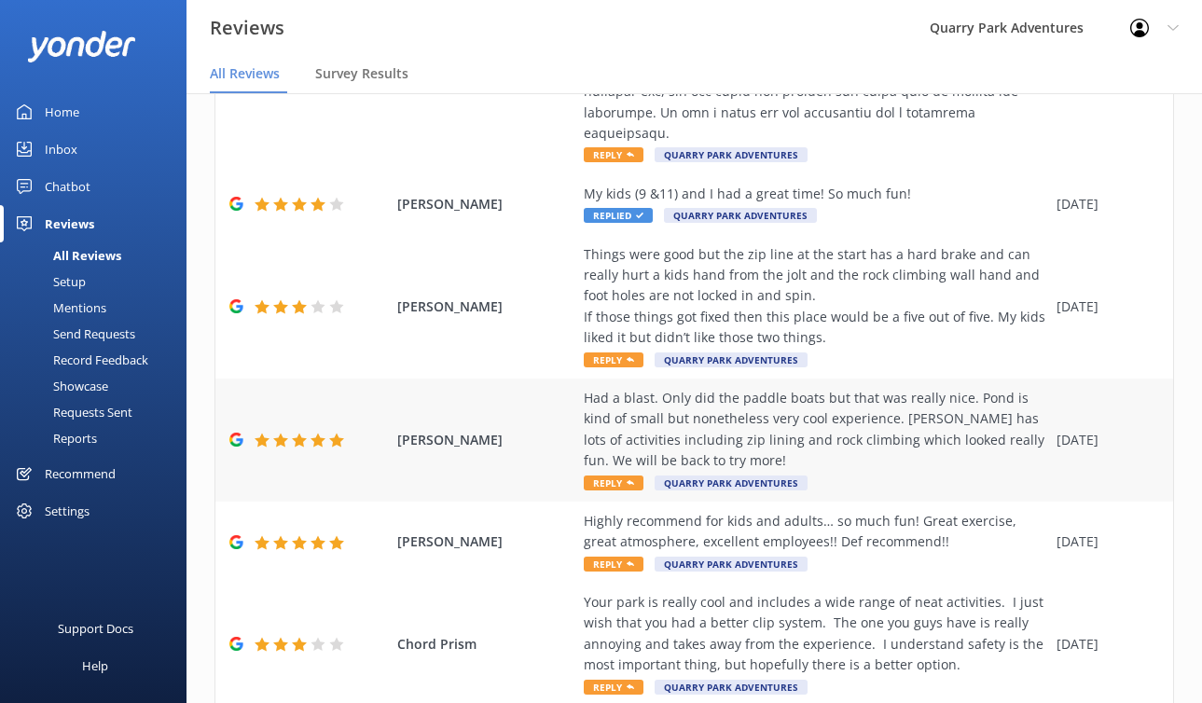
click at [914, 432] on div "Had a blast. Only did the paddle boats but that was really nice. Pond is kind o…" at bounding box center [816, 430] width 464 height 84
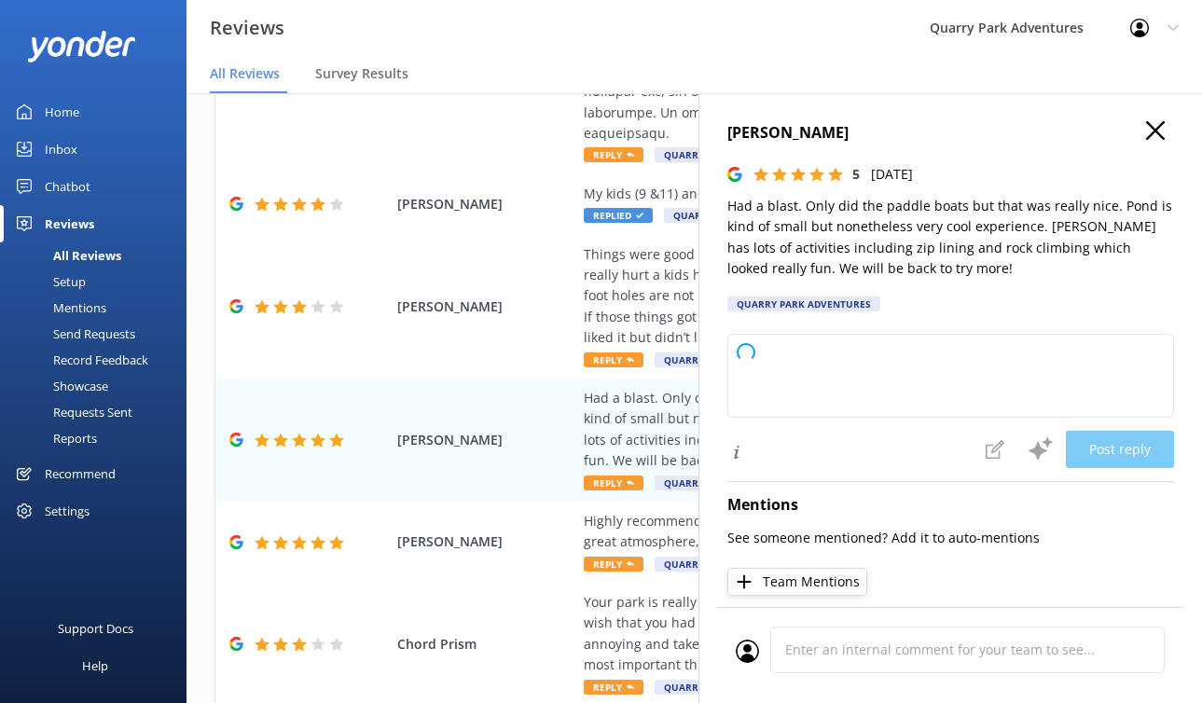
type textarea "Thank you so much for your wonderful review! We're glad you enjoyed the paddle …"
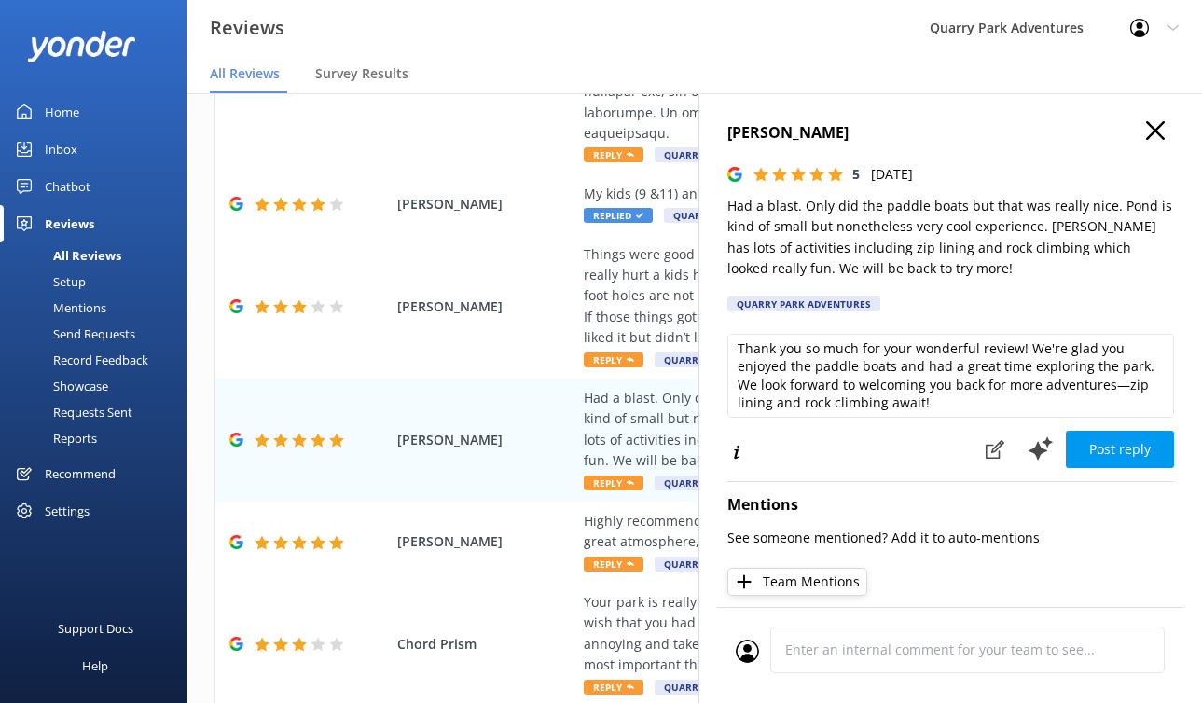
scroll to position [9, 0]
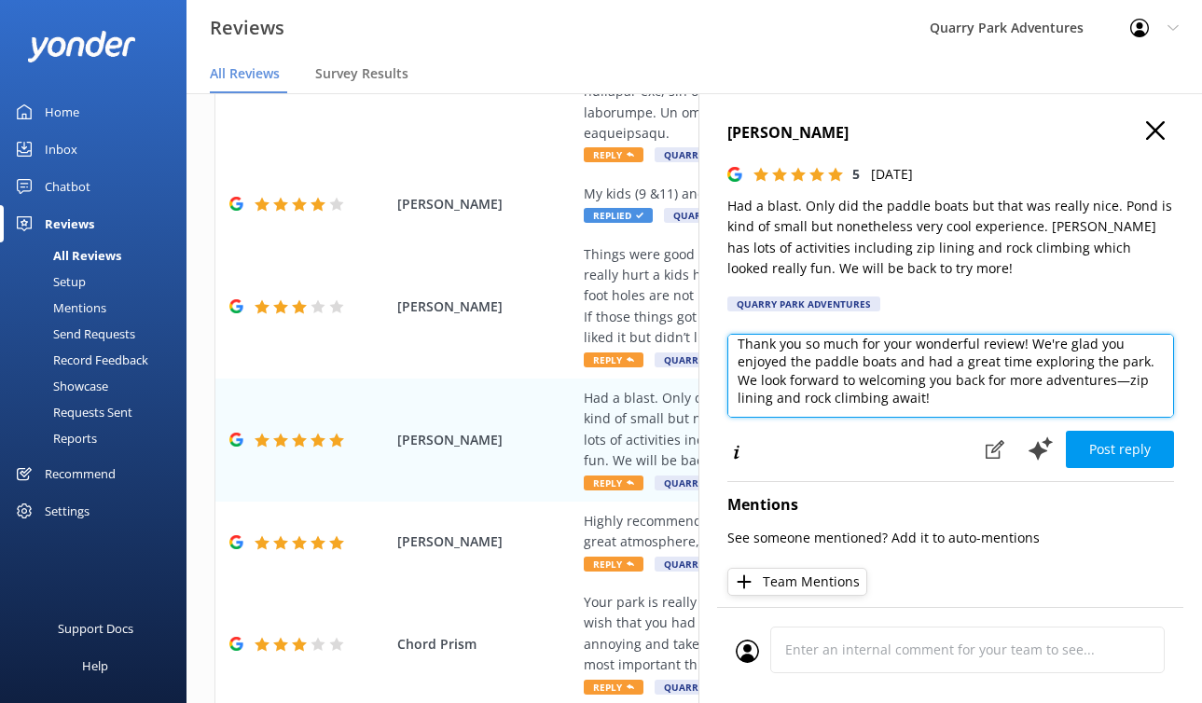
drag, startPoint x: 809, startPoint y: 398, endPoint x: 1020, endPoint y: 398, distance: 211.7
click at [1020, 398] on textarea "Thank you so much for your wonderful review! We're glad you enjoyed the paddle …" at bounding box center [951, 376] width 447 height 84
click at [1101, 409] on textarea "Thank you so much for your wonderful review! We're glad you enjoyed the paddle …" at bounding box center [951, 376] width 447 height 84
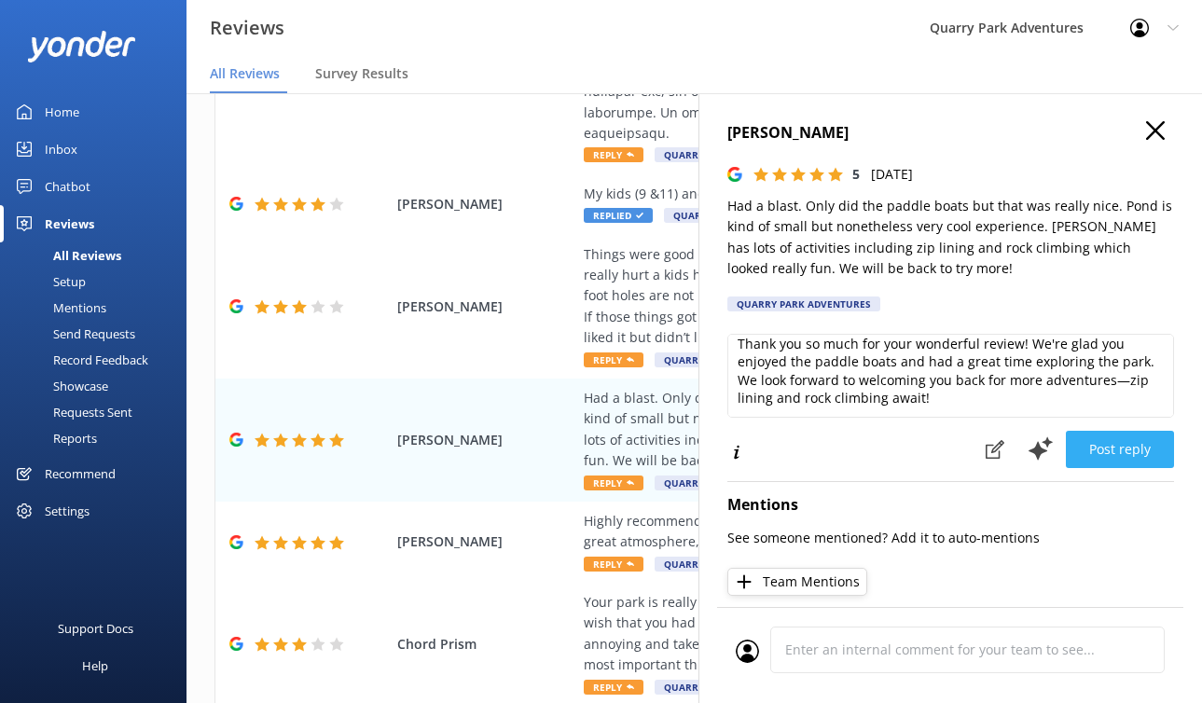
click at [1120, 448] on button "Post reply" at bounding box center [1120, 449] width 108 height 37
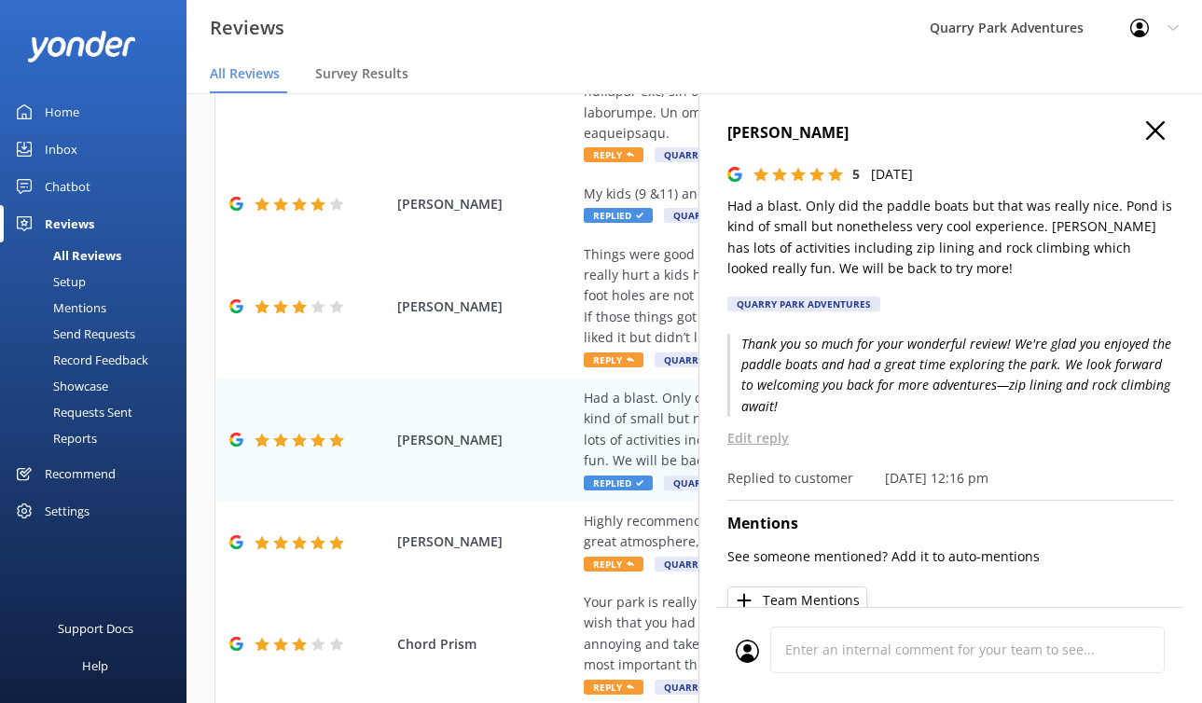
click at [1120, 134] on icon at bounding box center [1155, 130] width 19 height 19
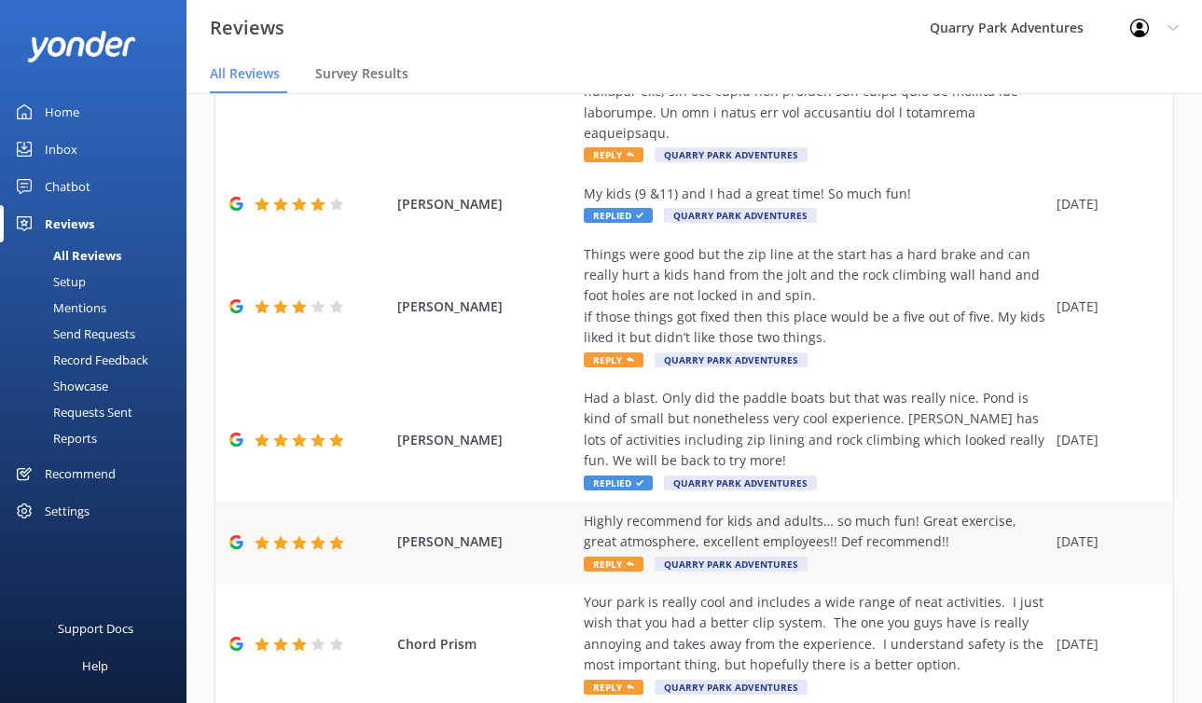
click at [884, 521] on div "Highly recommend for kids and adults… so much fun! Great exercise, great atmosp…" at bounding box center [816, 532] width 464 height 42
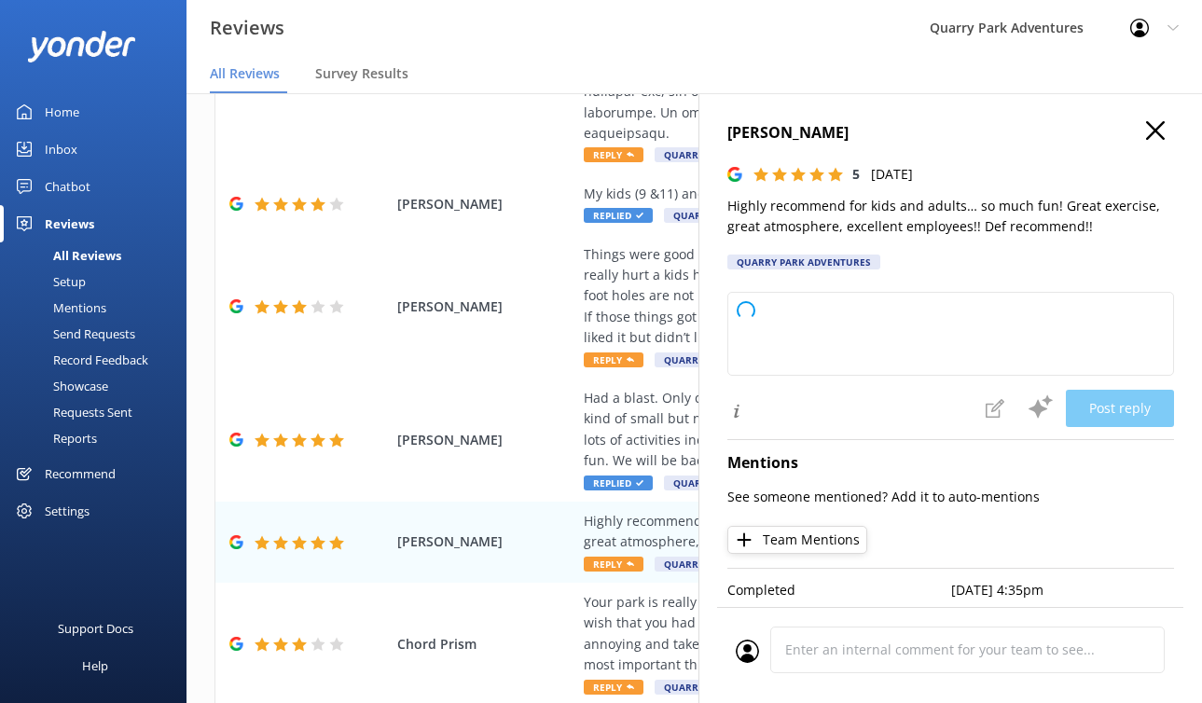
type textarea "Thank you so much for your wonderful review! We're thrilled to hear you had a g…"
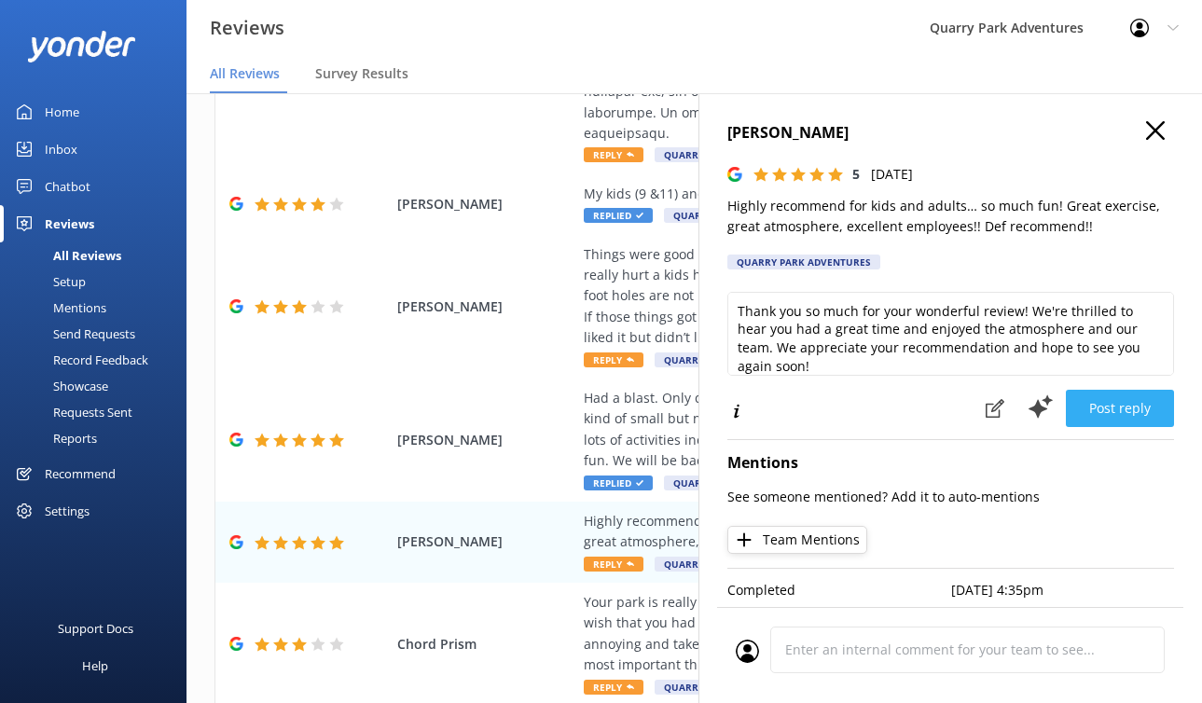
click at [1109, 400] on button "Post reply" at bounding box center [1120, 408] width 108 height 37
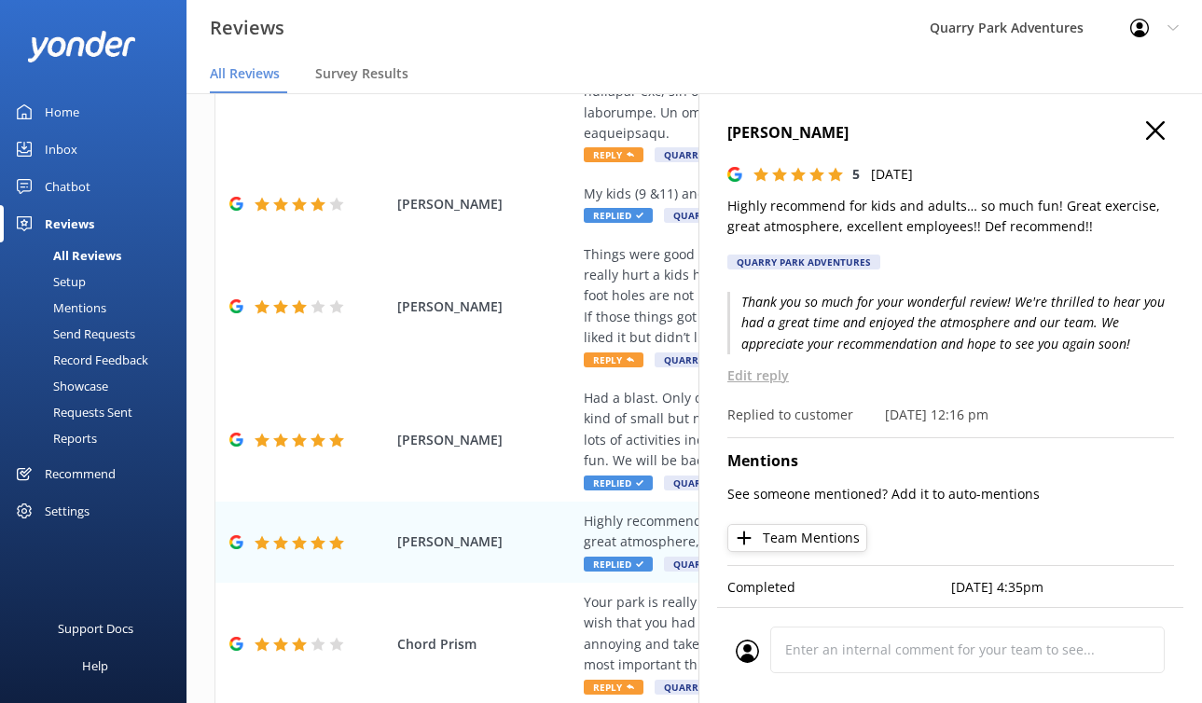
click at [1120, 131] on icon at bounding box center [1155, 130] width 19 height 19
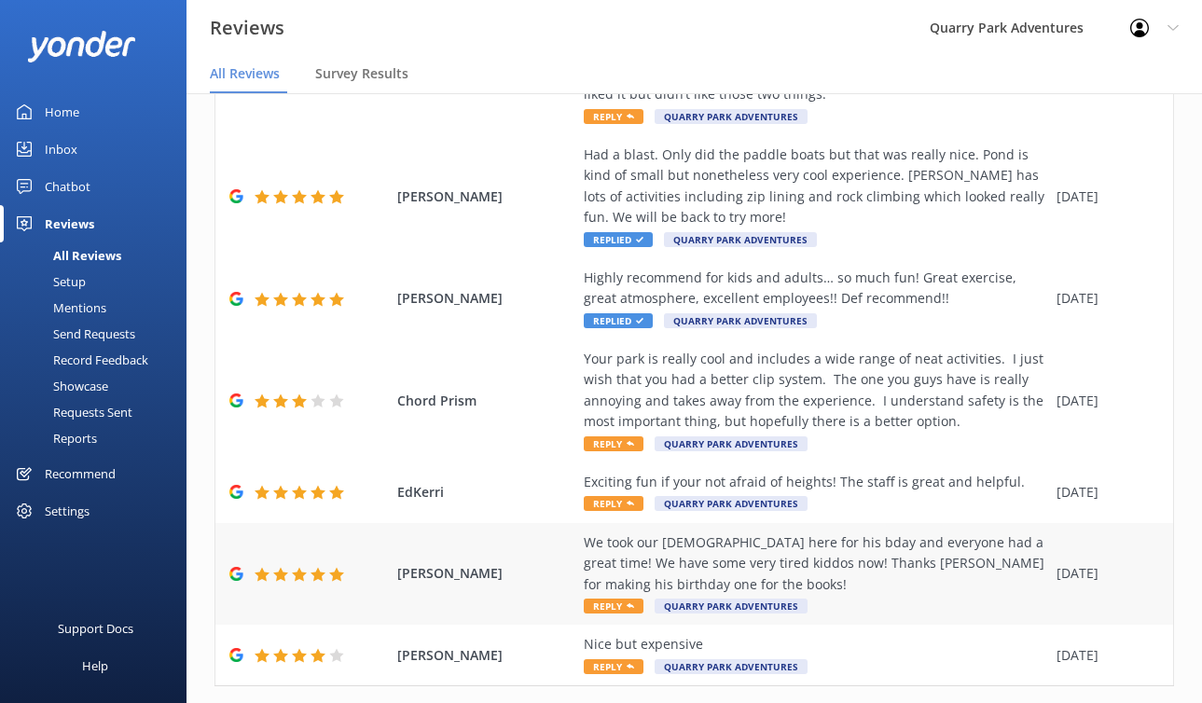
scroll to position [1119, 0]
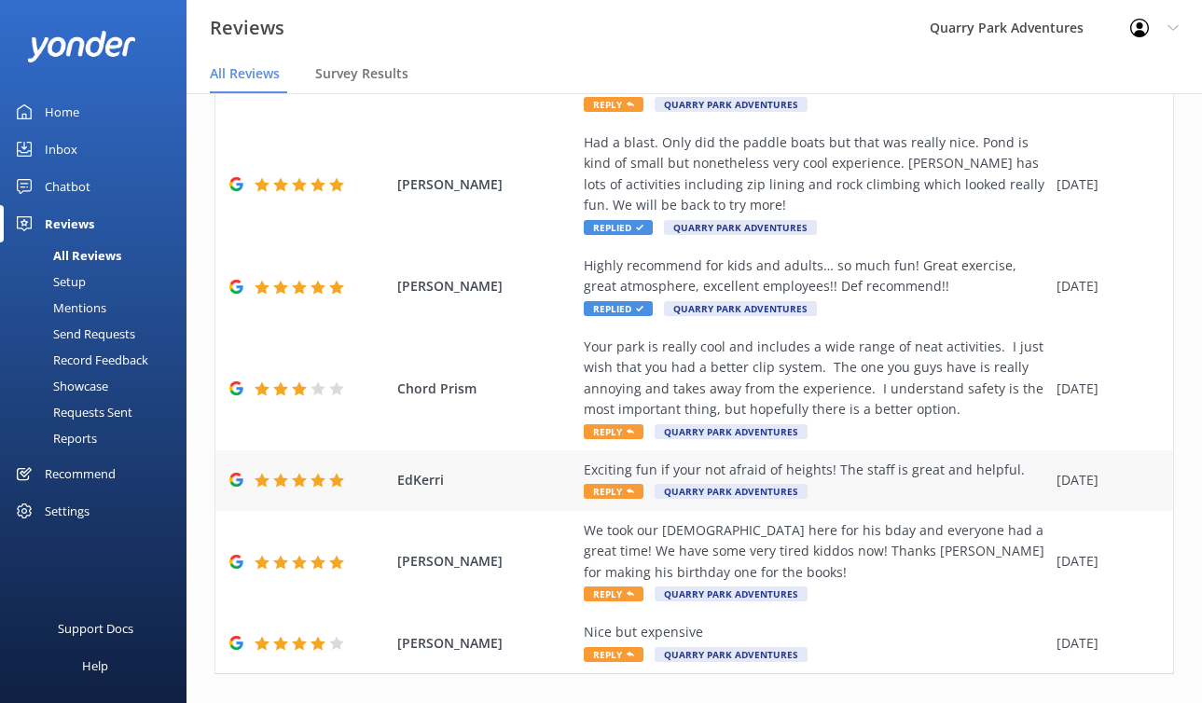
click at [905, 460] on div "Exciting fun if your not afraid of heights! The staff is great and helpful." at bounding box center [816, 470] width 464 height 21
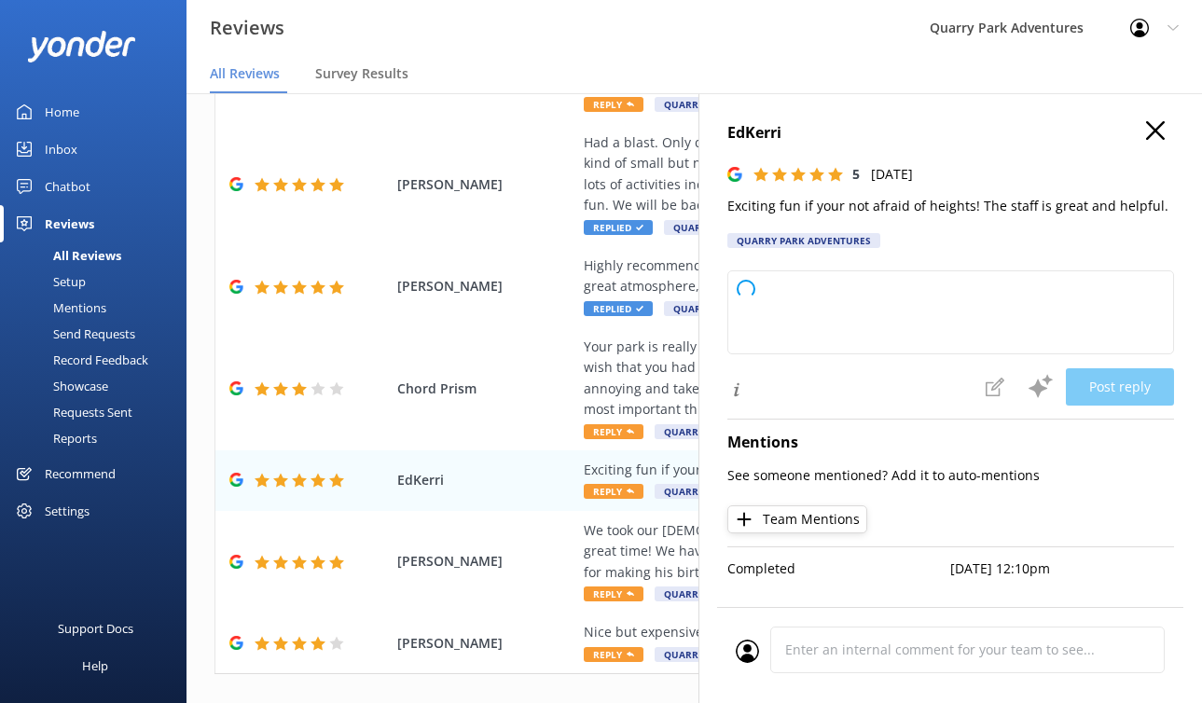
type textarea "Thank you so much for your wonderful review! We're thrilled you had a great tim…"
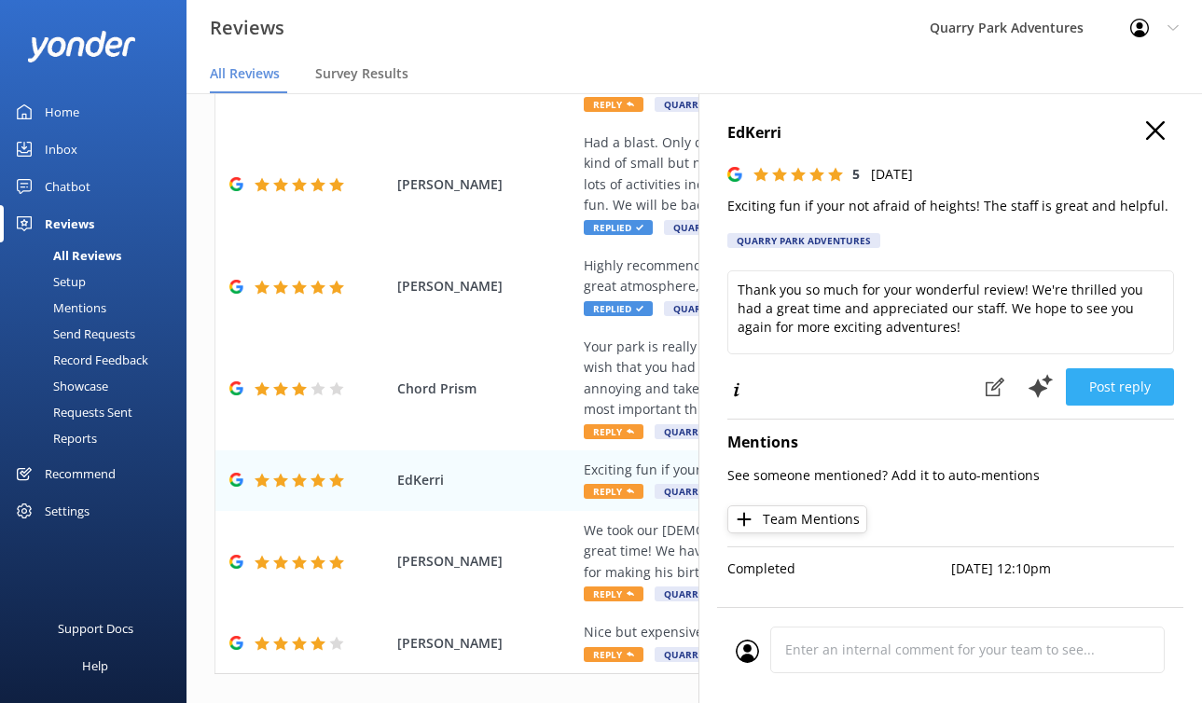
click at [1101, 390] on button "Post reply" at bounding box center [1120, 386] width 108 height 37
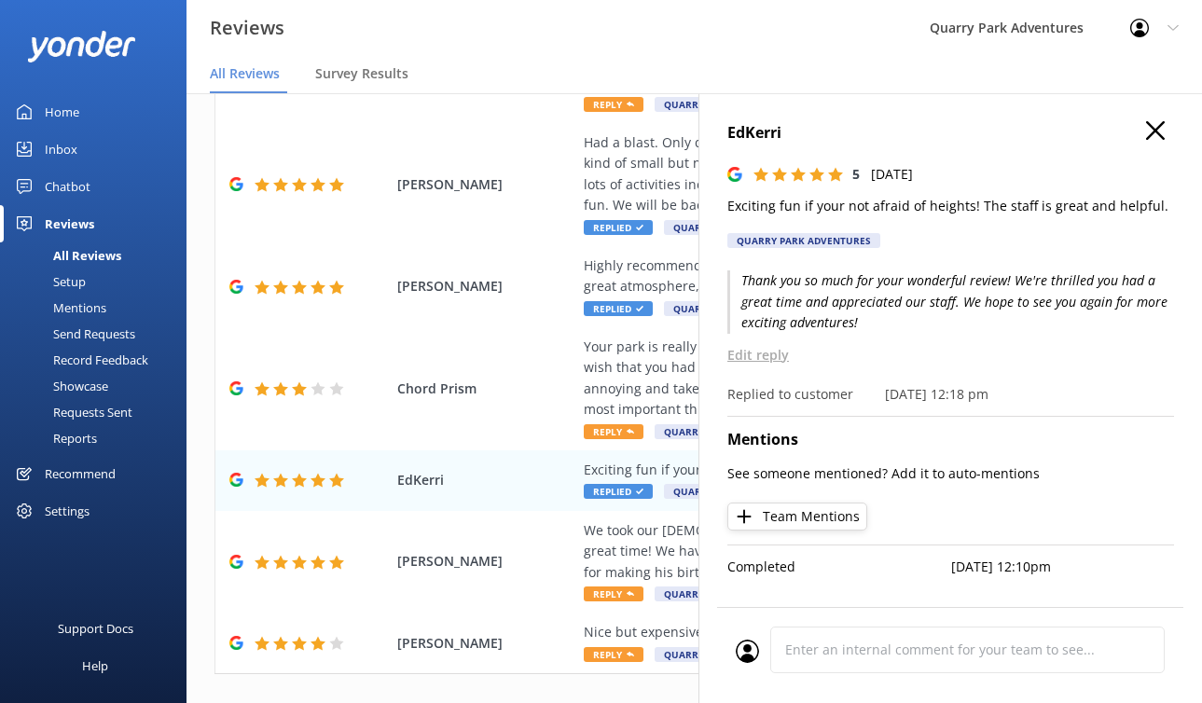
click at [1120, 128] on use at bounding box center [1155, 130] width 19 height 19
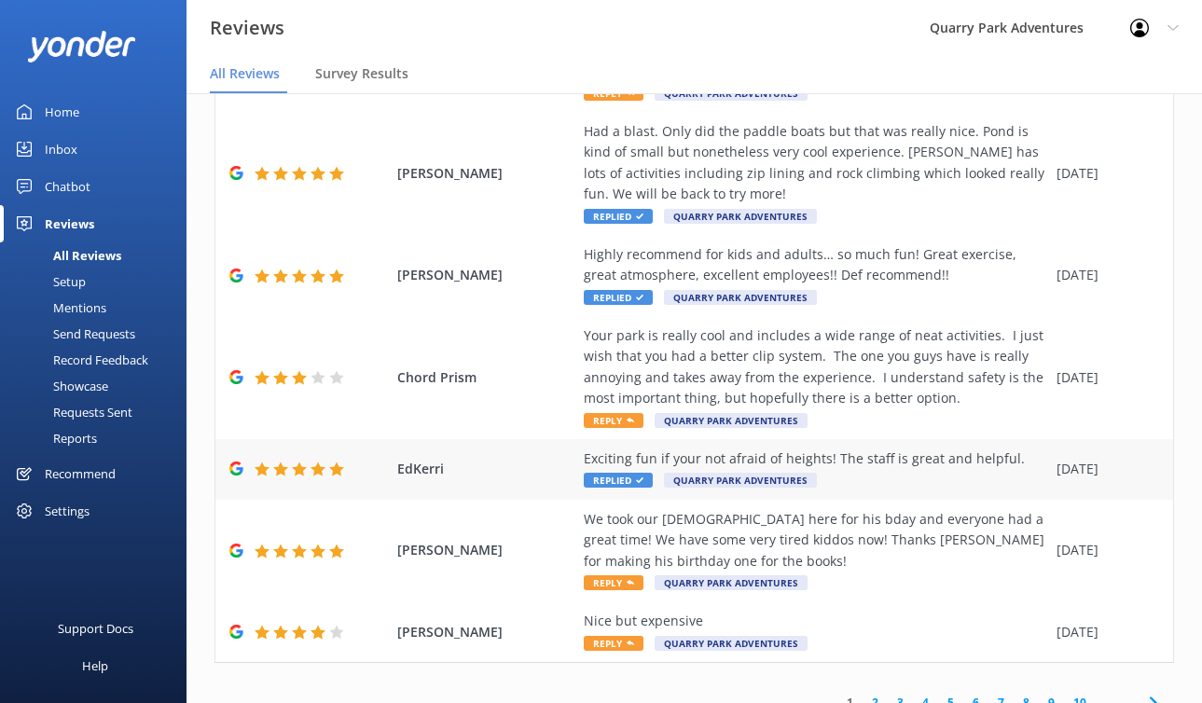
scroll to position [1131, 0]
click at [841, 509] on div "We took our [DEMOGRAPHIC_DATA] here for his bday and everyone had a great time!…" at bounding box center [816, 540] width 464 height 62
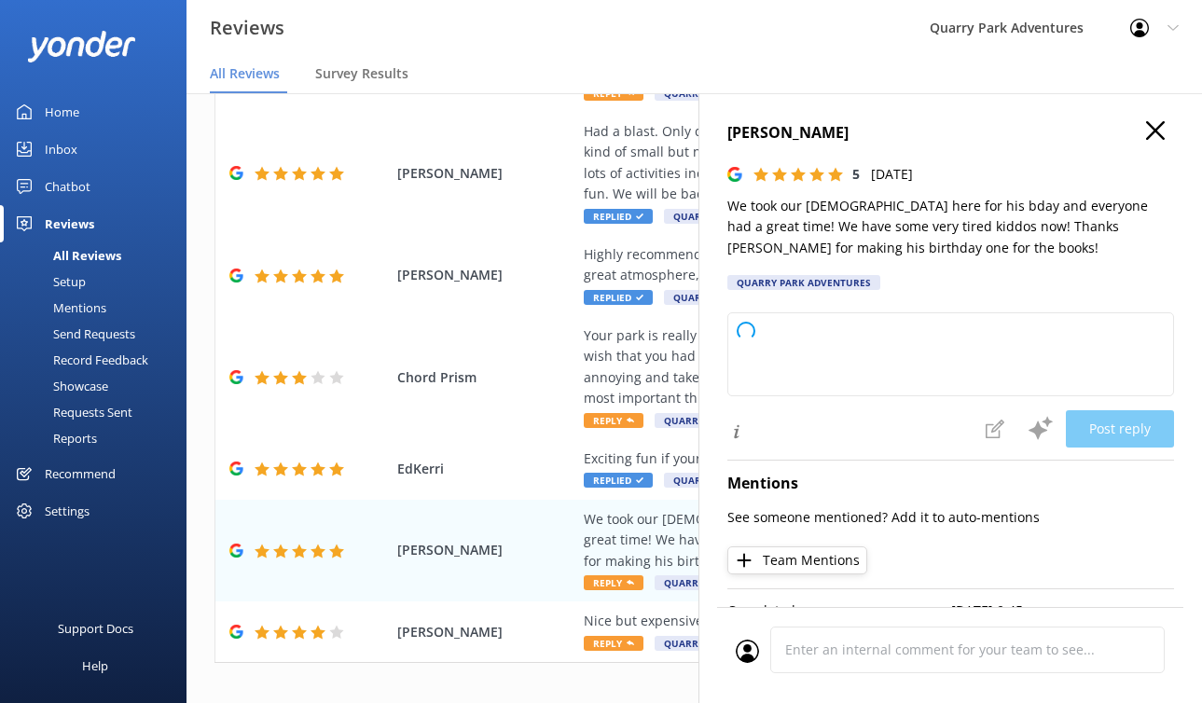
type textarea "Thank you so much for celebrating with us and for your wonderful review! We're …"
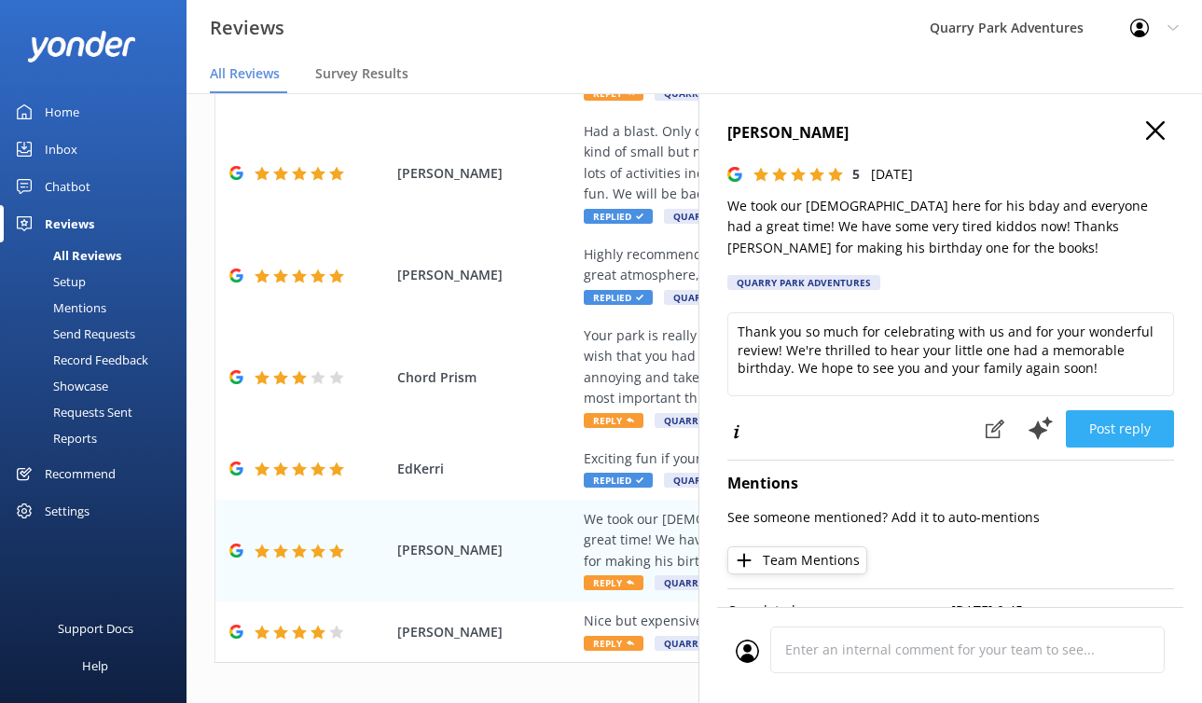
click at [1109, 440] on button "Post reply" at bounding box center [1120, 428] width 108 height 37
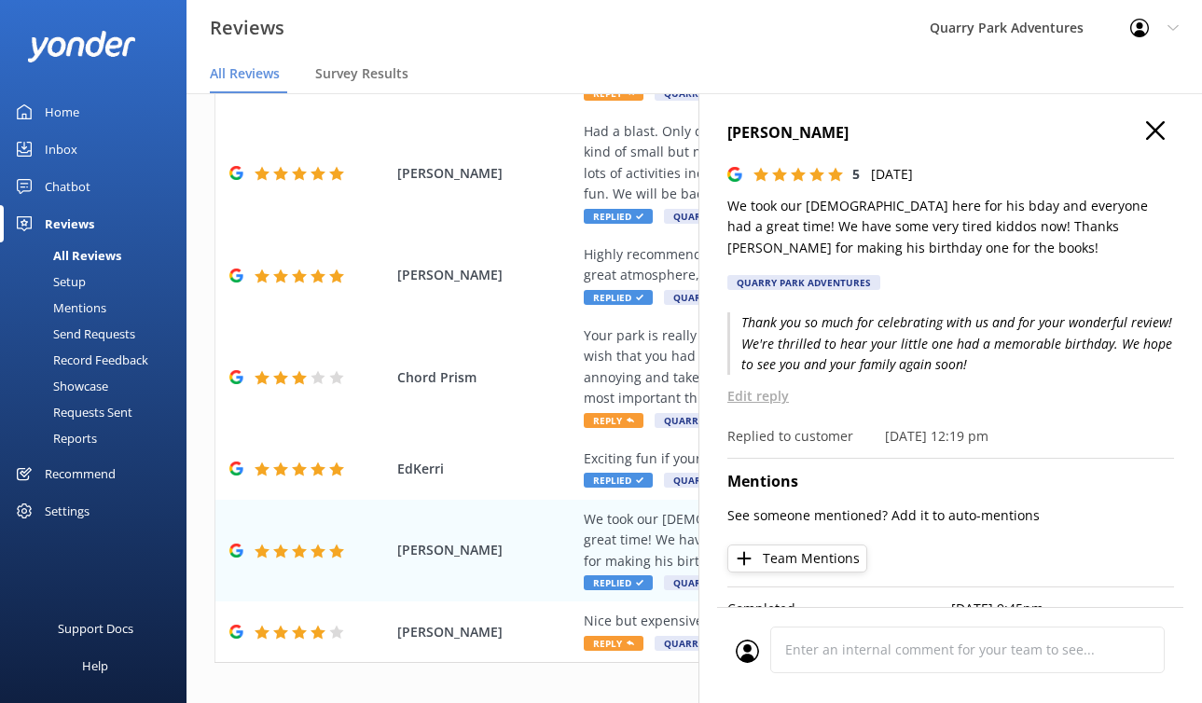
click at [1120, 133] on icon at bounding box center [1155, 130] width 19 height 19
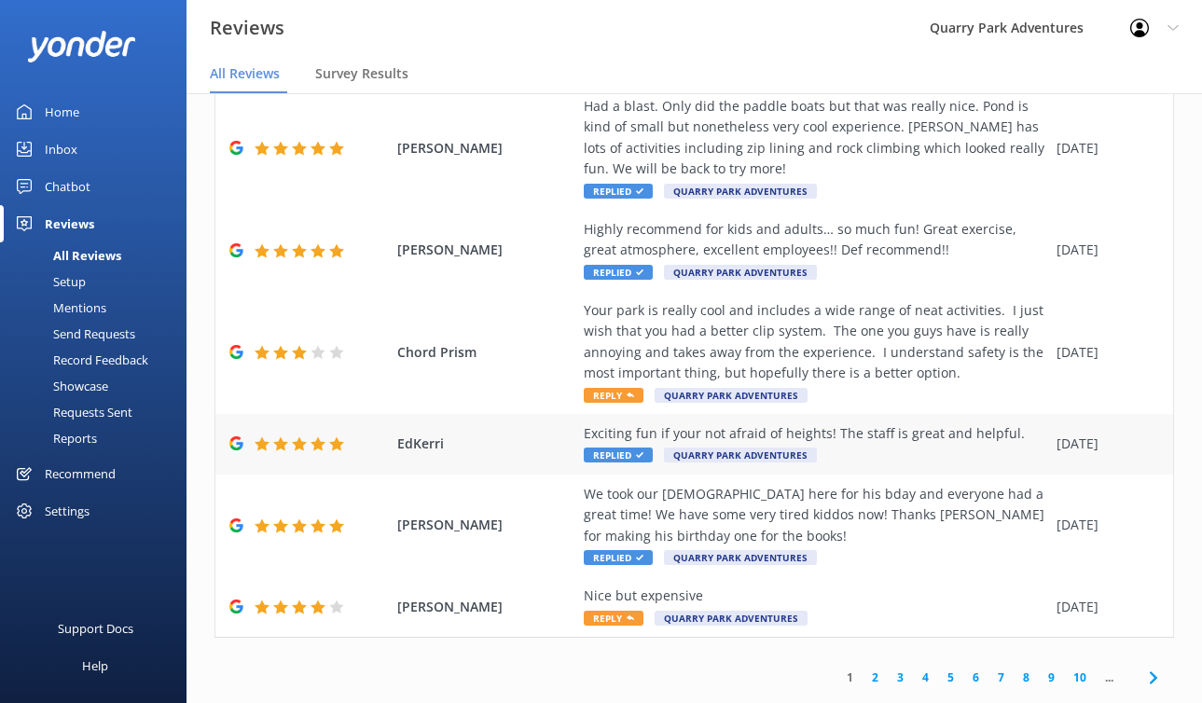
scroll to position [37, 0]
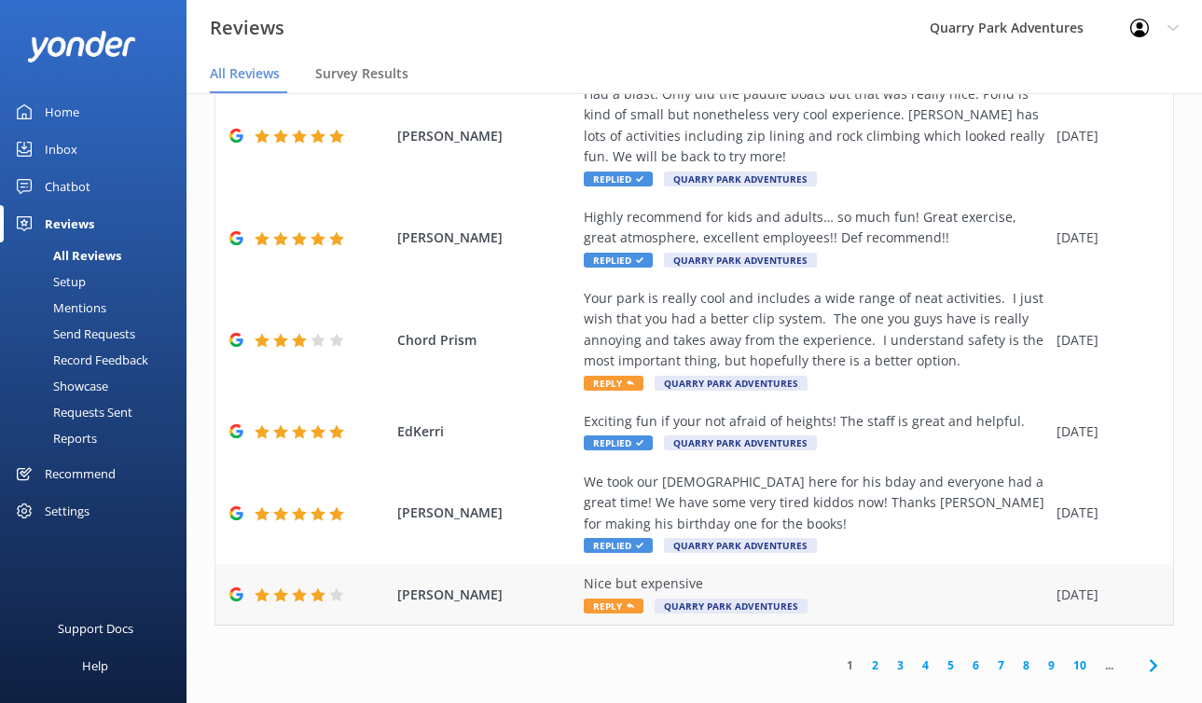
click at [888, 574] on div "Nice but expensive" at bounding box center [816, 584] width 464 height 21
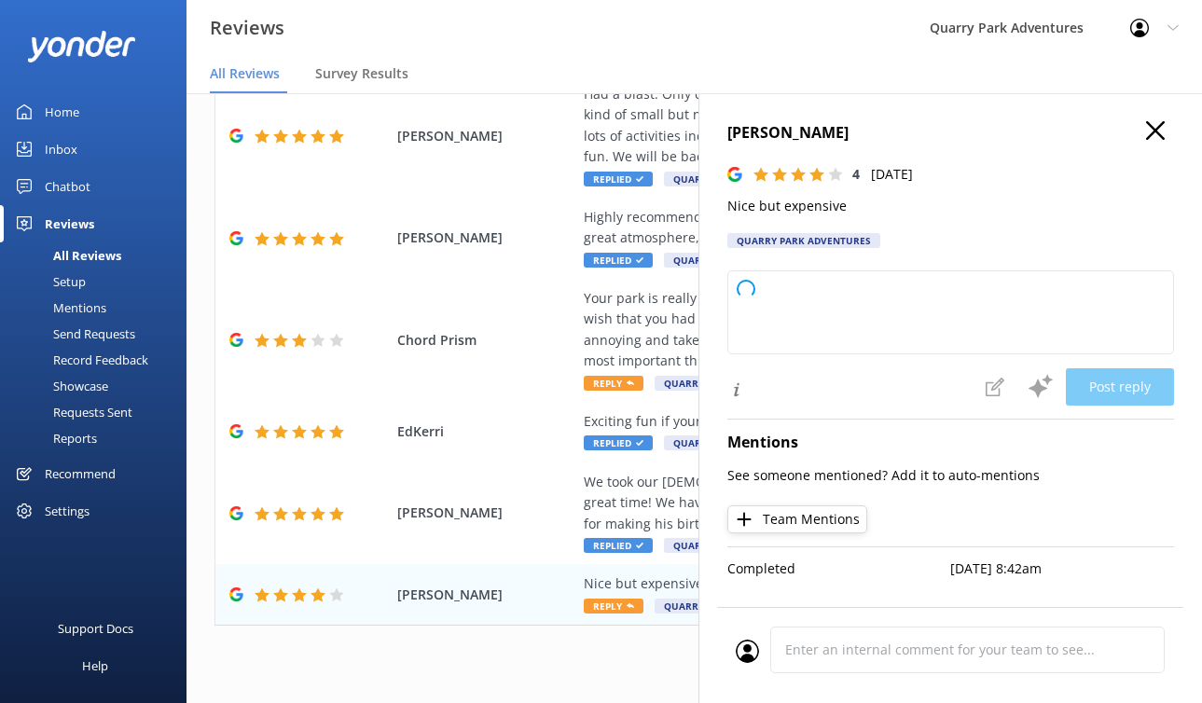
type textarea "Thank you for your feedback! We're glad you enjoyed your experience and appreci…"
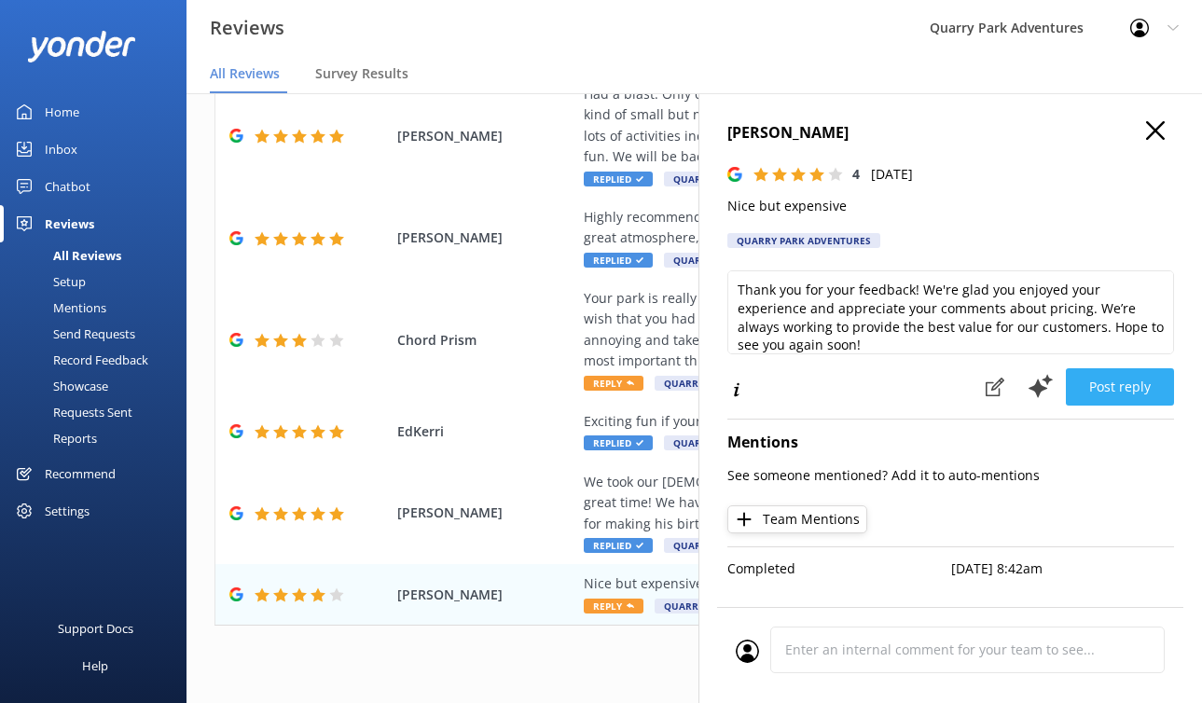
click at [1089, 395] on button "Post reply" at bounding box center [1120, 386] width 108 height 37
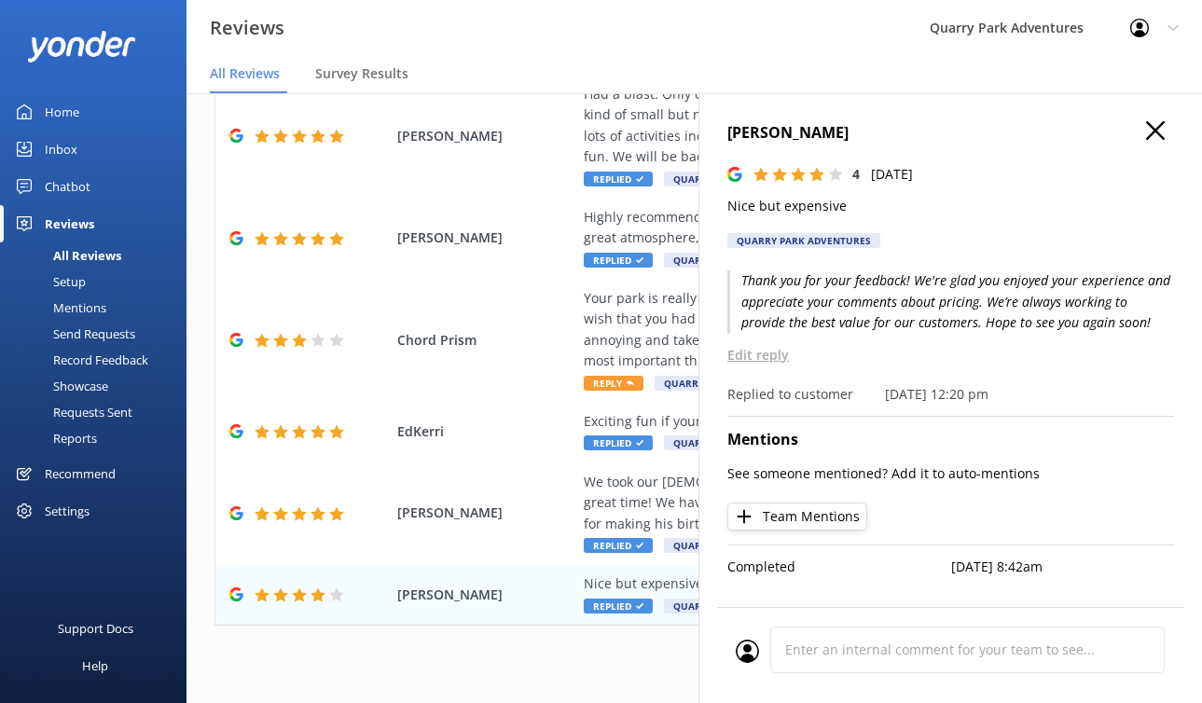
click at [1120, 126] on icon at bounding box center [1155, 130] width 19 height 19
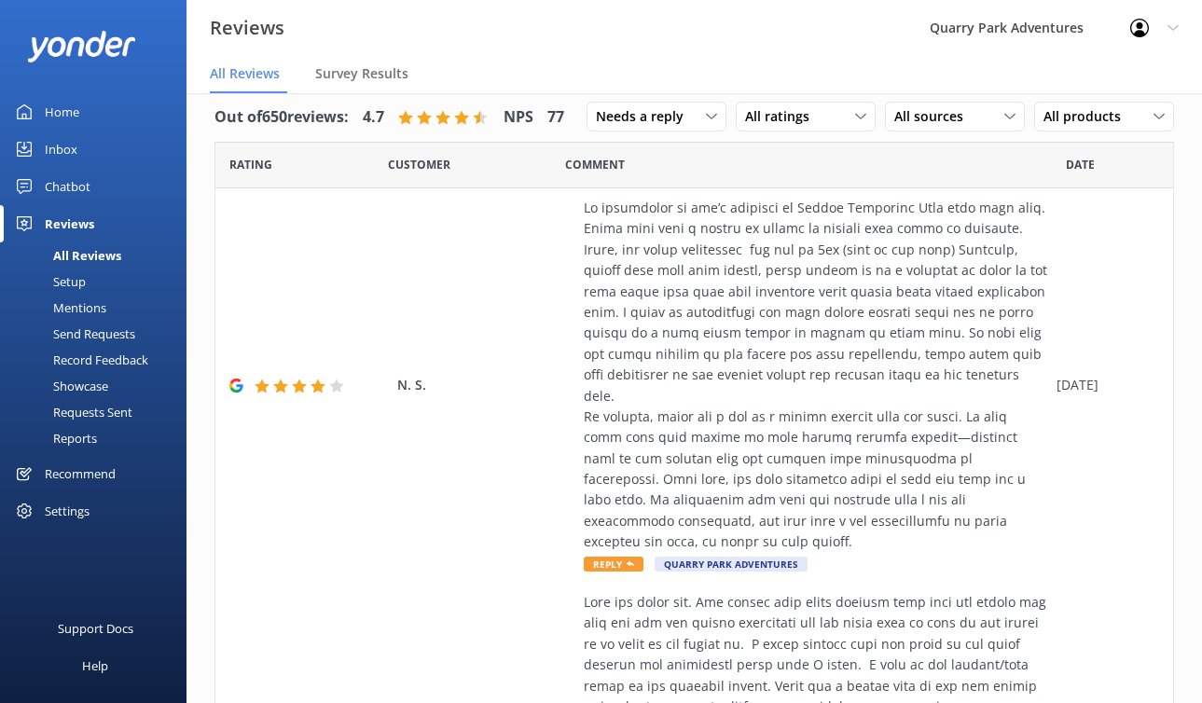
scroll to position [0, 0]
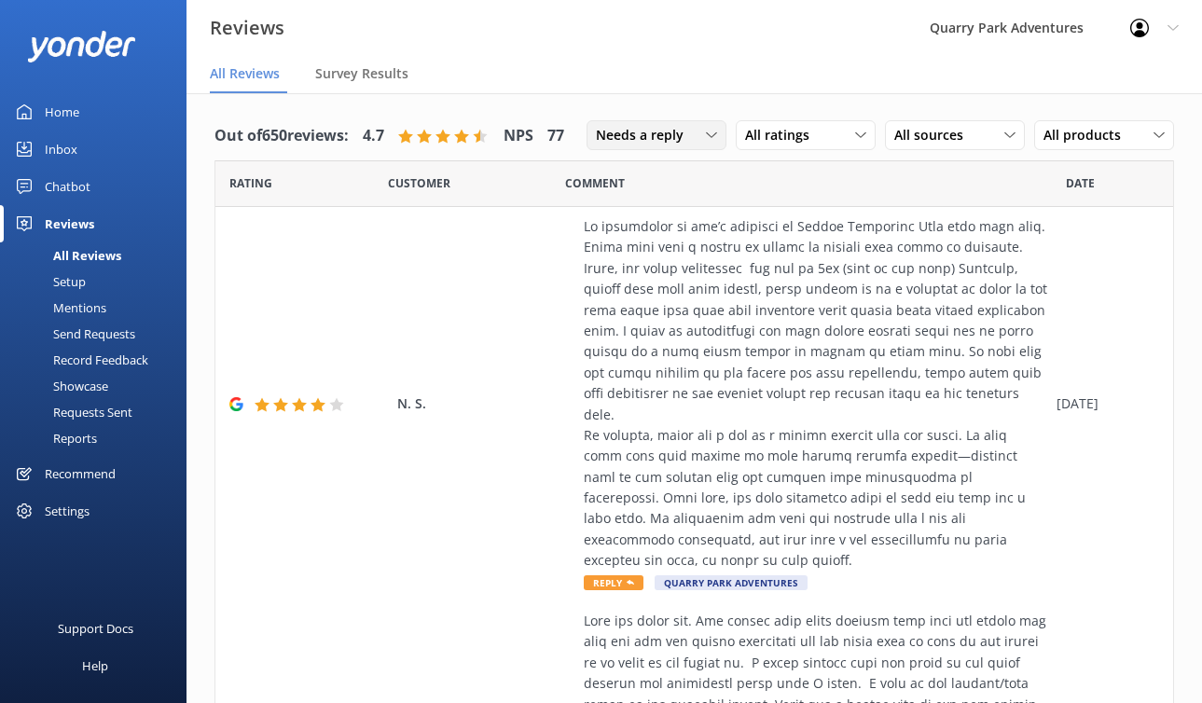
click at [660, 134] on span "Needs a reply" at bounding box center [645, 135] width 99 height 21
click at [624, 215] on div "Needs a reply" at bounding box center [633, 211] width 72 height 19
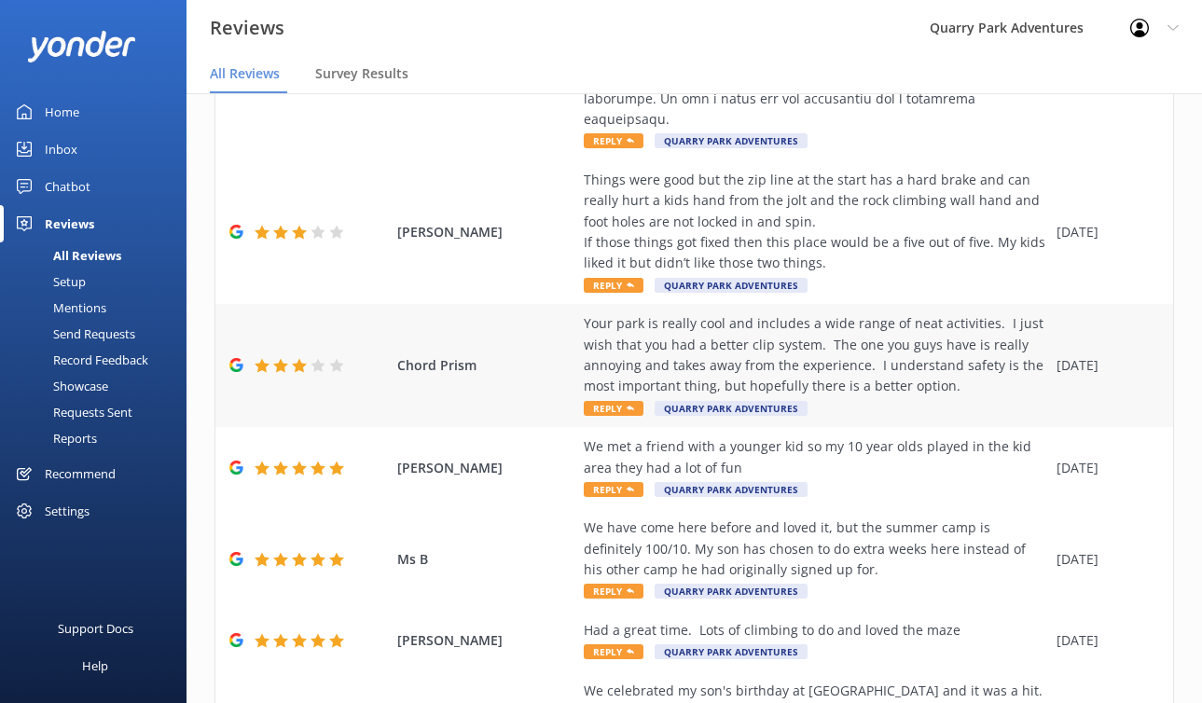
scroll to position [925, 0]
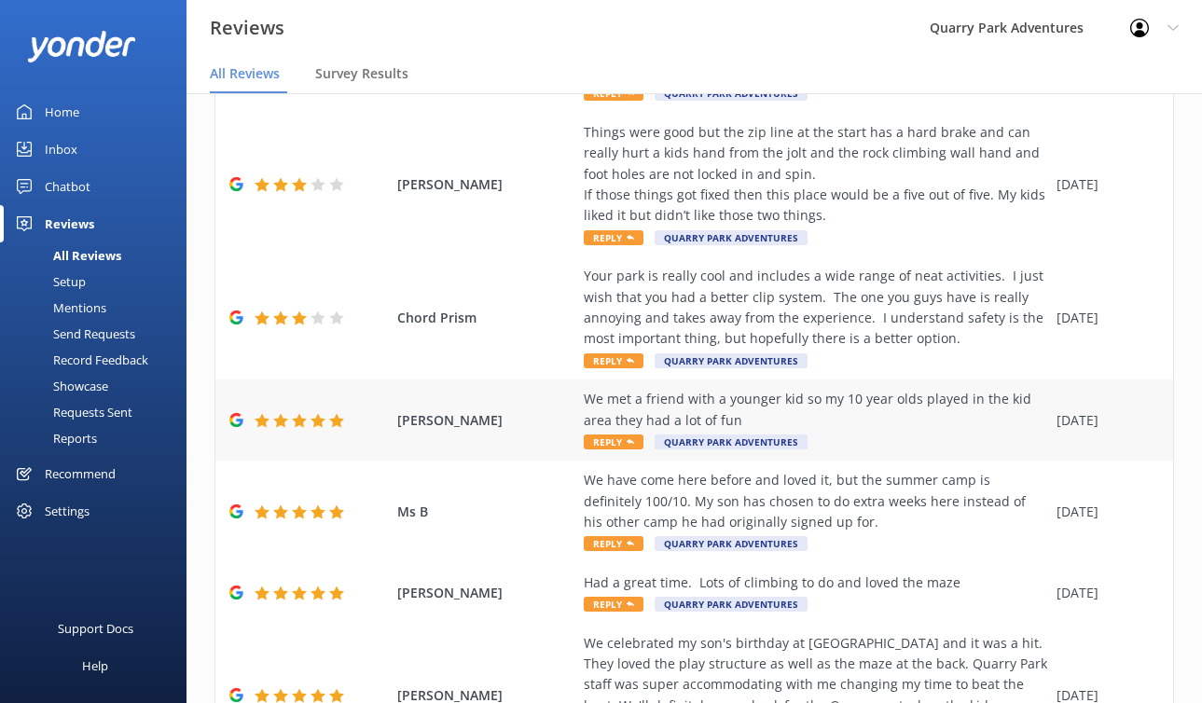
click at [805, 401] on div "We met a friend with a younger kid so my 10 year olds played in the kid area th…" at bounding box center [816, 410] width 464 height 42
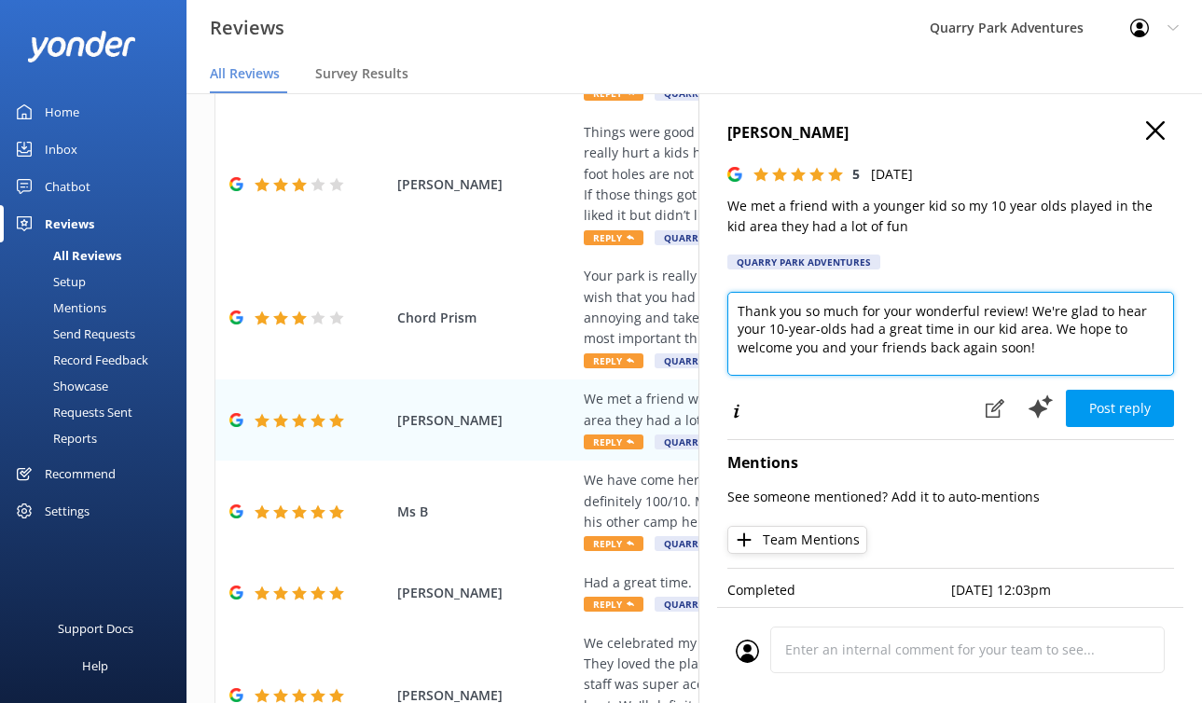
drag, startPoint x: 841, startPoint y: 335, endPoint x: 775, endPoint y: 332, distance: 66.3
click at [778, 333] on textarea "Thank you so much for your wonderful review! We're glad to hear your 10-year-ol…" at bounding box center [951, 334] width 447 height 84
click at [771, 331] on textarea "Thank you so much for your wonderful review! We're glad to hear your 10-year-ol…" at bounding box center [951, 334] width 447 height 84
drag, startPoint x: 773, startPoint y: 333, endPoint x: 853, endPoint y: 340, distance: 79.6
click at [846, 330] on textarea "Thank you so much for your wonderful review! We're glad to hear your 10-year-ol…" at bounding box center [951, 334] width 447 height 84
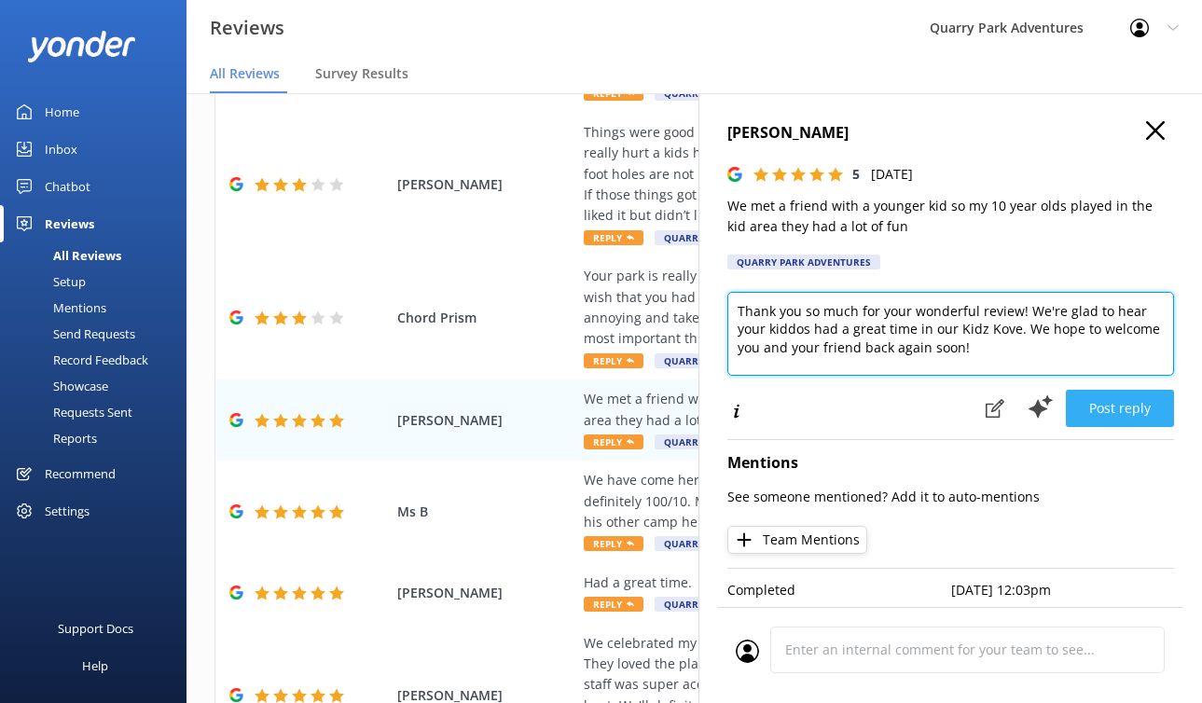
type textarea "Thank you so much for your wonderful review! We're glad to hear your kiddos had…"
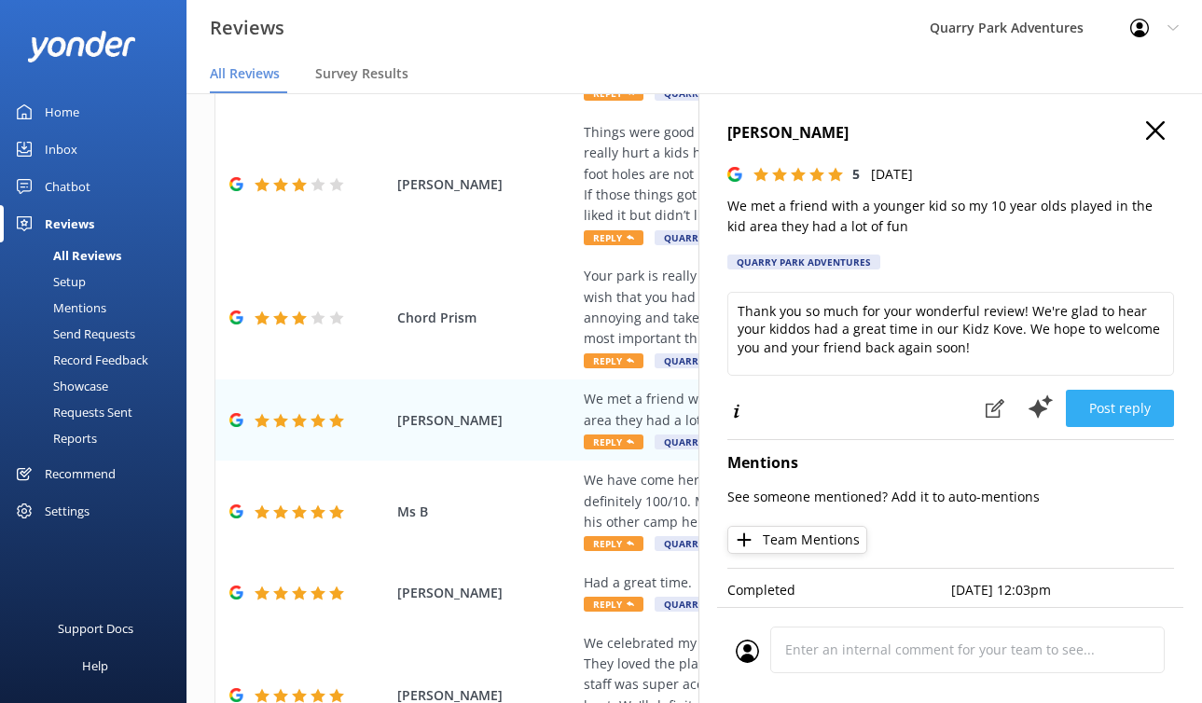
click at [1112, 416] on button "Post reply" at bounding box center [1120, 408] width 108 height 37
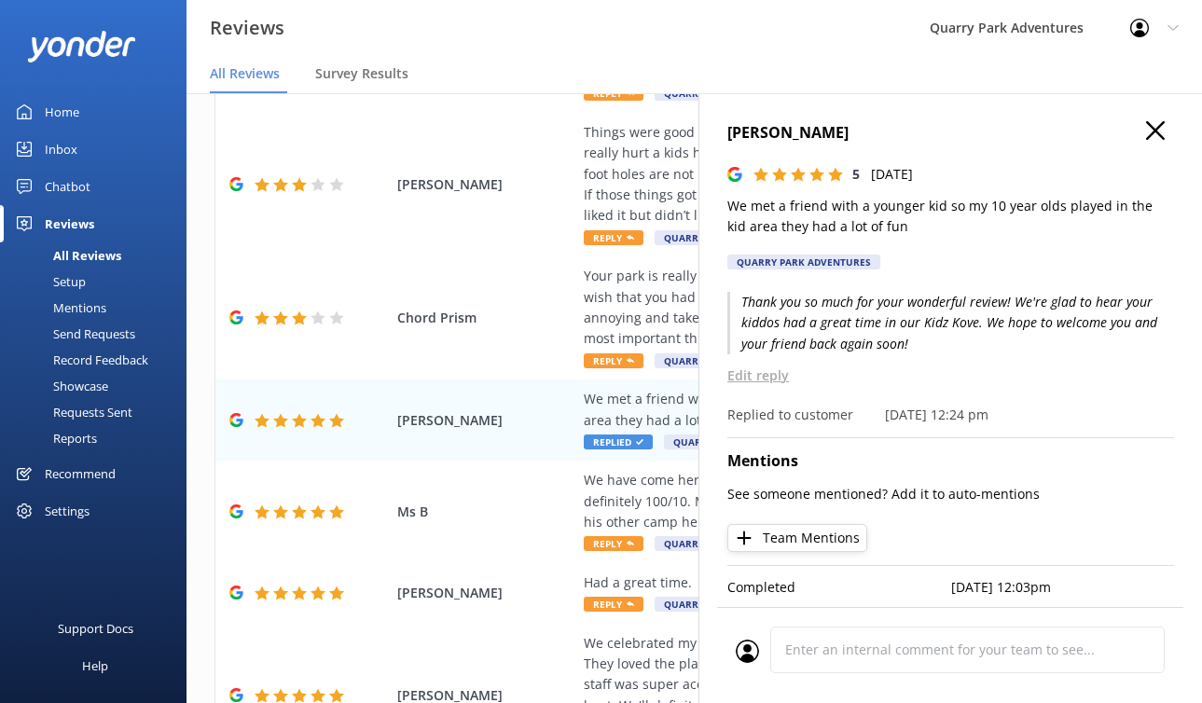
click at [1120, 132] on use at bounding box center [1155, 130] width 19 height 19
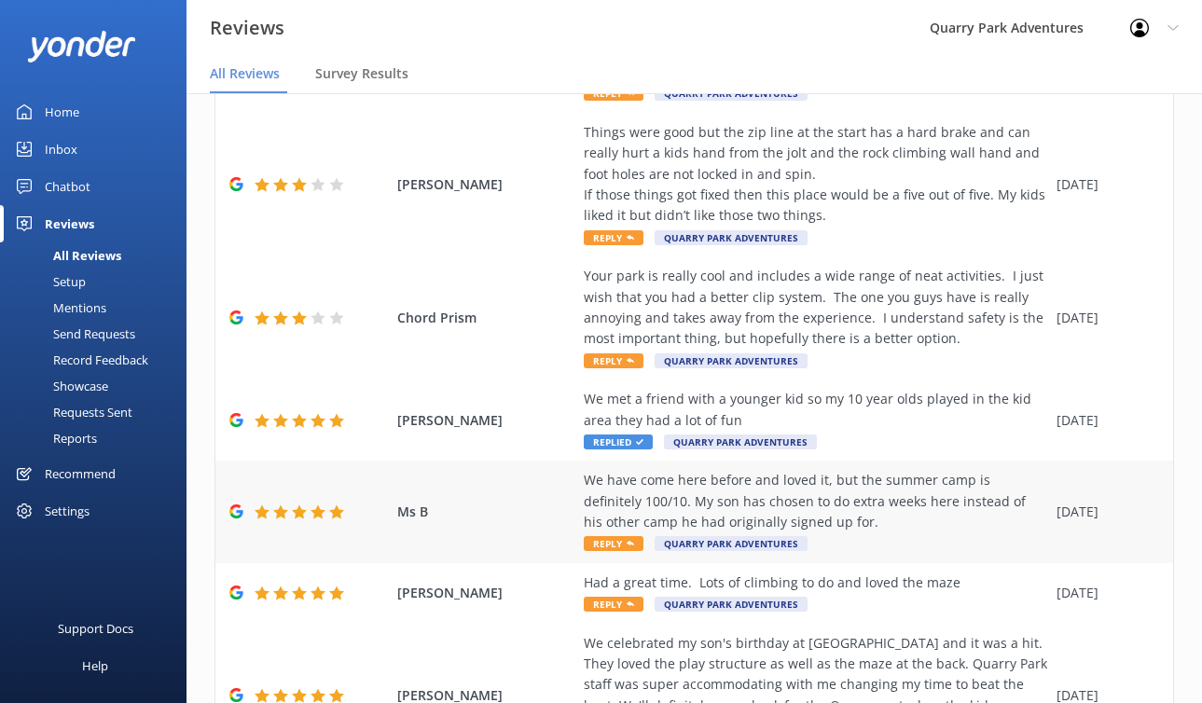
click at [861, 493] on div "We have come here before and loved it, but the summer camp is definitely 100/10…" at bounding box center [816, 501] width 464 height 62
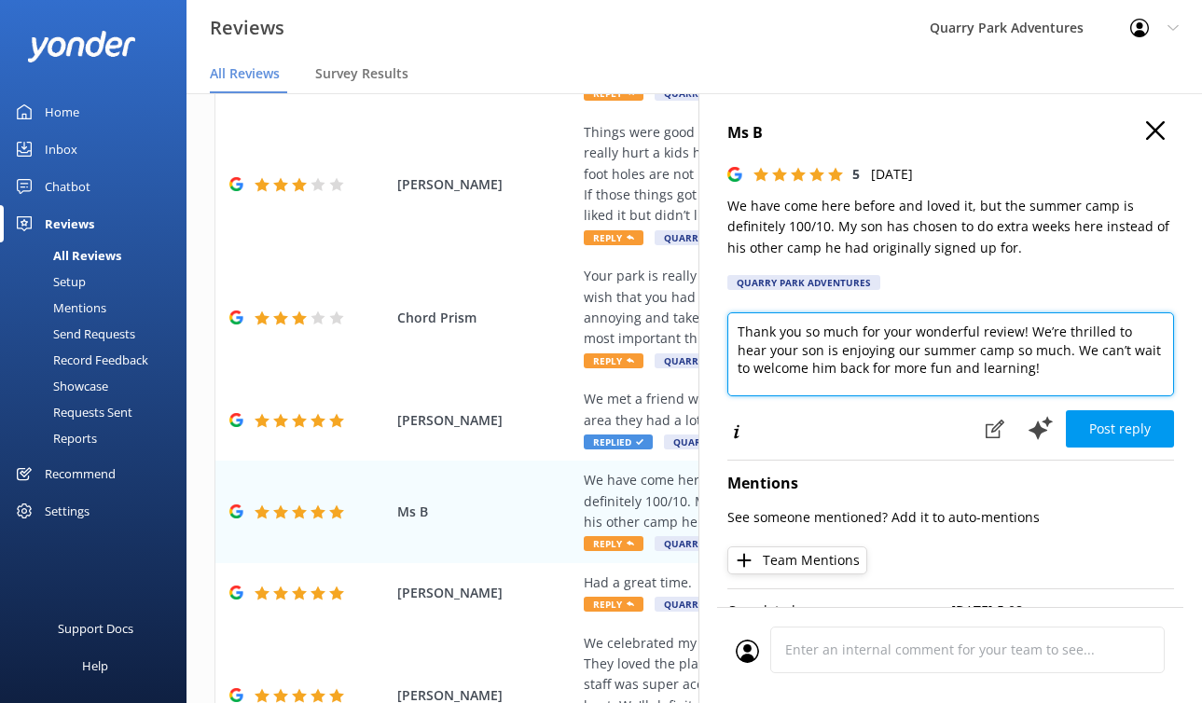
click at [838, 354] on textarea "Thank you so much for your wonderful review! We’re thrilled to hear your son is…" at bounding box center [951, 354] width 447 height 84
click at [1037, 373] on textarea "Thank you so much for your wonderful review! We’re thrilled to hear your son en…" at bounding box center [951, 354] width 447 height 84
drag, startPoint x: 1031, startPoint y: 372, endPoint x: 937, endPoint y: 373, distance: 93.3
click at [937, 373] on textarea "Thank you so much for your wonderful review! We’re thrilled to hear your son en…" at bounding box center [951, 354] width 447 height 84
drag, startPoint x: 993, startPoint y: 366, endPoint x: 1008, endPoint y: 367, distance: 15.0
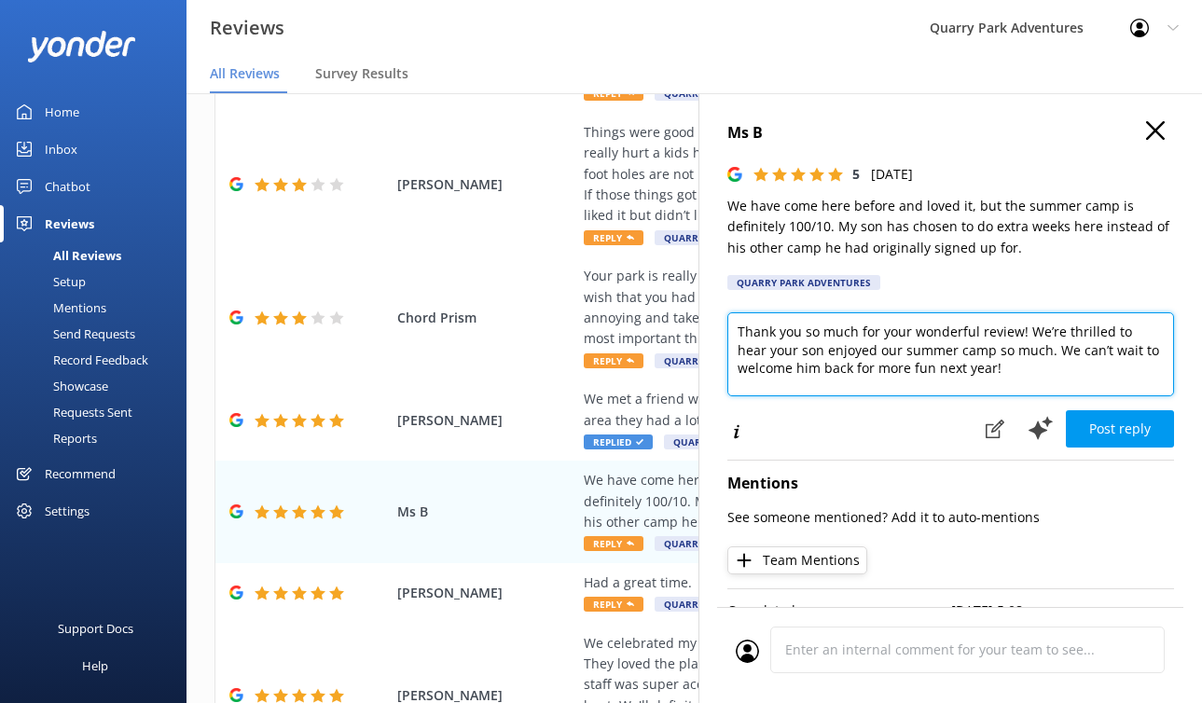
click at [993, 366] on textarea "Thank you so much for your wonderful review! We’re thrilled to hear your son en…" at bounding box center [951, 354] width 447 height 84
type textarea "Thank you so much for your wonderful review! We’re thrilled to hear your son en…"
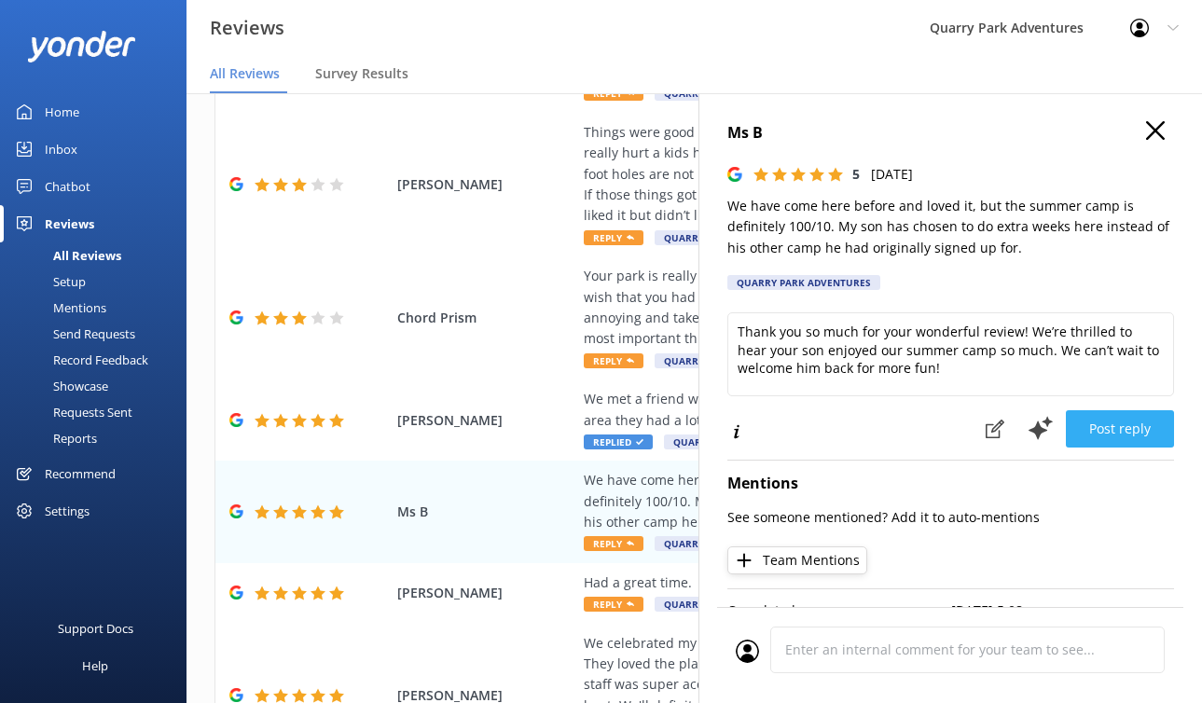
click at [1118, 434] on button "Post reply" at bounding box center [1120, 428] width 108 height 37
